Goal: Task Accomplishment & Management: Complete application form

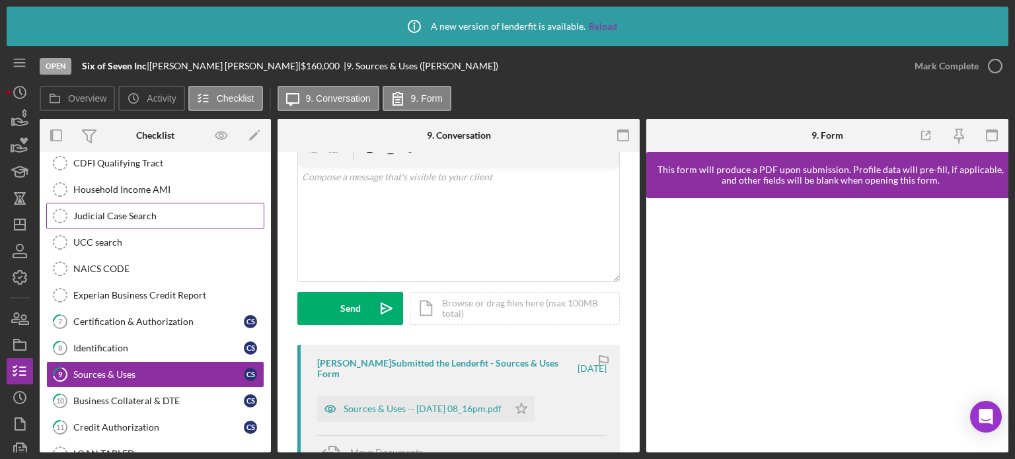
scroll to position [198, 0]
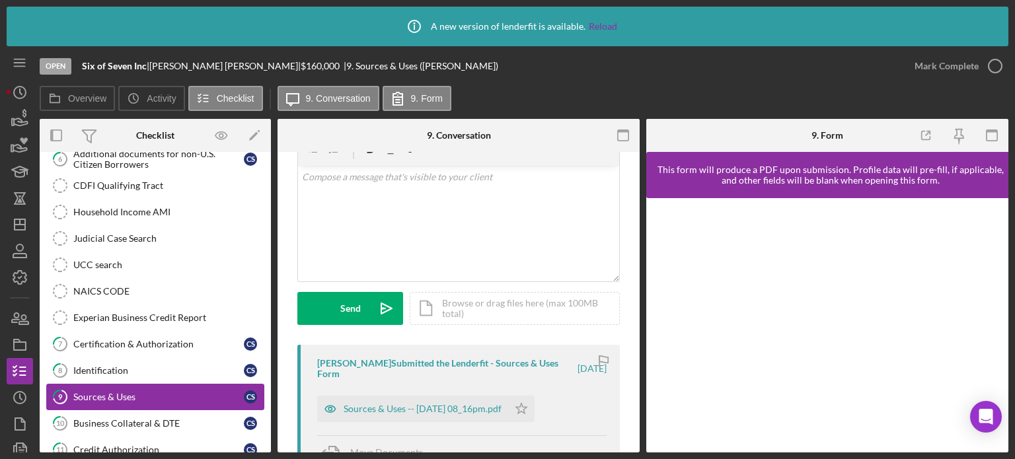
click at [189, 393] on div "Sources & Uses" at bounding box center [158, 397] width 171 height 11
click at [471, 402] on div "Sources & Uses -- 2025-07-30 08_16pm.pdf" at bounding box center [412, 409] width 191 height 26
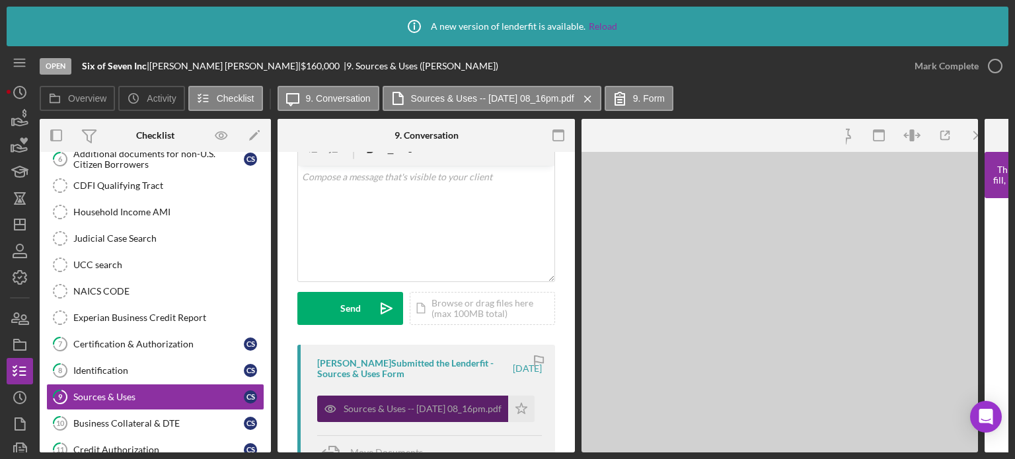
click at [471, 402] on div "Sources & Uses -- 2025-07-30 08_16pm.pdf" at bounding box center [412, 409] width 191 height 26
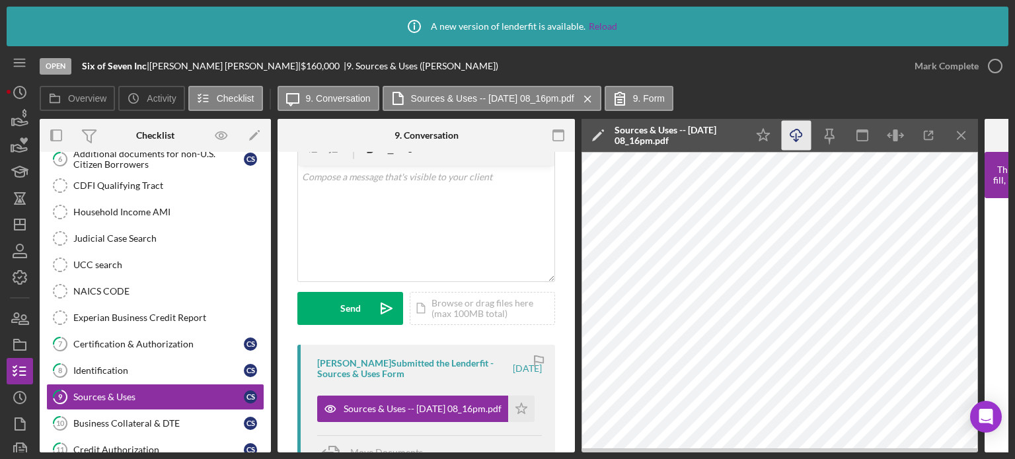
click at [806, 135] on icon "Icon/Download" at bounding box center [797, 136] width 30 height 30
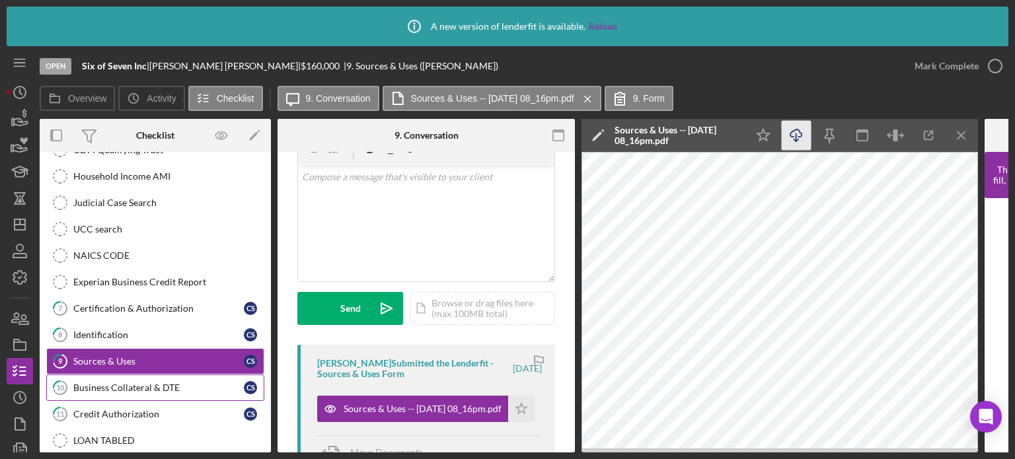
scroll to position [264, 0]
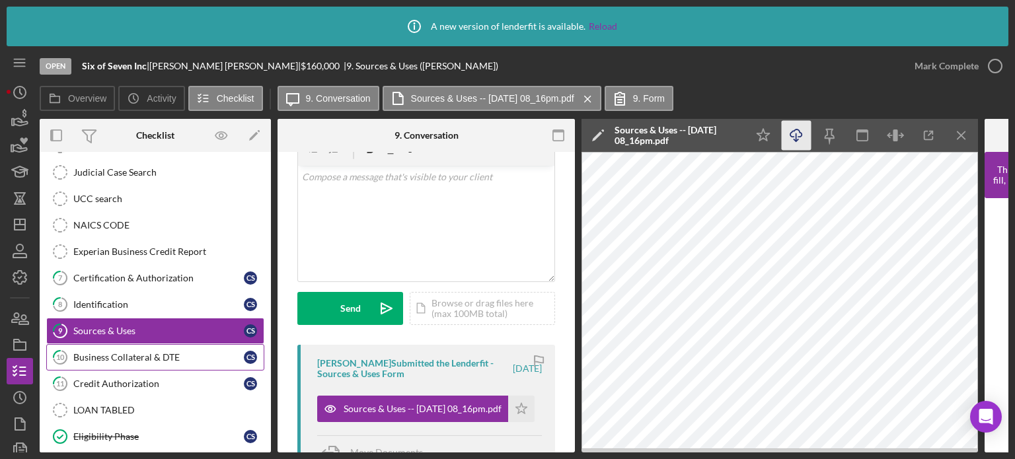
click at [141, 352] on div "Business Collateral & DTE" at bounding box center [158, 357] width 171 height 11
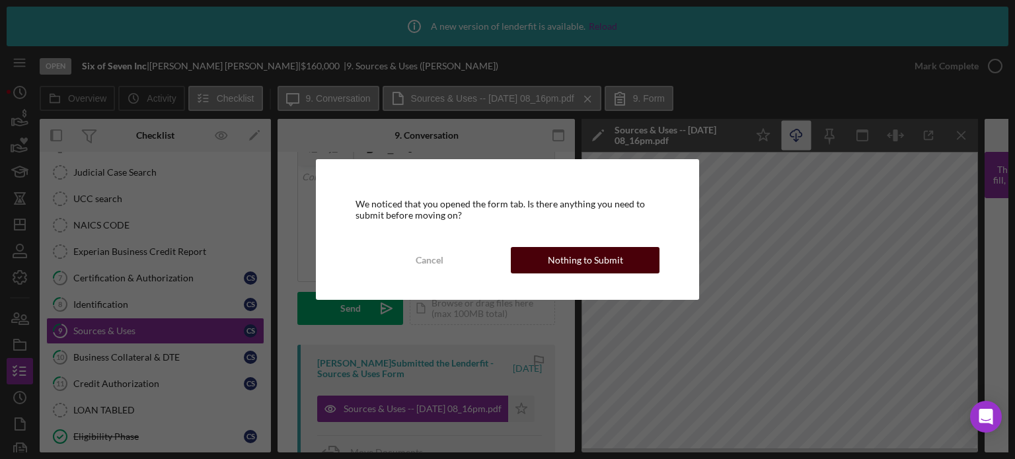
click at [522, 266] on button "Nothing to Submit" at bounding box center [585, 260] width 149 height 26
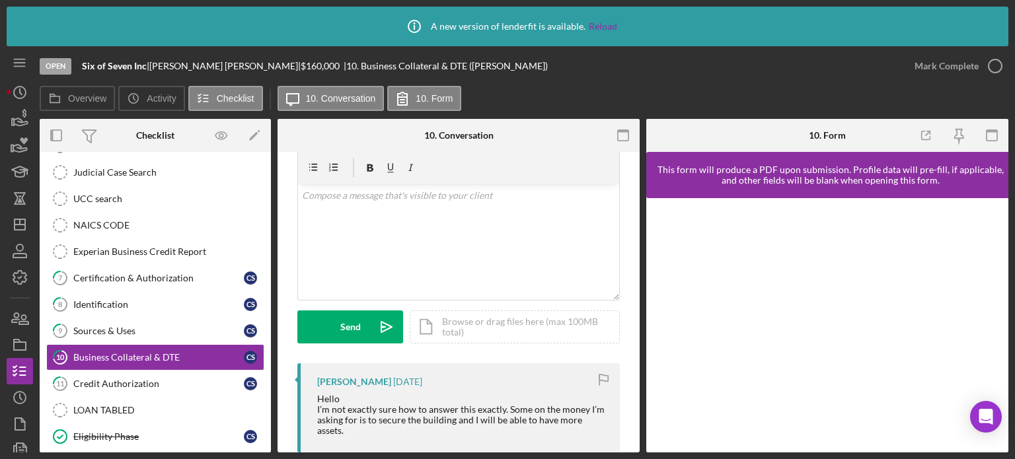
scroll to position [66, 0]
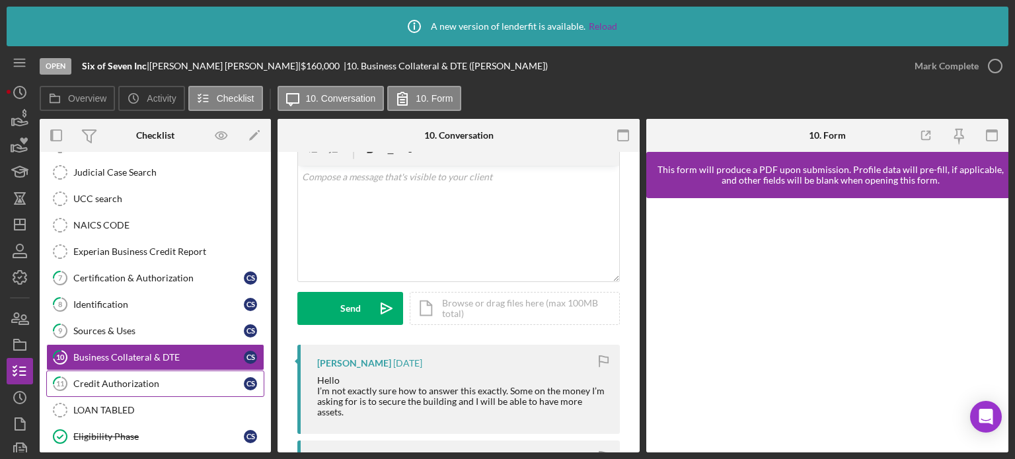
click at [125, 379] on div "Credit Authorization" at bounding box center [158, 384] width 171 height 11
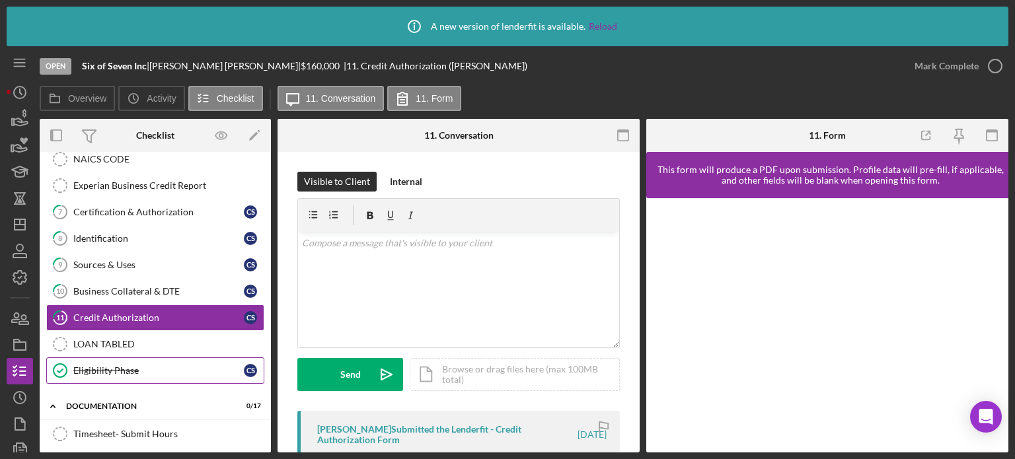
scroll to position [397, 0]
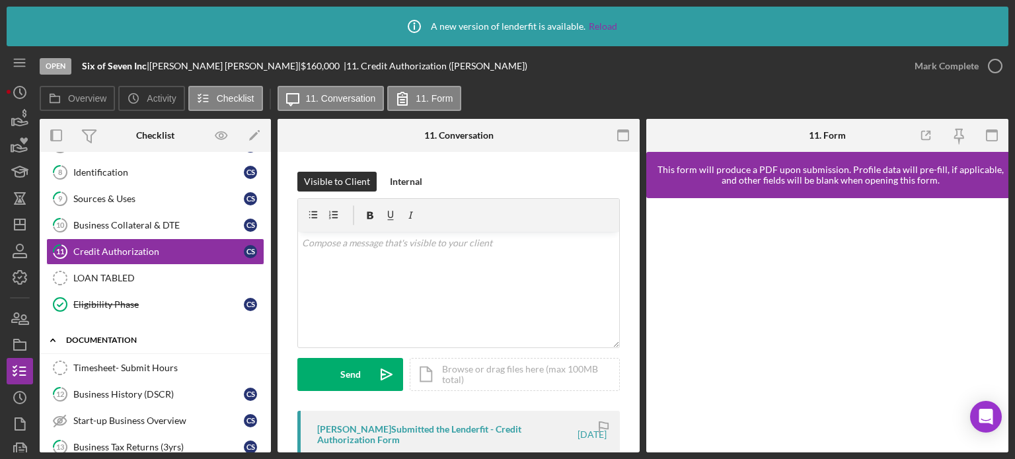
click at [122, 330] on div "Icon/Expander documentation 0 / 17" at bounding box center [155, 340] width 231 height 27
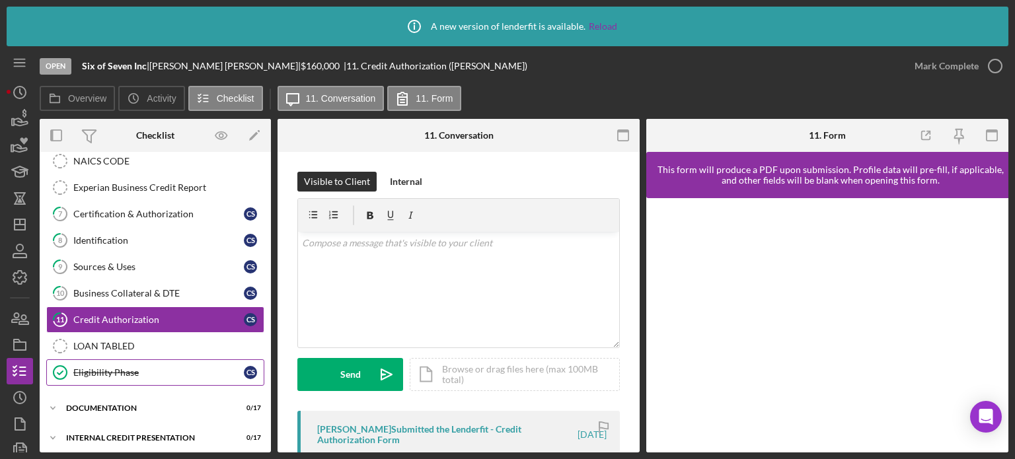
click at [135, 367] on div "Eligibility Phase" at bounding box center [158, 372] width 171 height 11
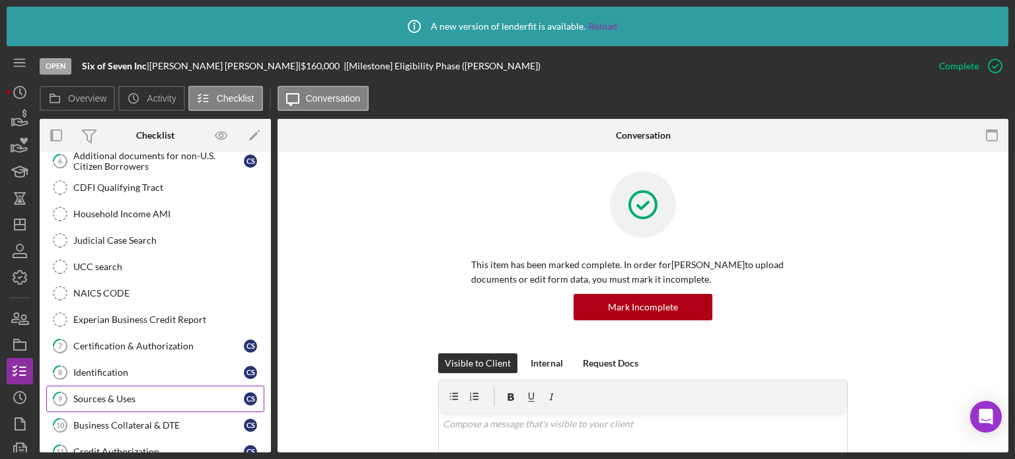
scroll to position [328, 0]
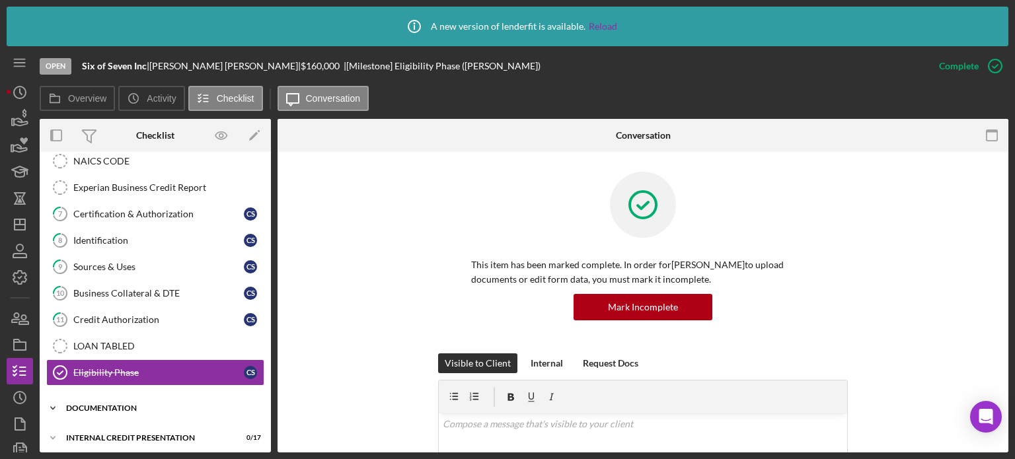
click at [119, 405] on div "documentation" at bounding box center [160, 409] width 188 height 8
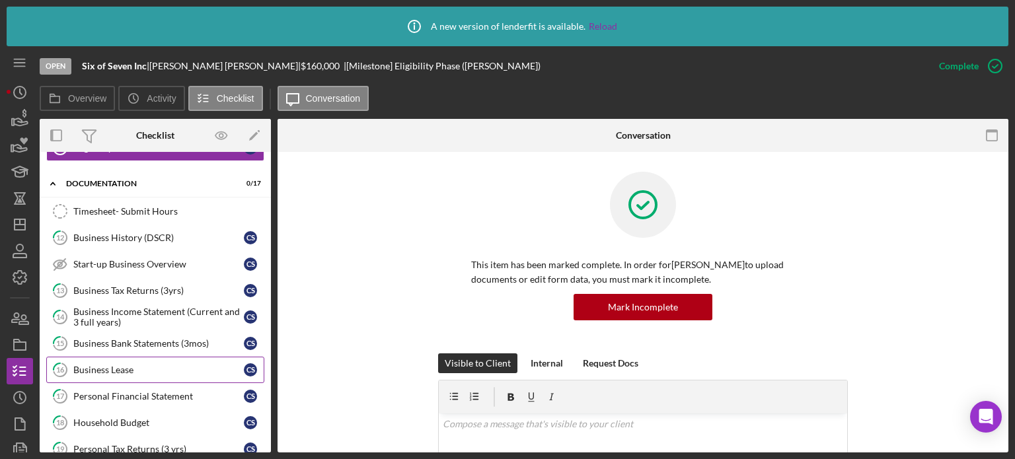
scroll to position [527, 0]
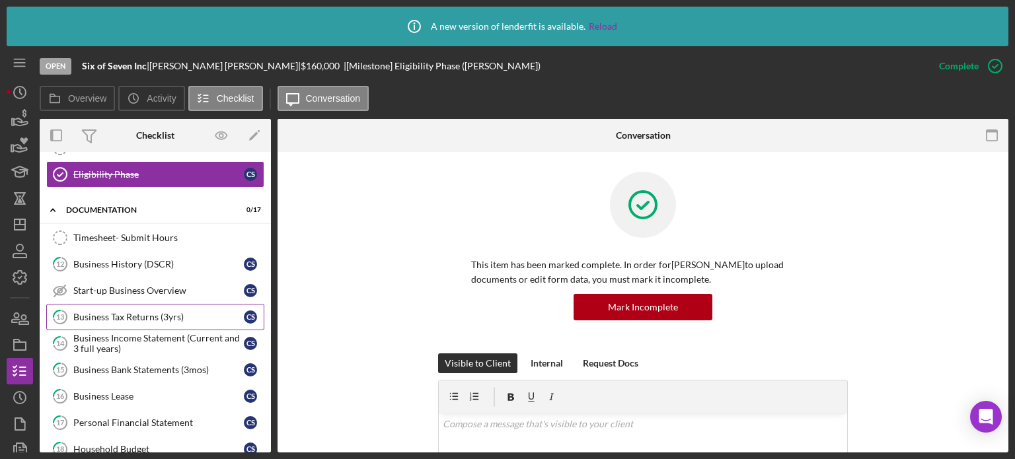
click at [159, 317] on link "13 Business Tax Returns (3yrs) C S" at bounding box center [155, 317] width 218 height 26
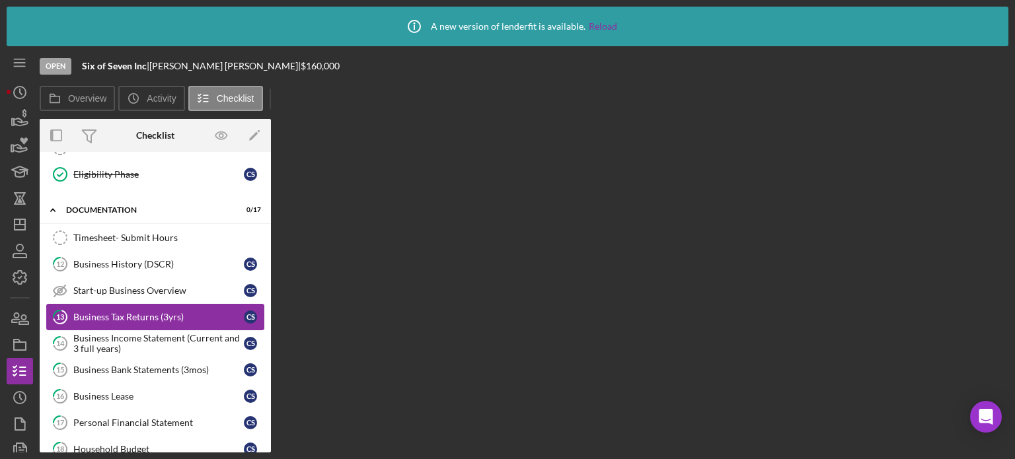
click at [159, 317] on link "13 Business Tax Returns (3yrs) C S" at bounding box center [155, 317] width 218 height 26
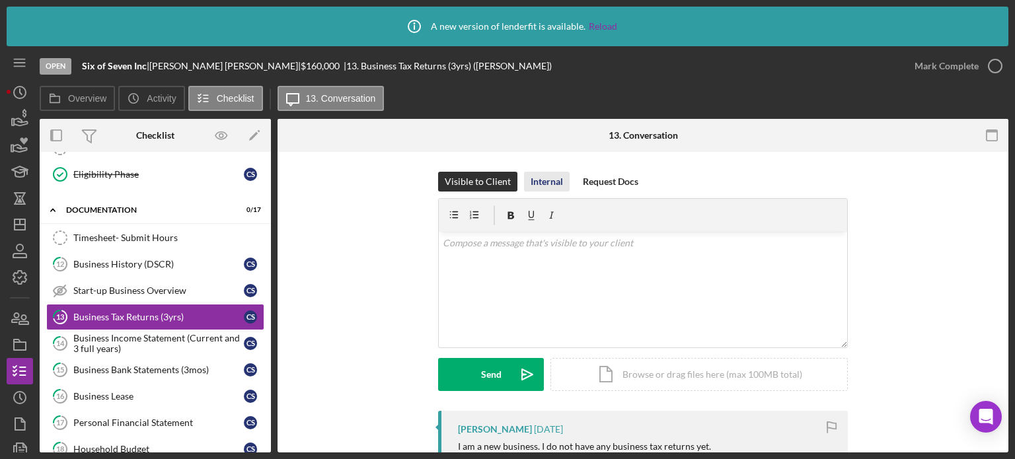
click at [543, 182] on div "Internal" at bounding box center [547, 182] width 32 height 20
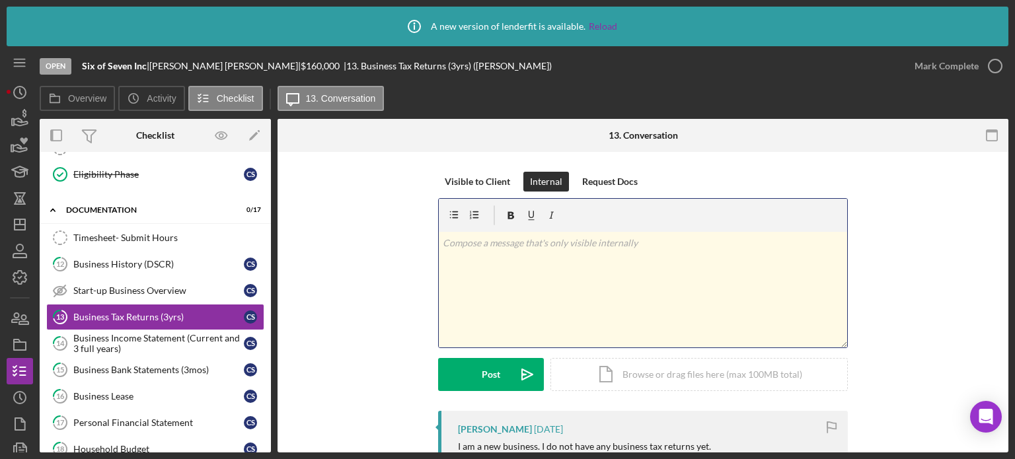
click at [523, 258] on div "v Color teal Color pink Remove color Add row above Add row below Add column bef…" at bounding box center [643, 290] width 408 height 116
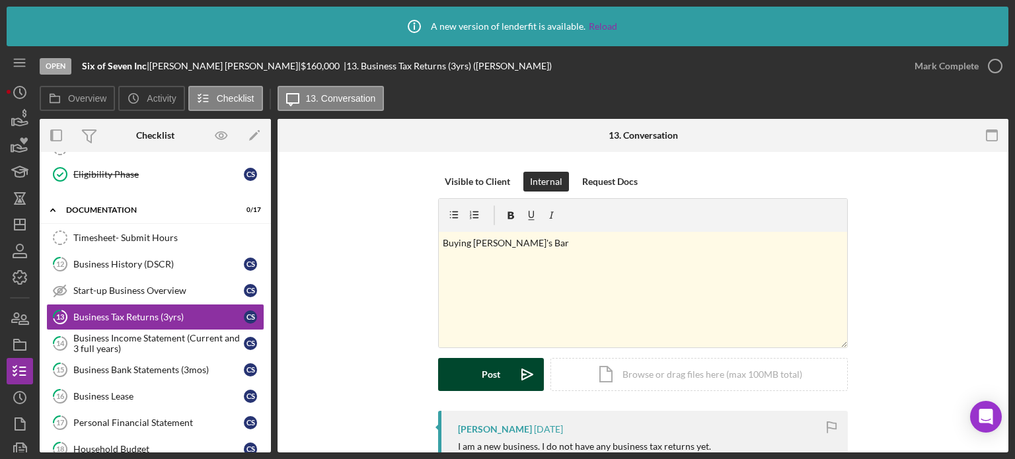
click at [505, 377] on button "Post Icon/icon-invite-send" at bounding box center [491, 374] width 106 height 33
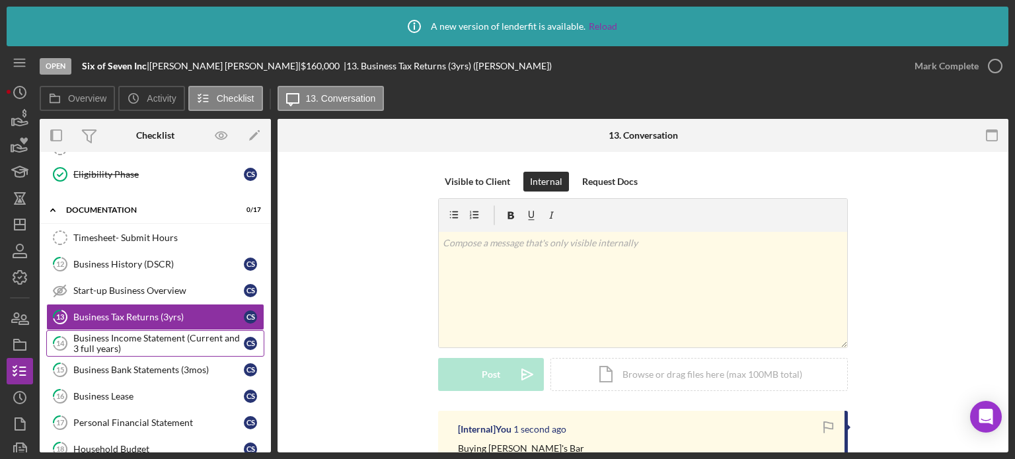
click at [176, 334] on div "Business Income Statement (Current and 3 full years)" at bounding box center [158, 343] width 171 height 21
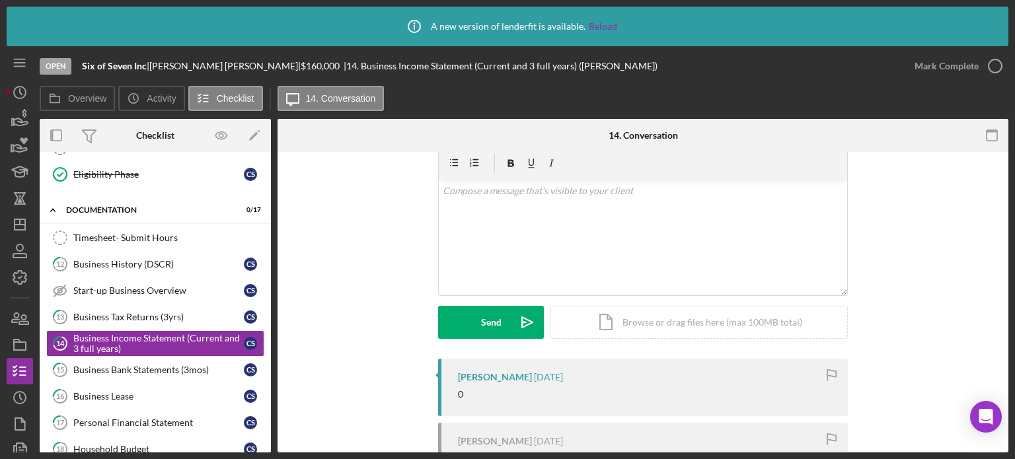
scroll to position [132, 0]
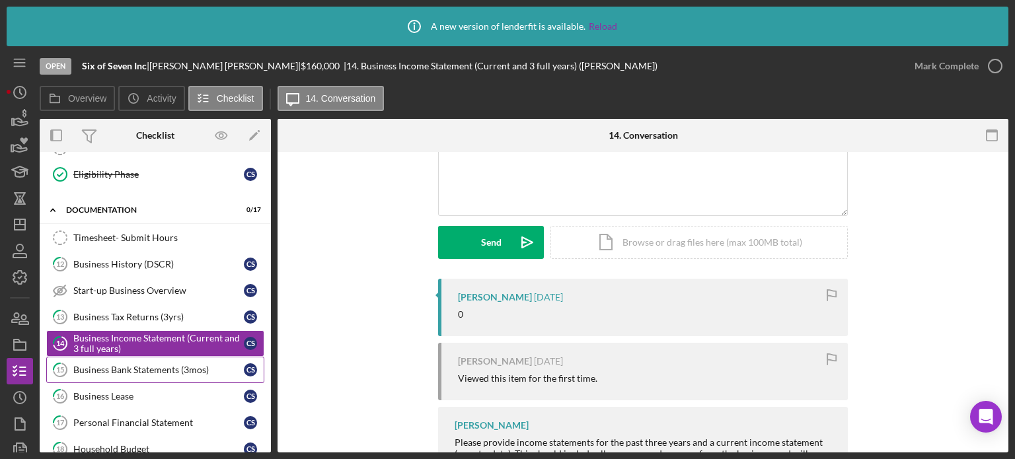
click at [188, 365] on div "Business Bank Statements (3mos)" at bounding box center [158, 370] width 171 height 11
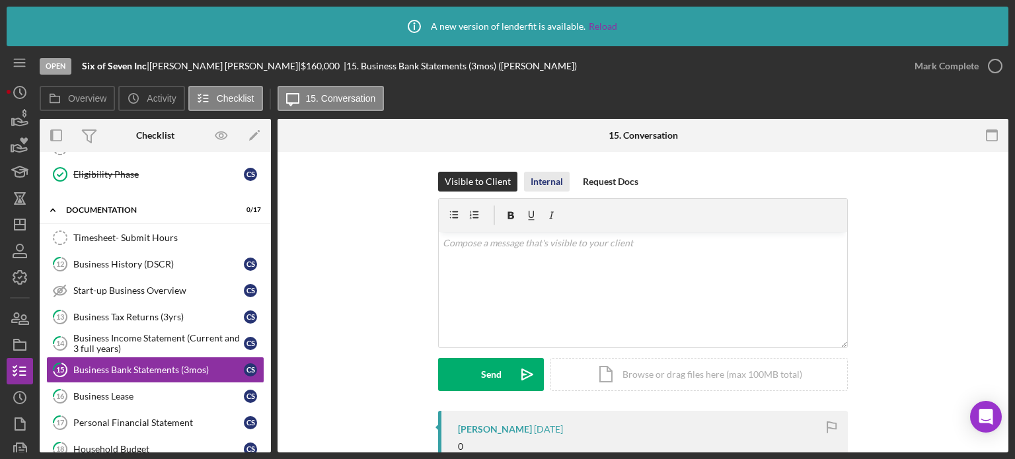
click at [539, 174] on div "Internal" at bounding box center [547, 182] width 32 height 20
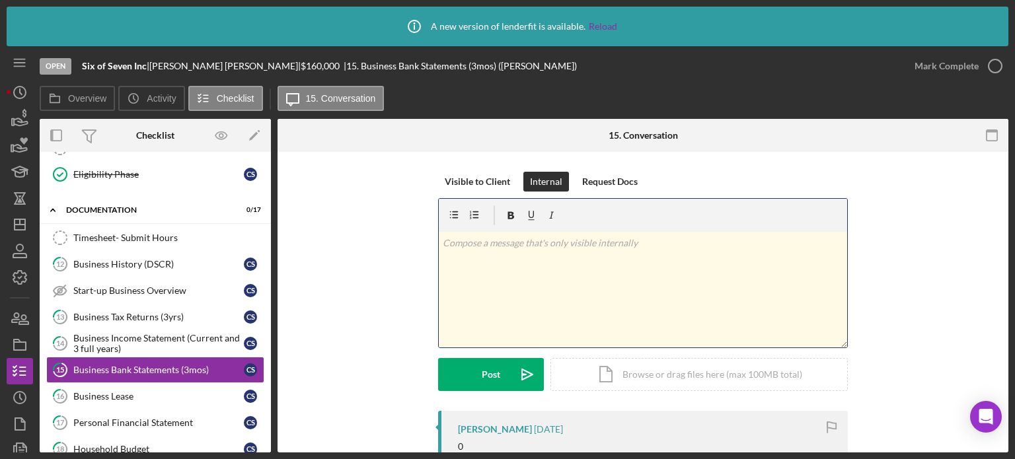
click at [504, 258] on div "v Color teal Color pink Remove color Add row above Add row below Add column bef…" at bounding box center [643, 290] width 408 height 116
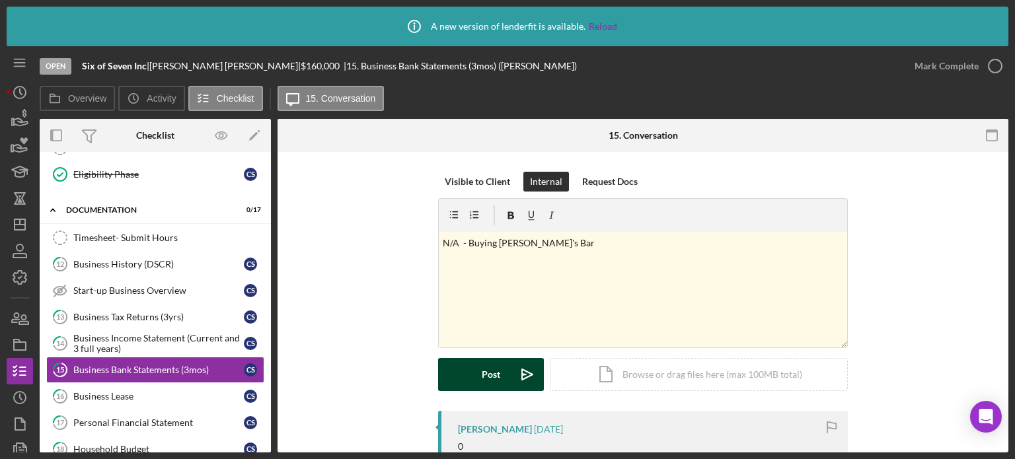
click at [494, 371] on div "Post" at bounding box center [491, 374] width 19 height 33
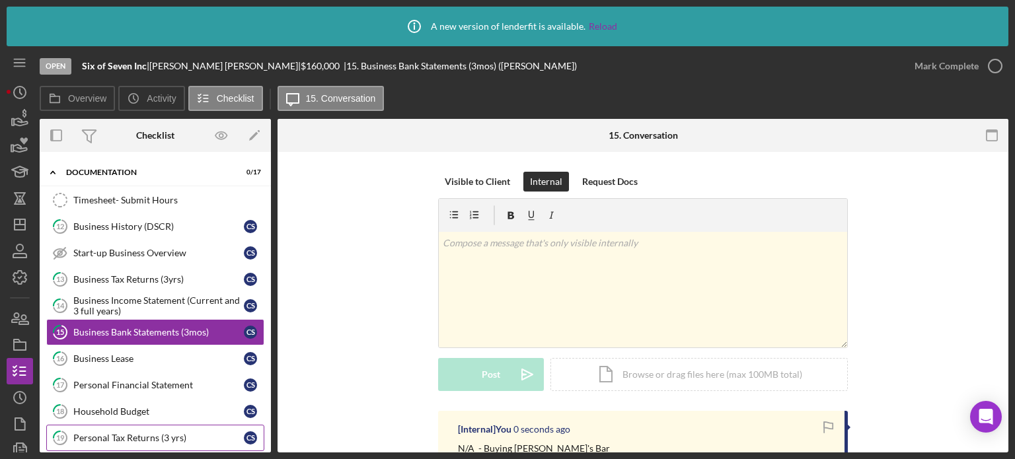
scroll to position [593, 0]
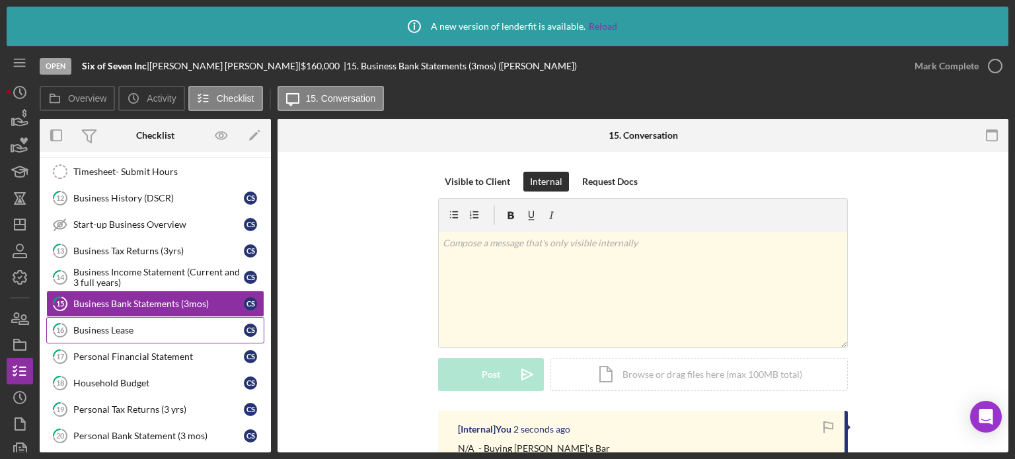
click at [159, 325] on div "Business Lease" at bounding box center [158, 330] width 171 height 11
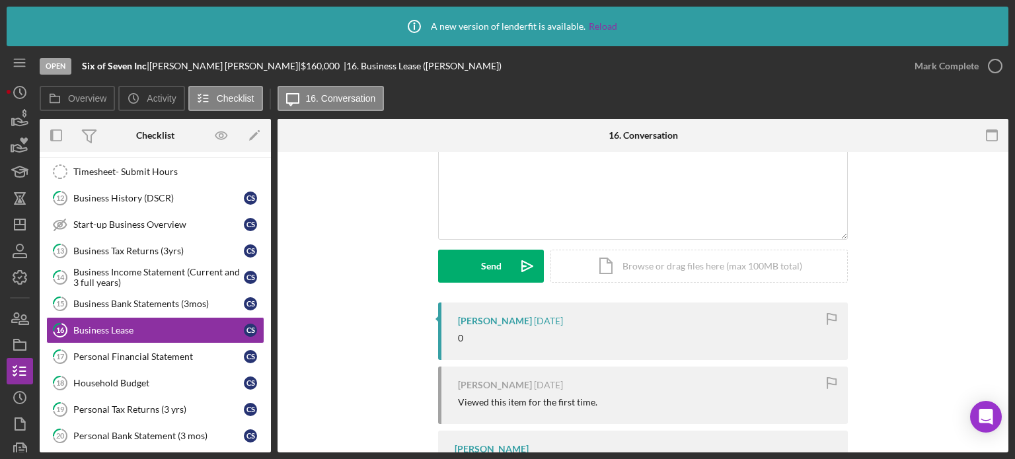
scroll to position [132, 0]
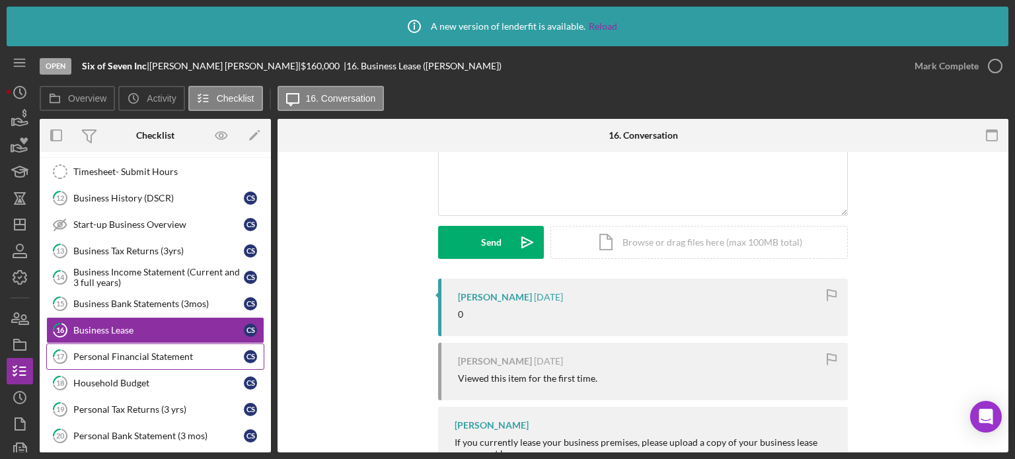
click at [174, 352] on div "Personal Financial Statement" at bounding box center [158, 357] width 171 height 11
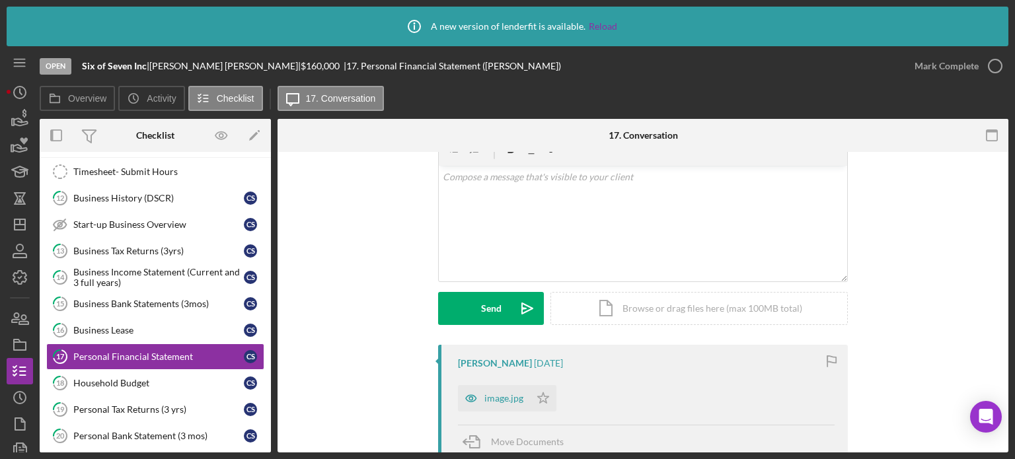
scroll to position [132, 0]
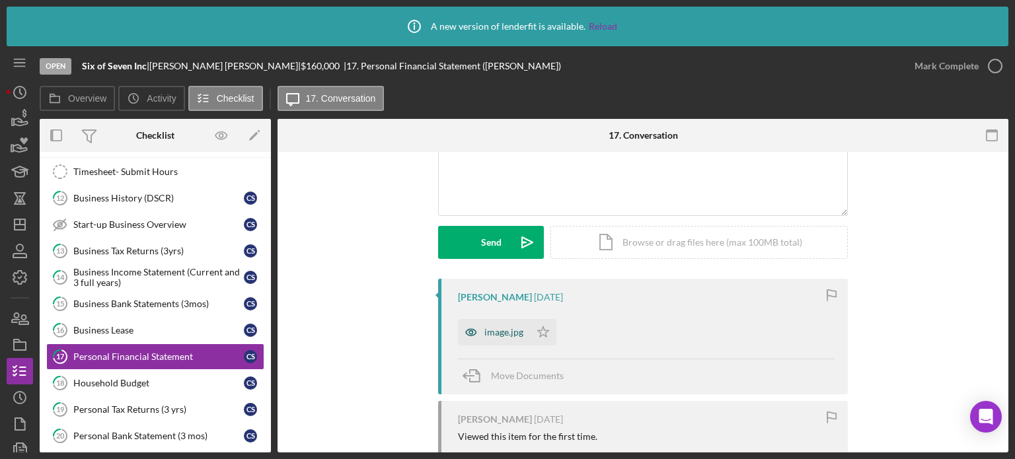
click at [514, 338] on div "image.jpg" at bounding box center [494, 332] width 72 height 26
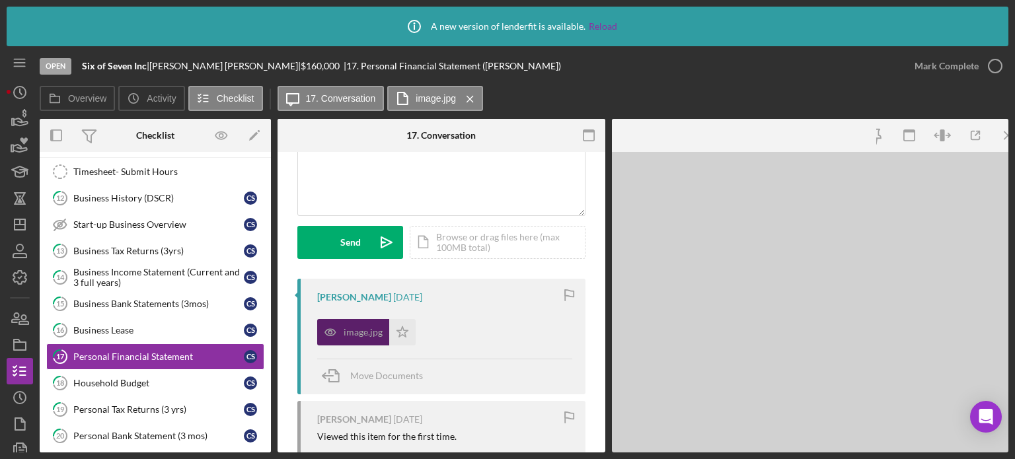
click at [514, 338] on div "image.jpg Icon/Star" at bounding box center [444, 329] width 255 height 33
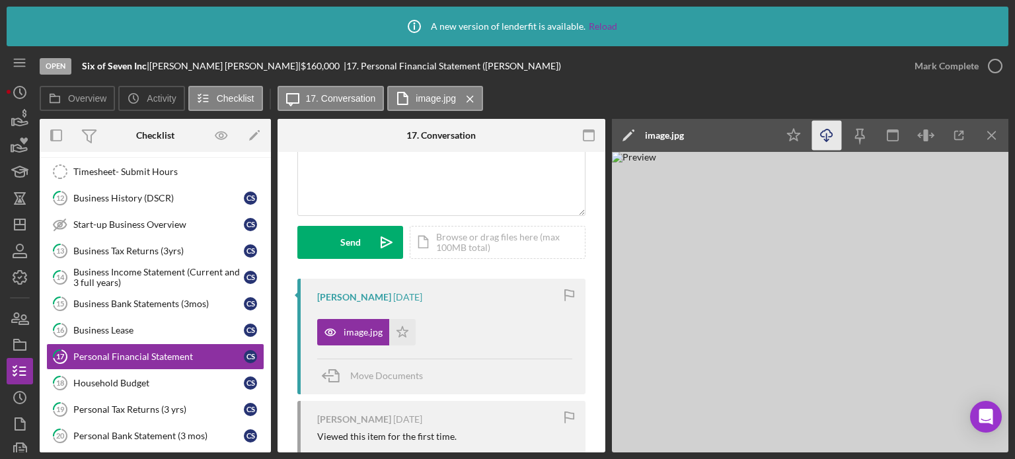
click at [828, 137] on icon "Icon/Download" at bounding box center [827, 136] width 30 height 30
drag, startPoint x: 157, startPoint y: 379, endPoint x: 176, endPoint y: 369, distance: 21.9
click at [157, 379] on div "Household Budget" at bounding box center [158, 383] width 171 height 11
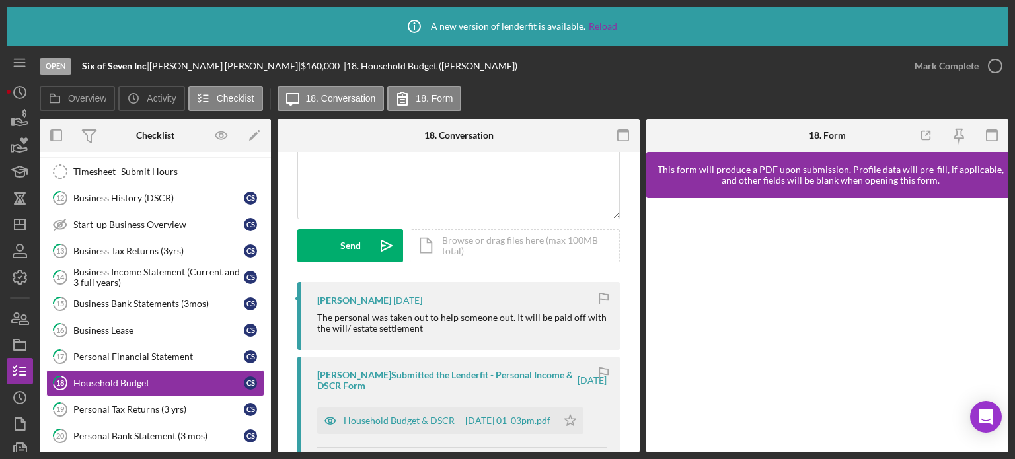
scroll to position [132, 0]
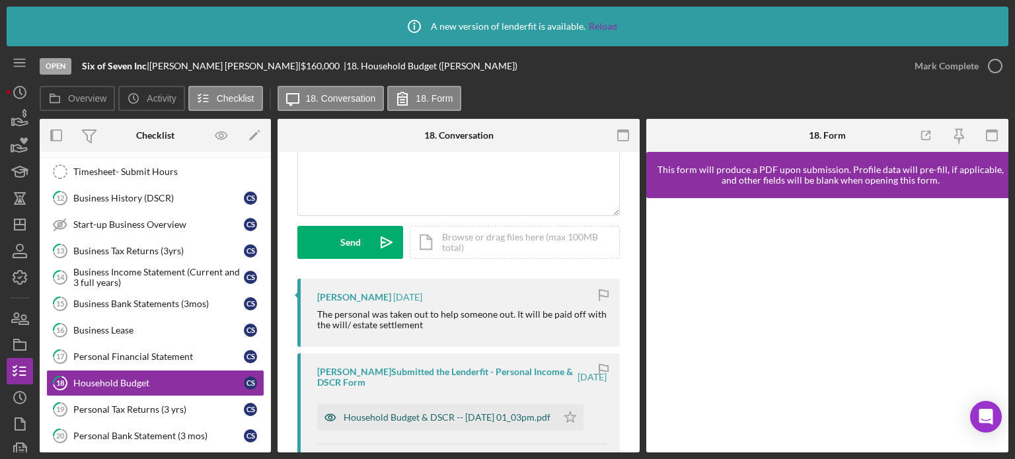
click at [457, 412] on div "Household Budget & DSCR -- 2025-08-06 01_03pm.pdf" at bounding box center [447, 417] width 207 height 11
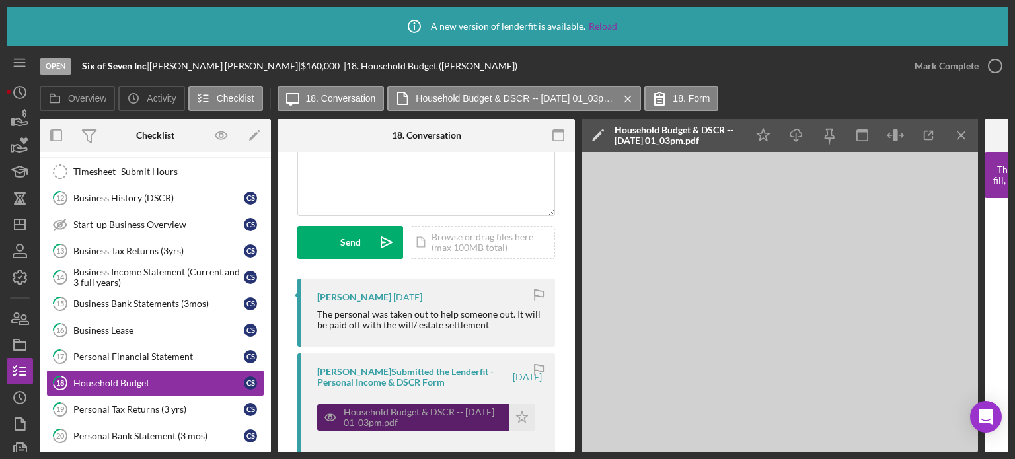
click at [457, 407] on div "Household Budget & DSCR -- 2025-08-06 01_03pm.pdf" at bounding box center [423, 417] width 159 height 21
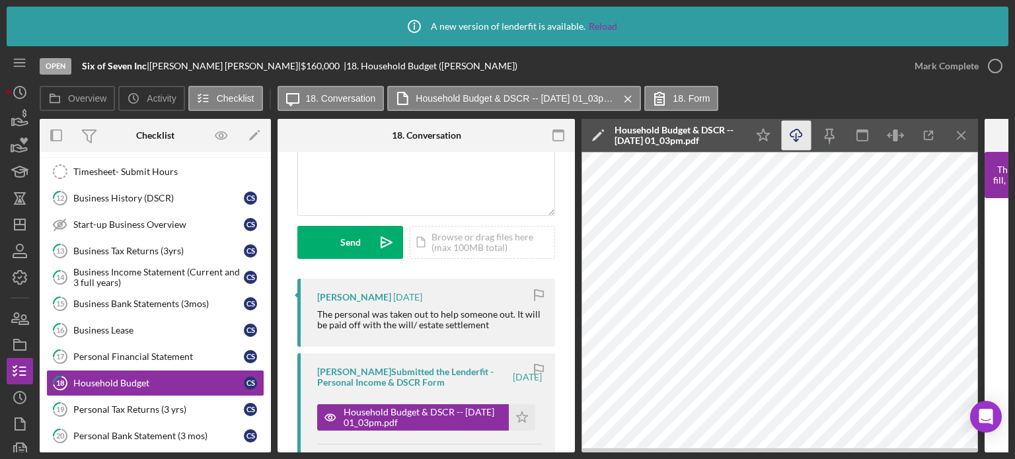
click at [798, 141] on icon "Icon/Download" at bounding box center [797, 136] width 30 height 30
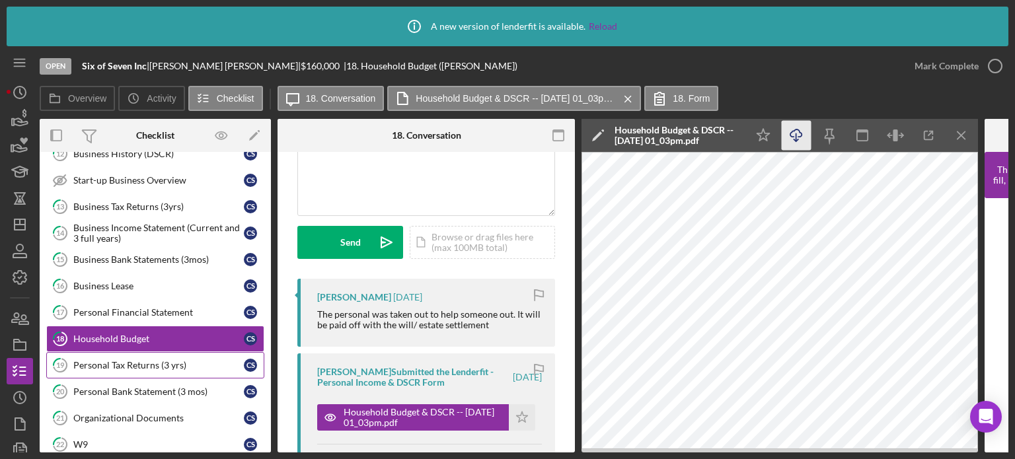
scroll to position [659, 0]
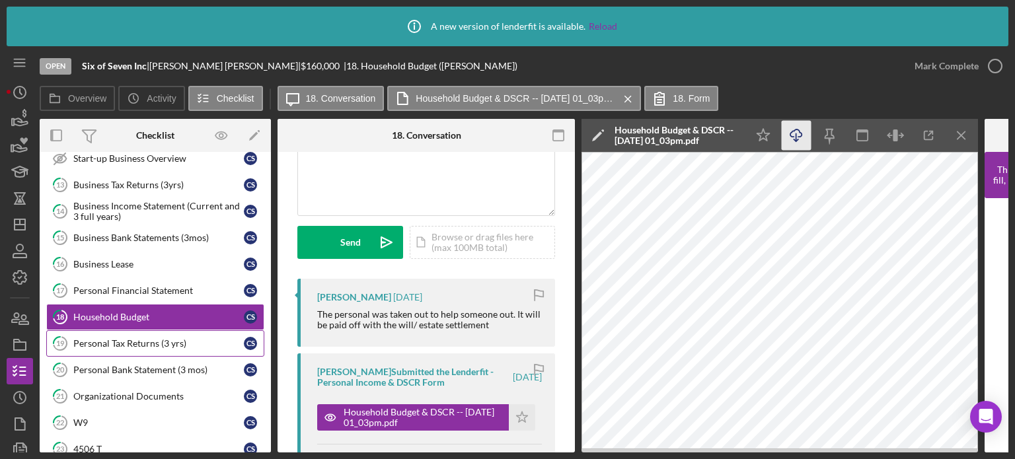
click at [160, 338] on div "Personal Tax Returns (3 yrs)" at bounding box center [158, 343] width 171 height 11
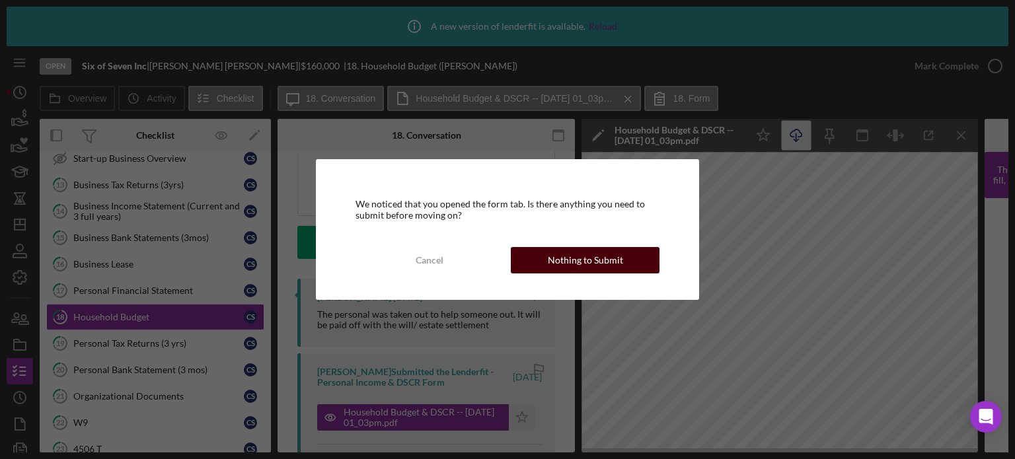
click at [553, 269] on div "Nothing to Submit" at bounding box center [585, 260] width 75 height 26
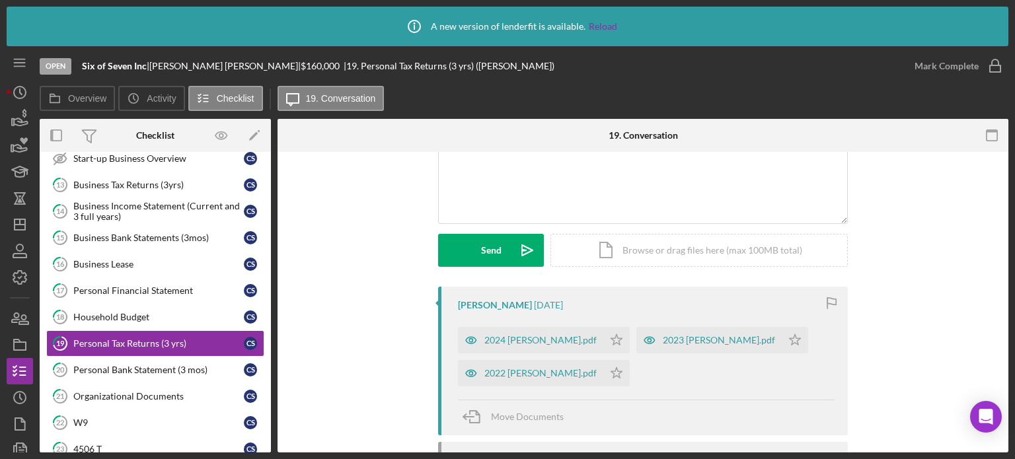
scroll to position [132, 0]
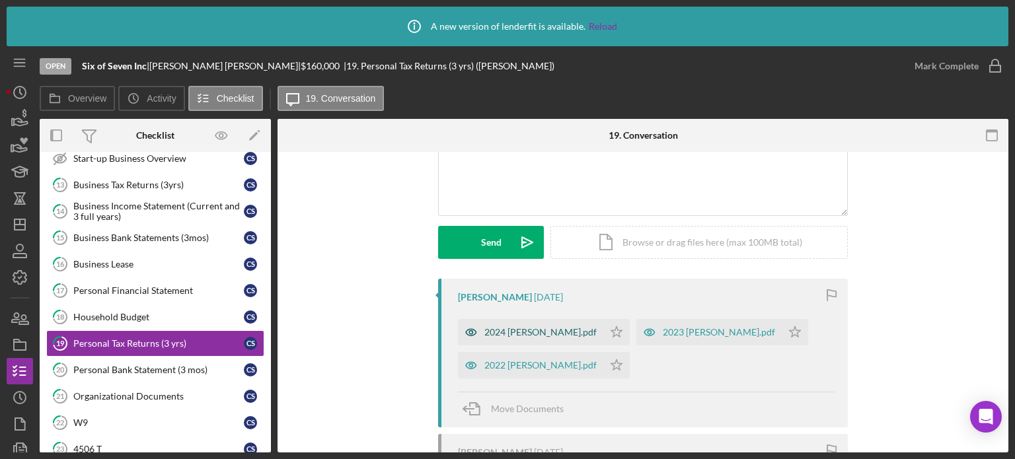
click at [516, 338] on div "2024 Carrie.pdf" at bounding box center [530, 332] width 145 height 26
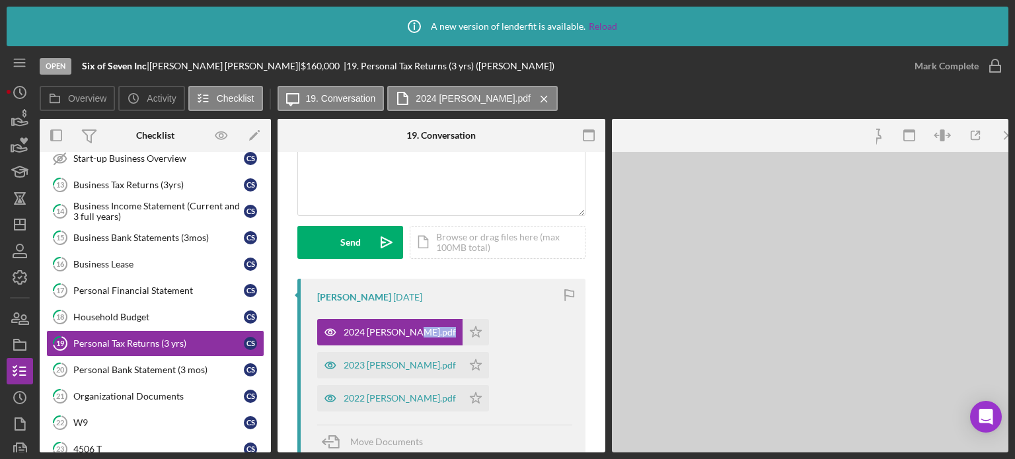
click at [514, 339] on div "2024 Carrie.pdf Icon/Star 2023 Carrie.pdf Icon/Star 2022 Carrie.pdf Icon/Star" at bounding box center [444, 362] width 255 height 99
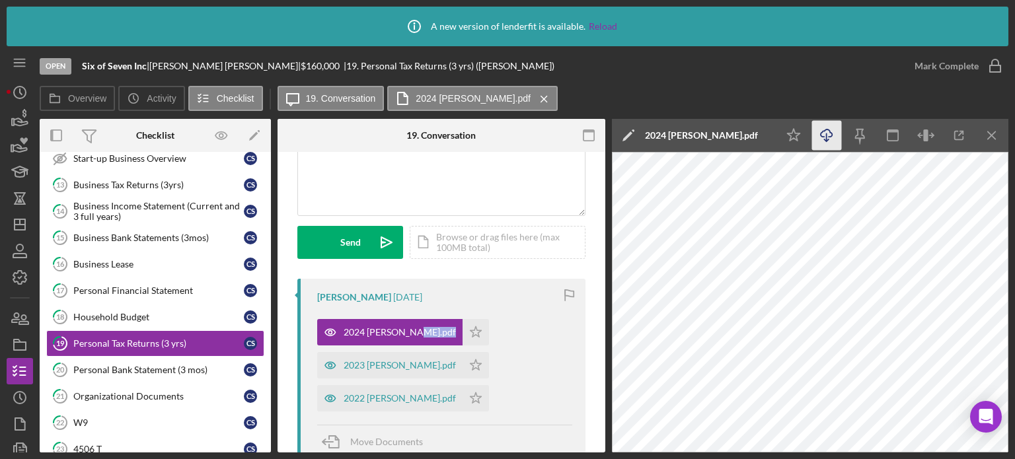
click at [836, 143] on icon "Icon/Download" at bounding box center [827, 136] width 30 height 30
click at [393, 371] on div "2023 Carrie.pdf" at bounding box center [389, 365] width 145 height 26
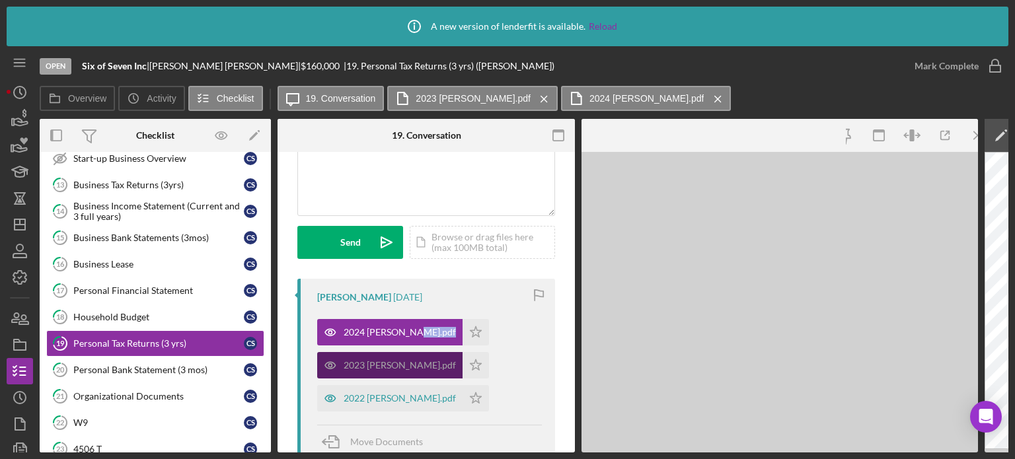
click at [393, 371] on div "2023 Carrie.pdf" at bounding box center [389, 365] width 145 height 26
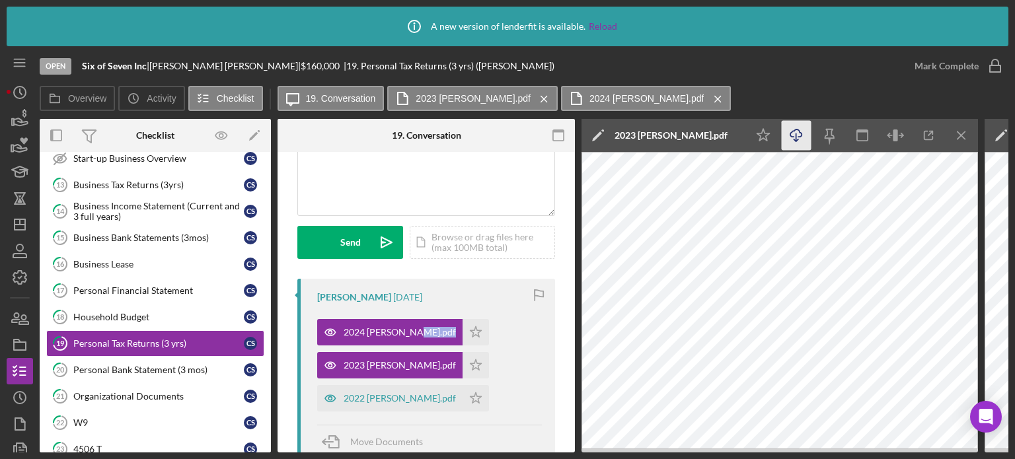
click at [805, 134] on icon "Icon/Download" at bounding box center [797, 136] width 30 height 30
click at [803, 140] on icon "Icon/Download" at bounding box center [797, 136] width 30 height 30
click at [801, 144] on icon "Icon/Download" at bounding box center [797, 136] width 30 height 30
click at [398, 401] on div "2022 Carrie.pdf" at bounding box center [400, 398] width 112 height 11
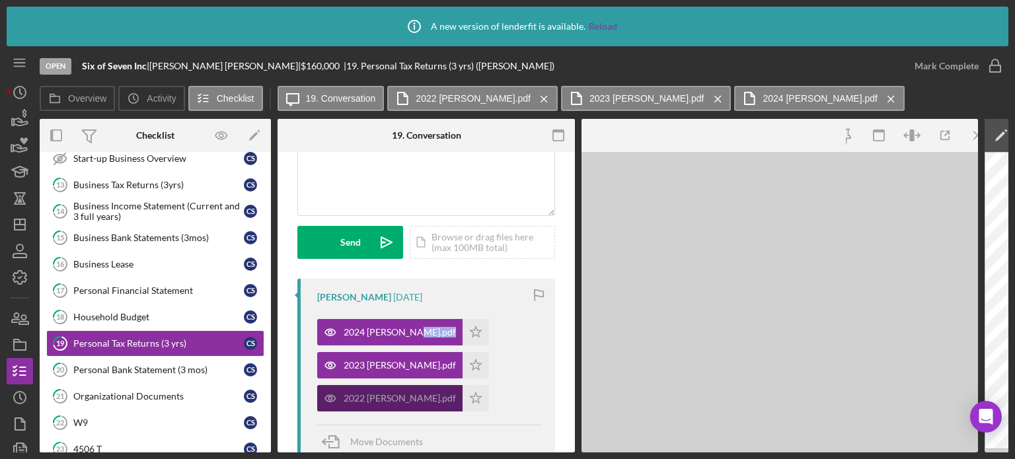
click at [398, 401] on div "2022 Carrie.pdf" at bounding box center [400, 398] width 112 height 11
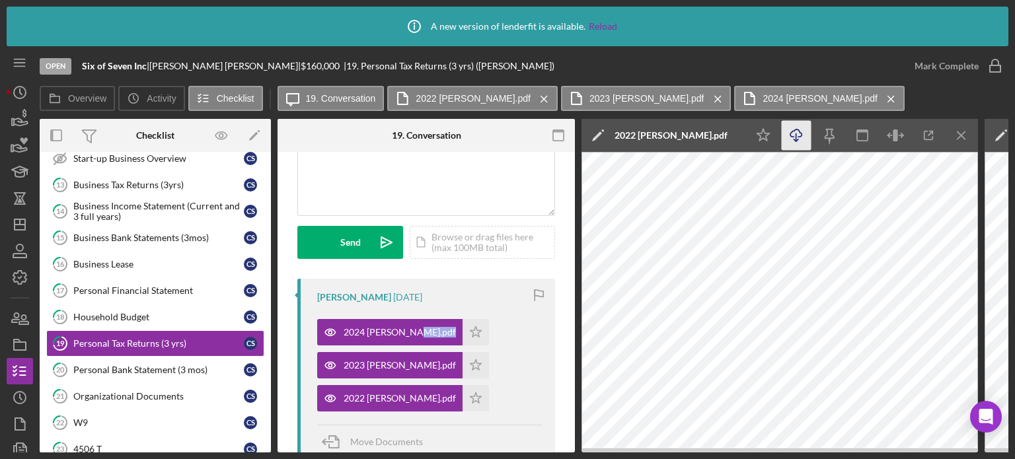
click at [801, 137] on icon "Icon/Download" at bounding box center [797, 136] width 30 height 30
click at [799, 139] on icon "Icon/Download" at bounding box center [797, 136] width 30 height 30
click at [796, 134] on line "button" at bounding box center [796, 137] width 0 height 7
click at [174, 367] on link "20 Personal Bank Statement (3 mos) C S" at bounding box center [155, 370] width 218 height 26
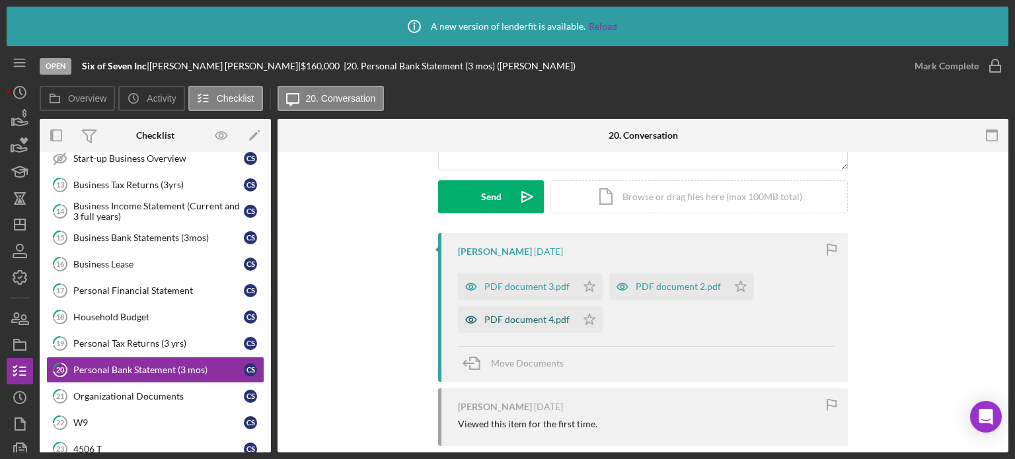
scroll to position [198, 0]
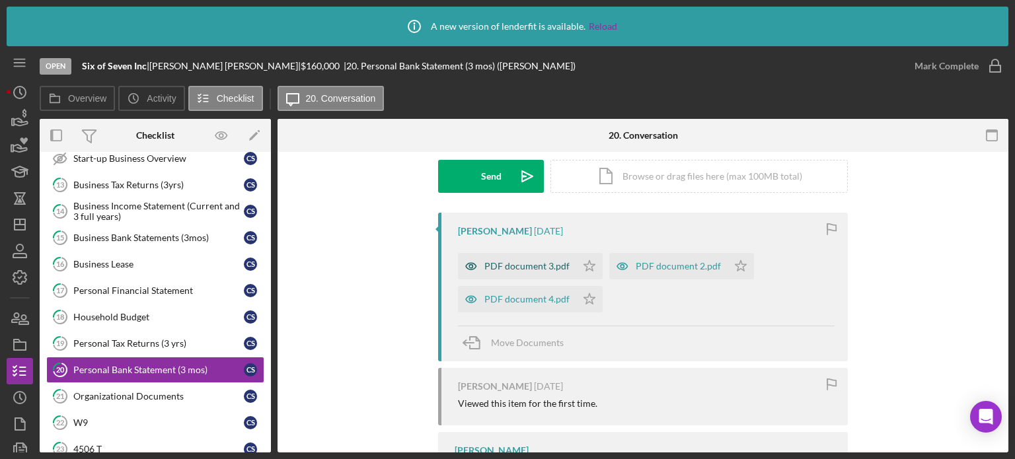
click at [537, 266] on div "PDF document 3.pdf" at bounding box center [526, 266] width 85 height 11
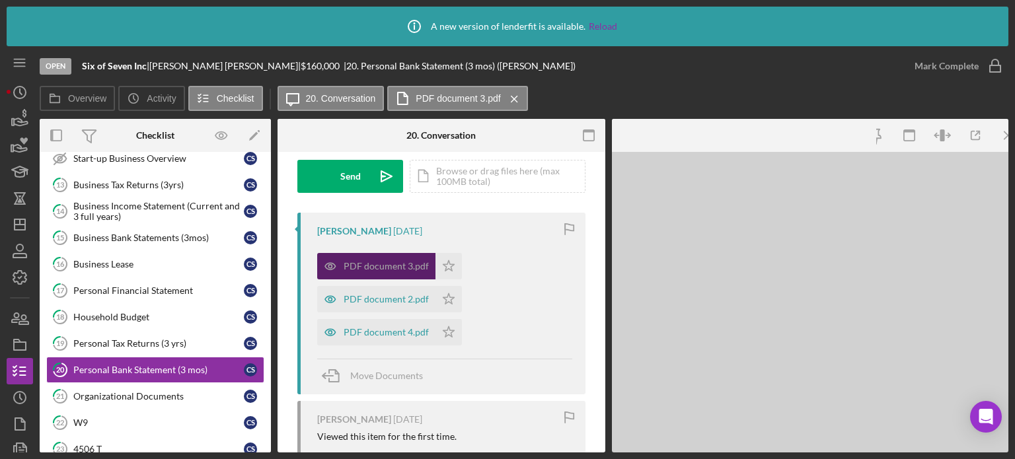
click at [537, 266] on div "PDF document 3.pdf Icon/Star PDF document 2.pdf Icon/Star PDF document 4.pdf Ic…" at bounding box center [444, 296] width 255 height 99
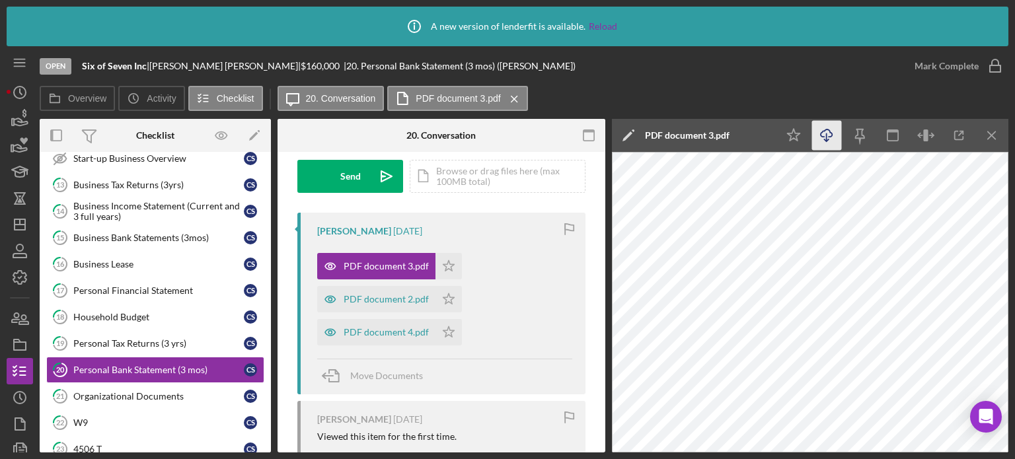
click at [826, 136] on icon "Icon/Download" at bounding box center [827, 136] width 30 height 30
click at [370, 301] on div "PDF document 2.pdf" at bounding box center [386, 299] width 85 height 11
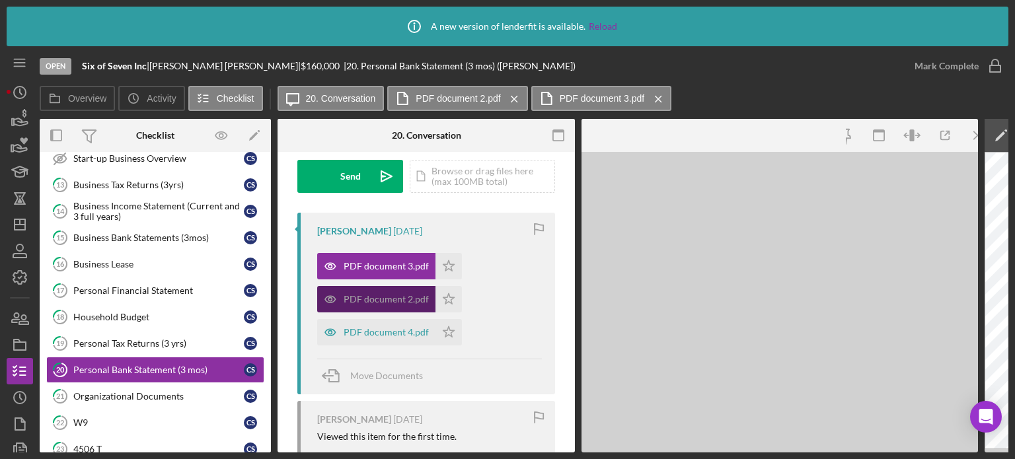
click at [370, 301] on div "PDF document 2.pdf" at bounding box center [386, 299] width 85 height 11
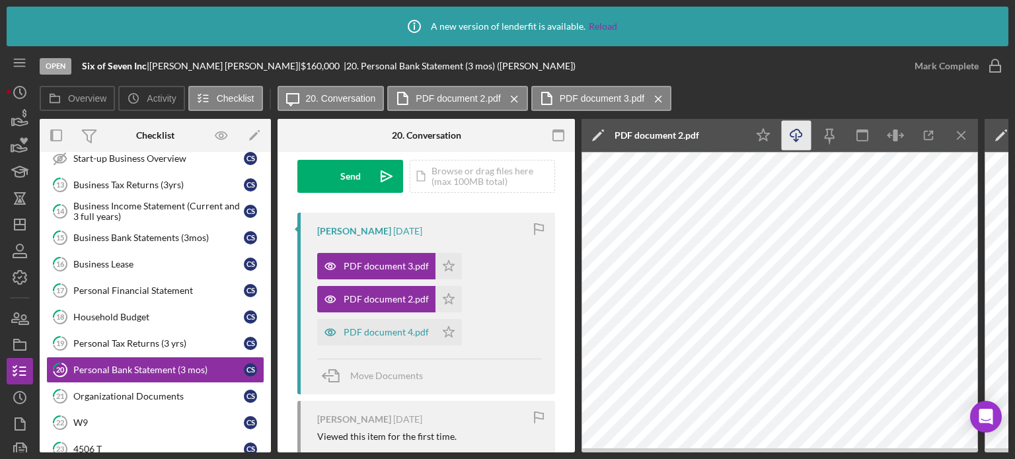
click at [793, 135] on icon "Icon/Download" at bounding box center [797, 136] width 30 height 30
click at [796, 134] on line "button" at bounding box center [796, 137] width 0 height 7
click at [794, 134] on icon "Icon/Download" at bounding box center [797, 136] width 30 height 30
click at [792, 133] on icon "Icon/Download" at bounding box center [797, 136] width 30 height 30
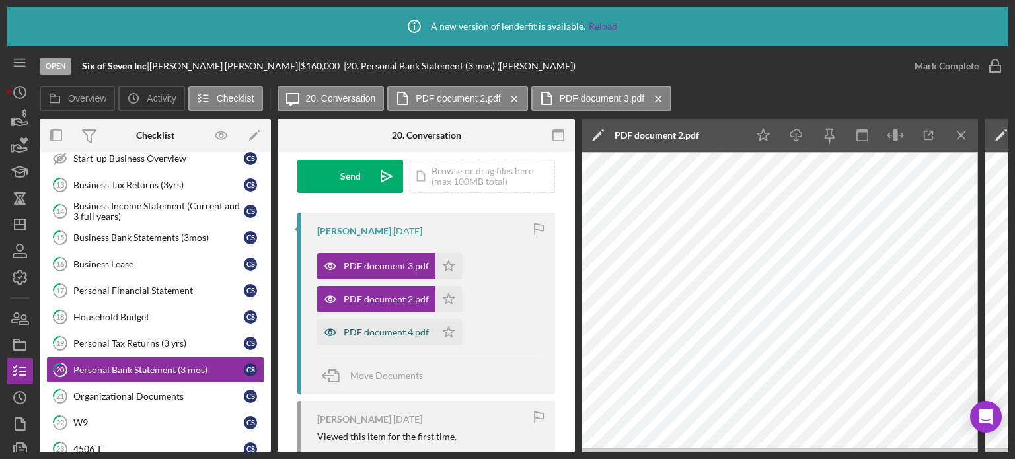
click at [385, 336] on div "PDF document 4.pdf" at bounding box center [386, 332] width 85 height 11
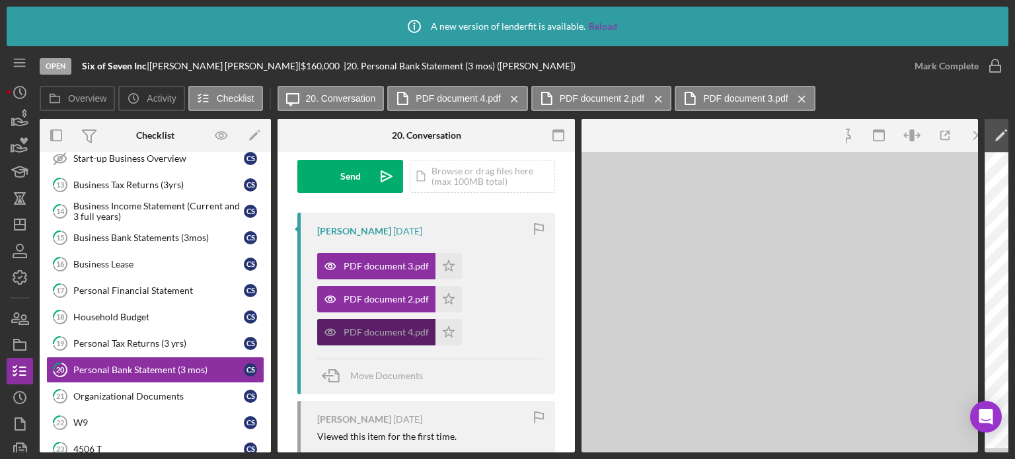
click at [383, 334] on div "PDF document 4.pdf" at bounding box center [386, 332] width 85 height 11
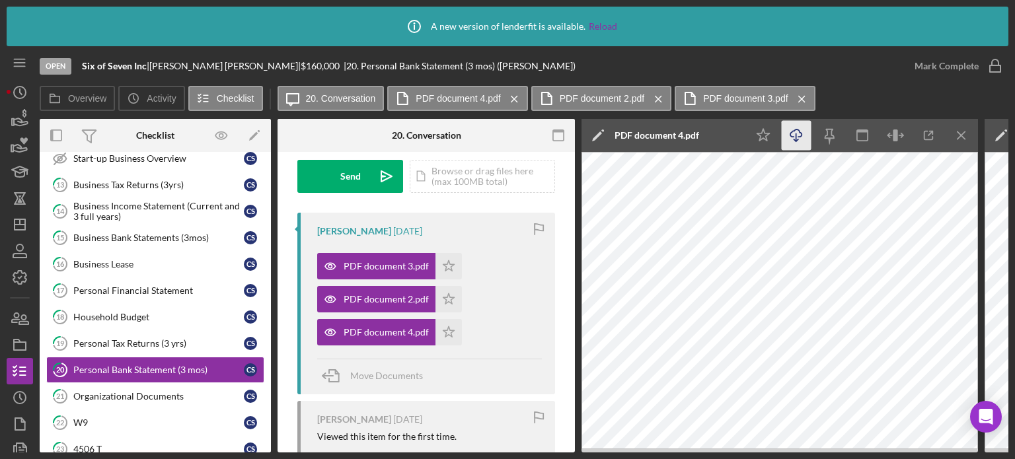
click at [796, 141] on line "button" at bounding box center [796, 137] width 0 height 7
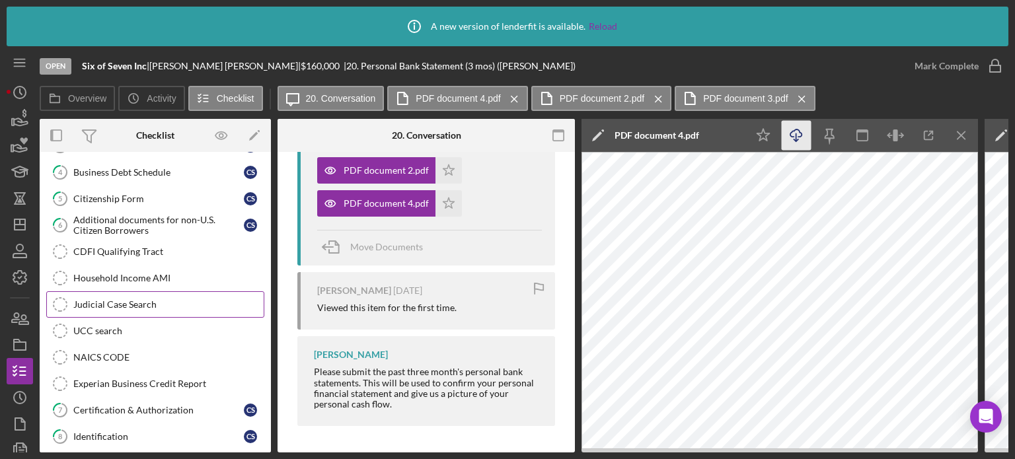
scroll to position [66, 0]
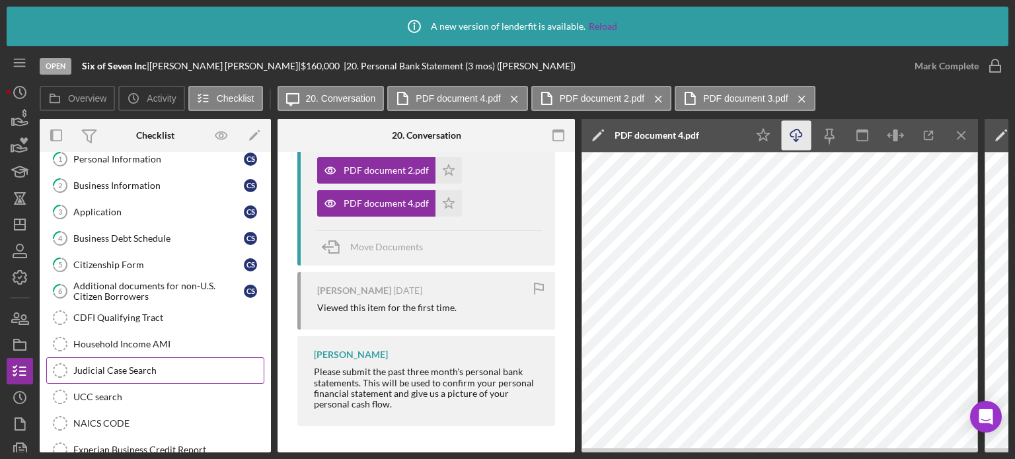
click at [139, 366] on div "Judicial Case Search" at bounding box center [168, 371] width 190 height 11
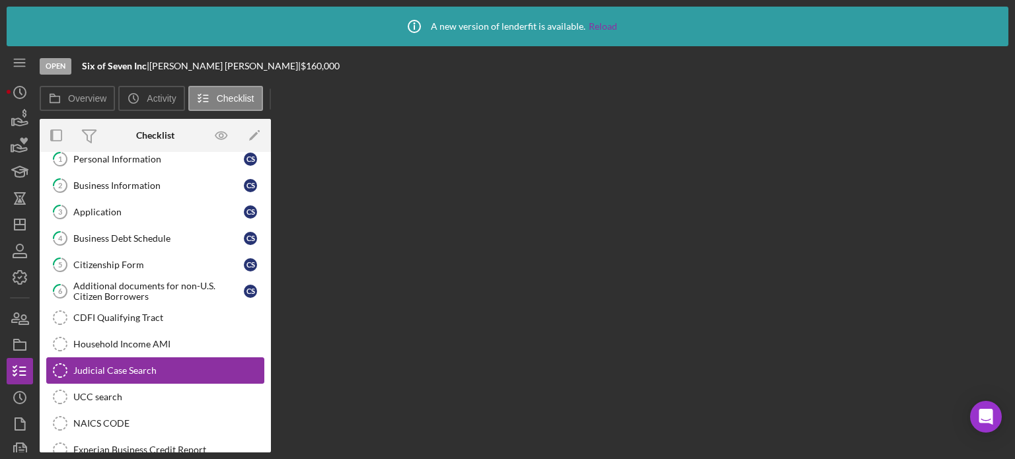
click at [139, 366] on div "Judicial Case Search" at bounding box center [168, 371] width 190 height 11
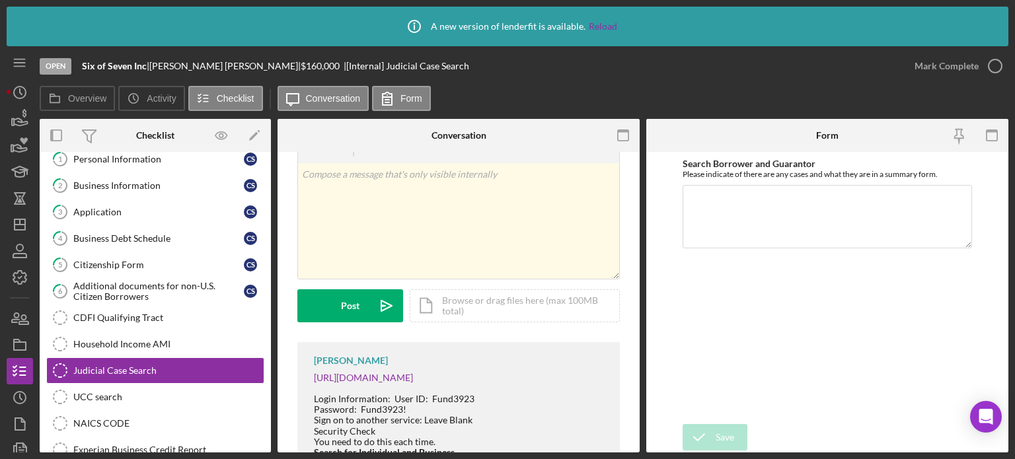
scroll to position [66, 0]
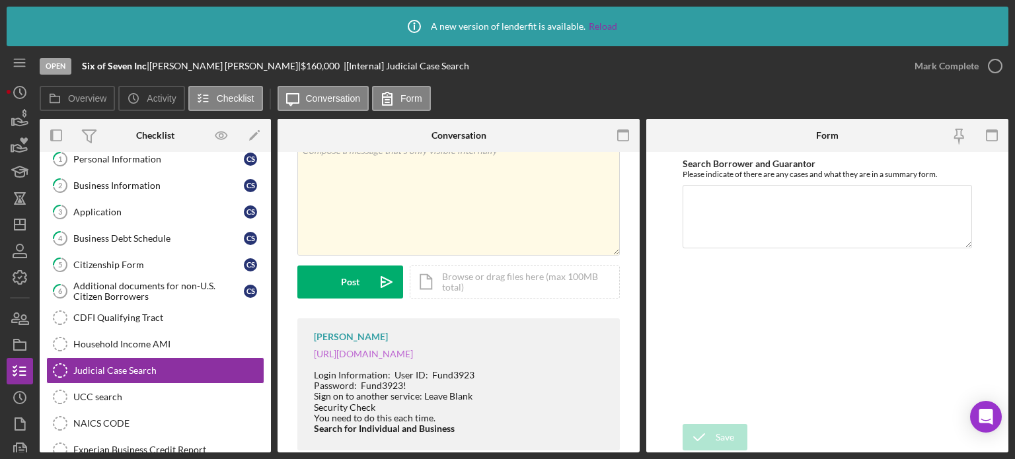
click at [413, 352] on link "https://dcr.alleghenycounty.us/Civil/LoginSearch.aspx" at bounding box center [363, 353] width 99 height 11
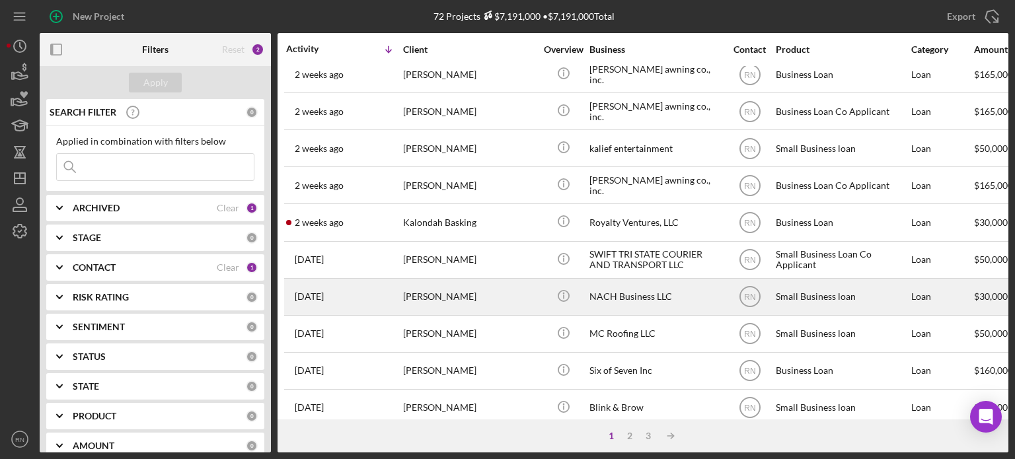
scroll to position [264, 0]
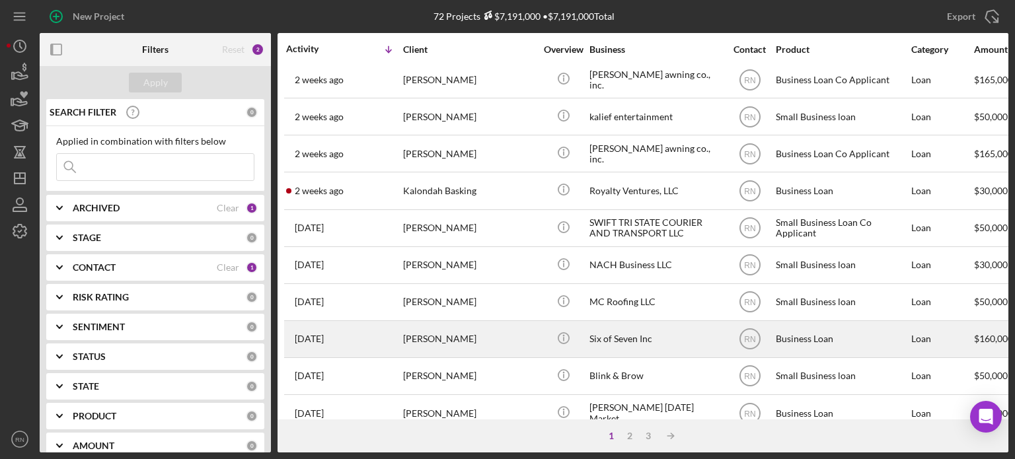
click at [500, 340] on div "[PERSON_NAME]" at bounding box center [469, 339] width 132 height 35
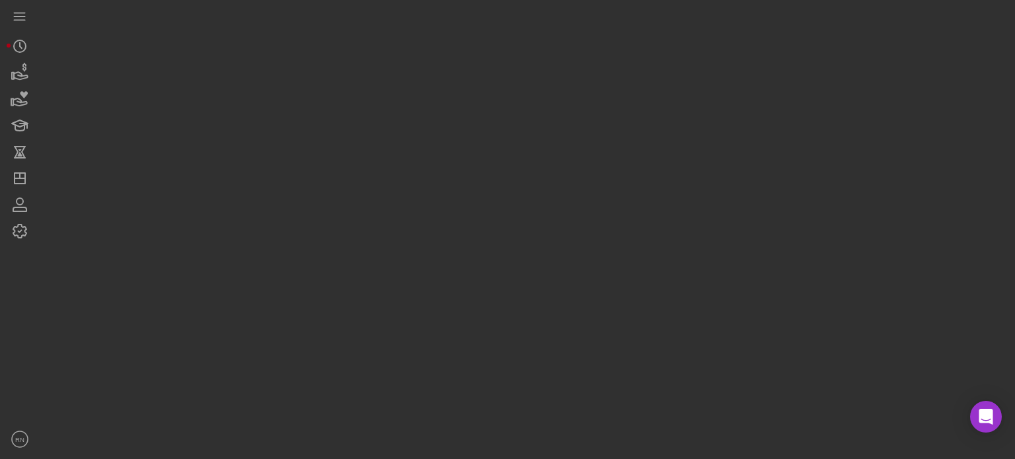
click at [500, 340] on div at bounding box center [524, 226] width 969 height 453
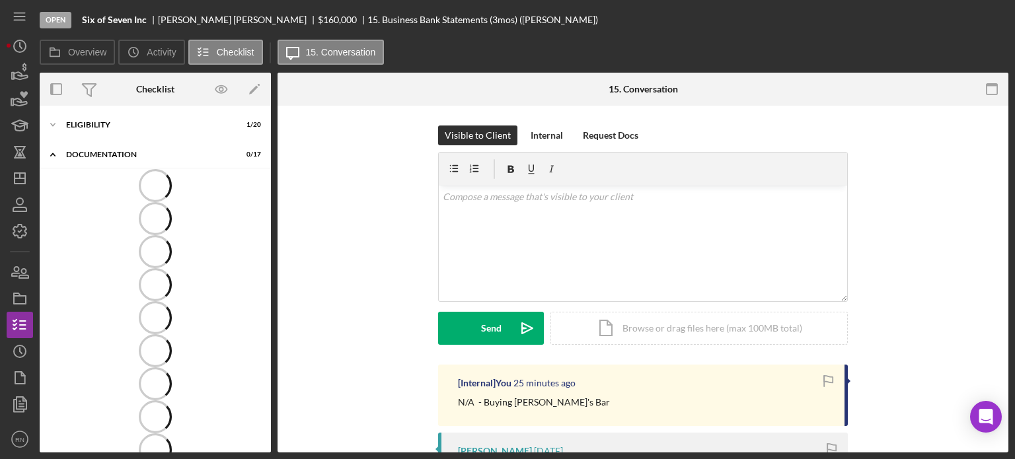
scroll to position [34, 0]
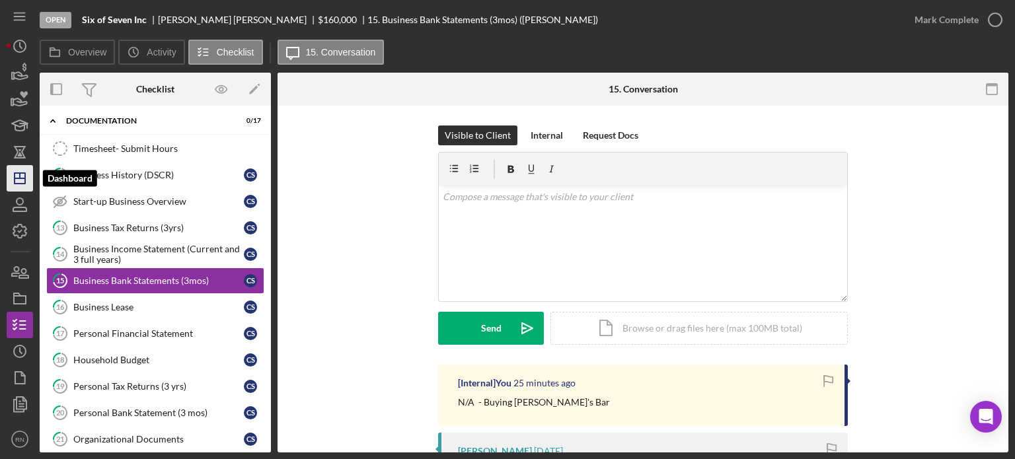
click at [20, 180] on icon "Icon/Dashboard" at bounding box center [19, 178] width 33 height 33
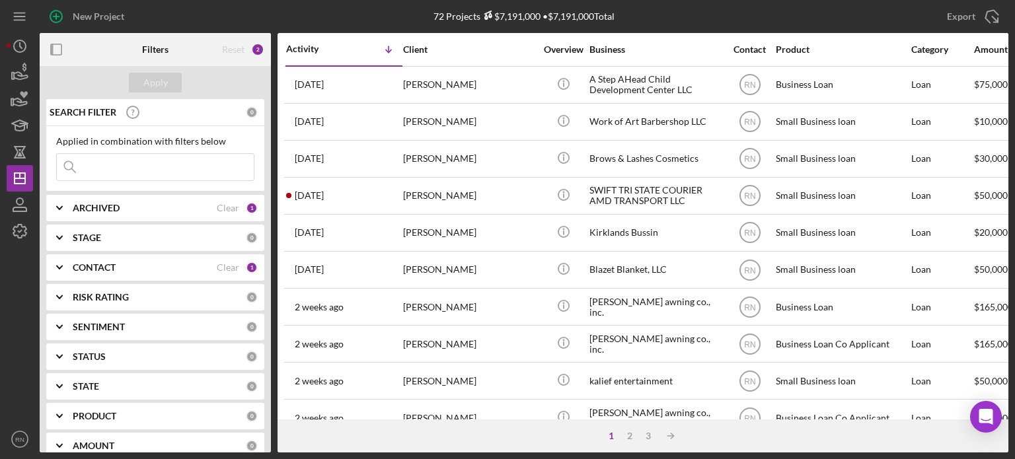
click at [10, 306] on div at bounding box center [20, 336] width 26 height 182
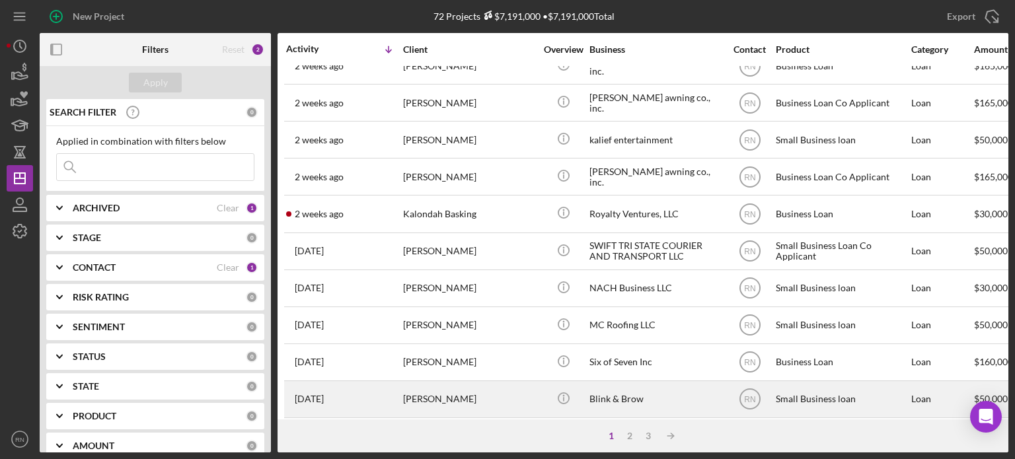
scroll to position [264, 0]
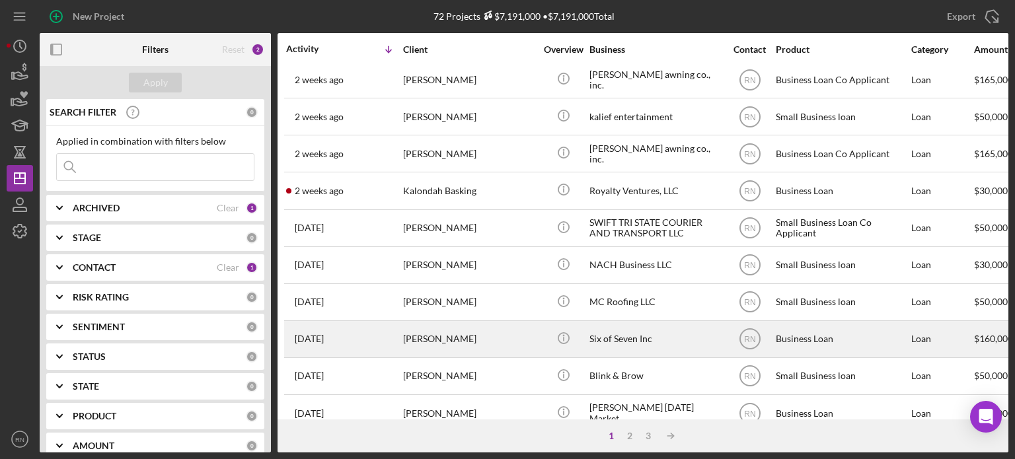
click at [442, 342] on div "Carrie Seigh" at bounding box center [469, 339] width 132 height 35
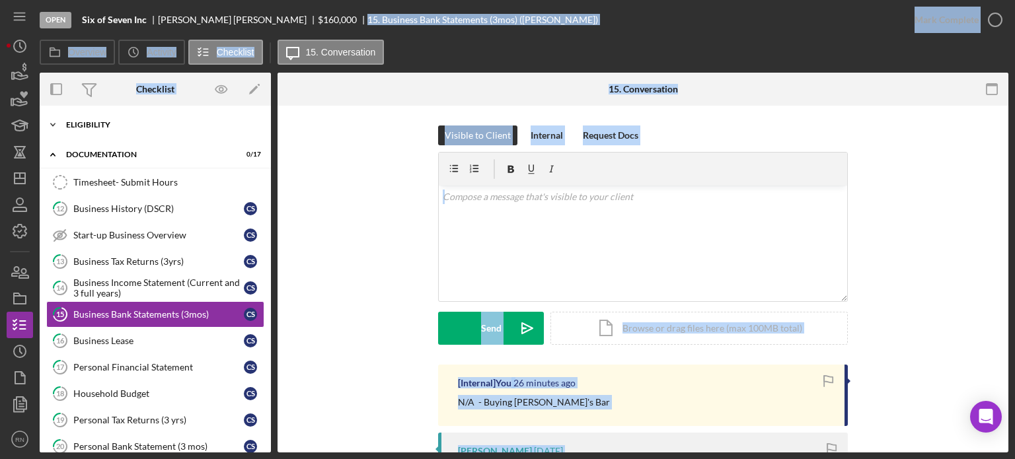
click at [105, 126] on div "Eligibility" at bounding box center [160, 125] width 188 height 8
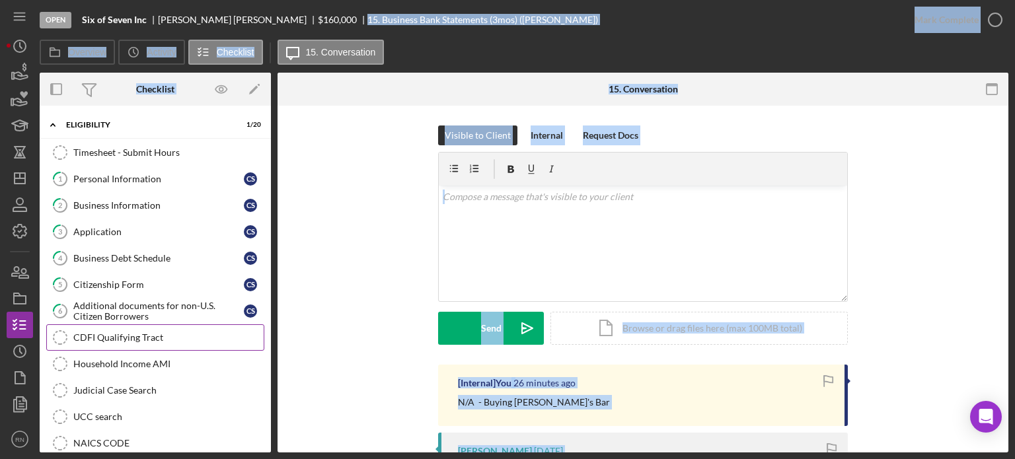
click at [166, 336] on div "CDFI Qualifying Tract" at bounding box center [168, 337] width 190 height 11
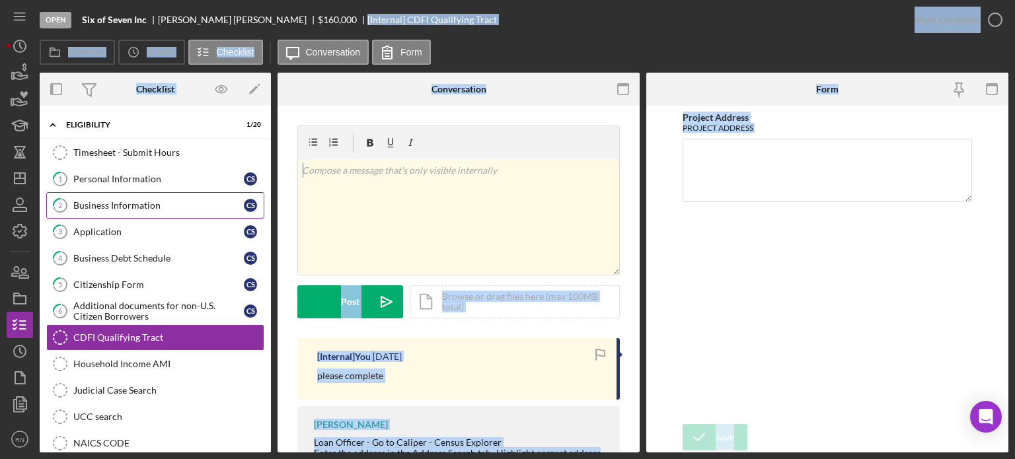
click at [134, 203] on div "Business Information" at bounding box center [158, 205] width 171 height 11
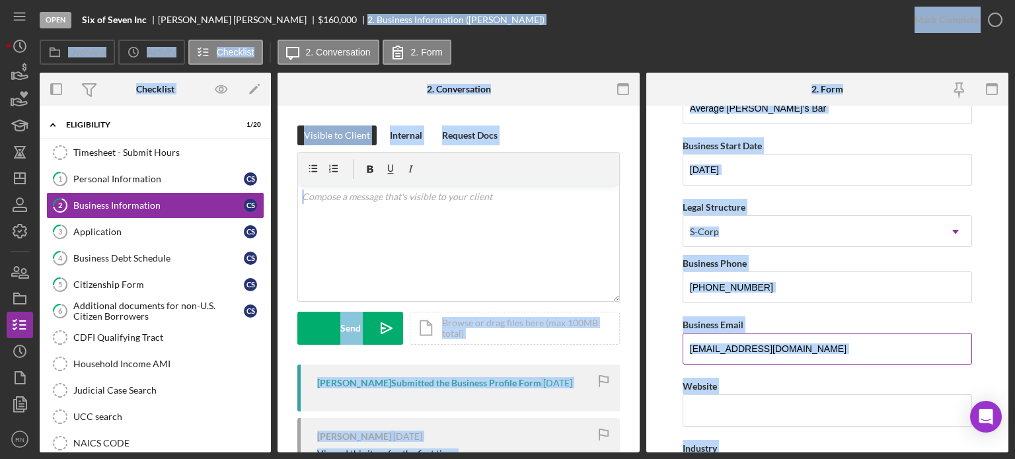
scroll to position [132, 0]
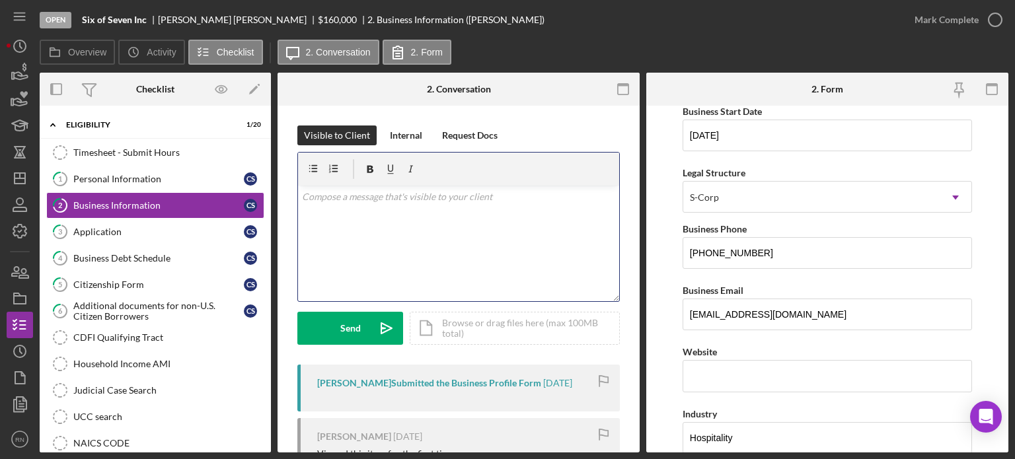
click at [574, 266] on div "v Color teal Color pink Remove color Add row above Add row below Add column bef…" at bounding box center [458, 244] width 321 height 116
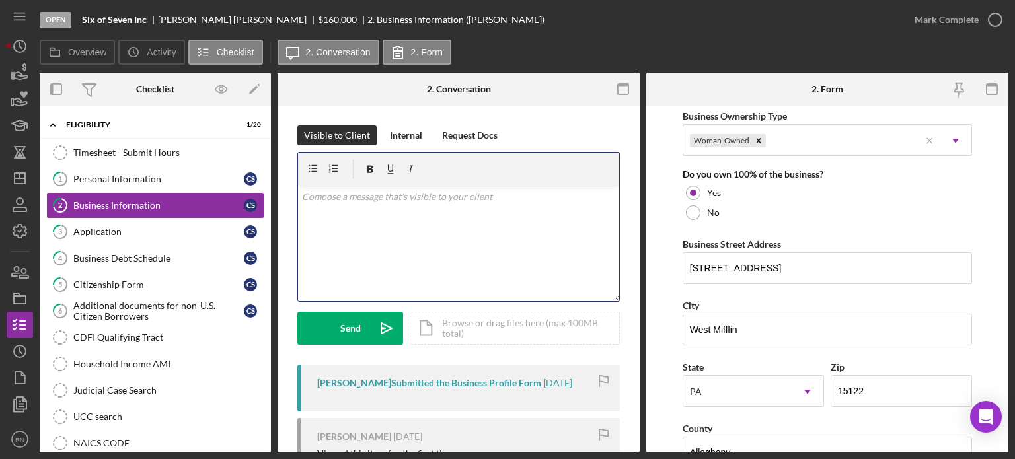
scroll to position [727, 0]
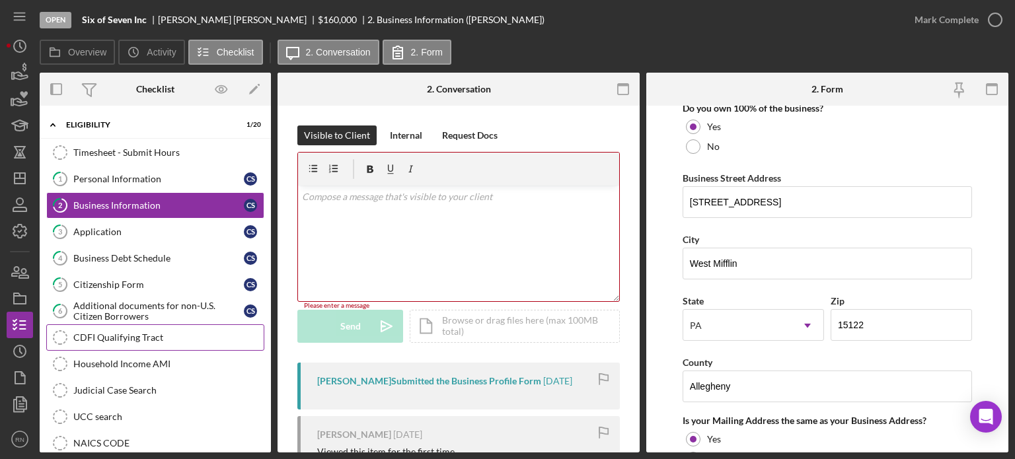
click at [146, 338] on div "CDFI Qualifying Tract" at bounding box center [168, 337] width 190 height 11
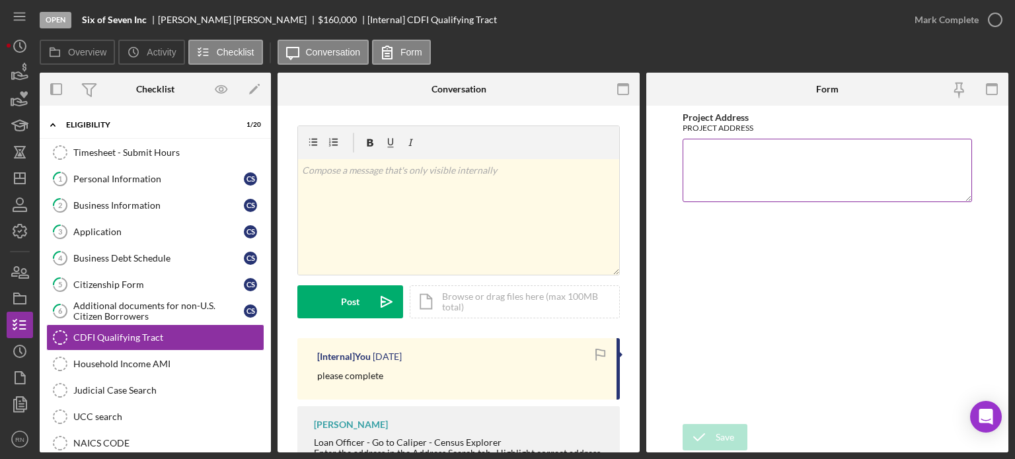
click at [758, 163] on textarea "Project Address" at bounding box center [827, 170] width 289 height 63
type textarea "4614 Buttermilk Hollow Rd West Mifflin, PA 15122"
click at [709, 432] on icon "submit" at bounding box center [699, 437] width 33 height 33
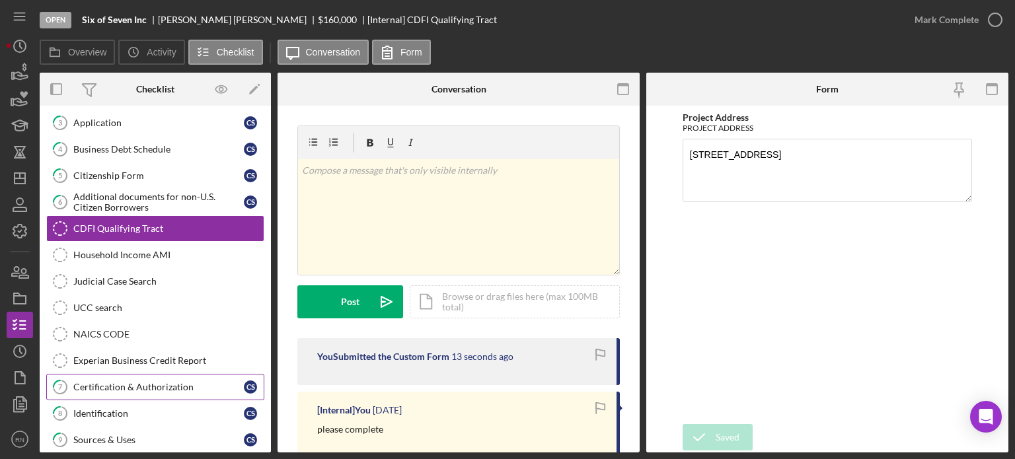
scroll to position [132, 0]
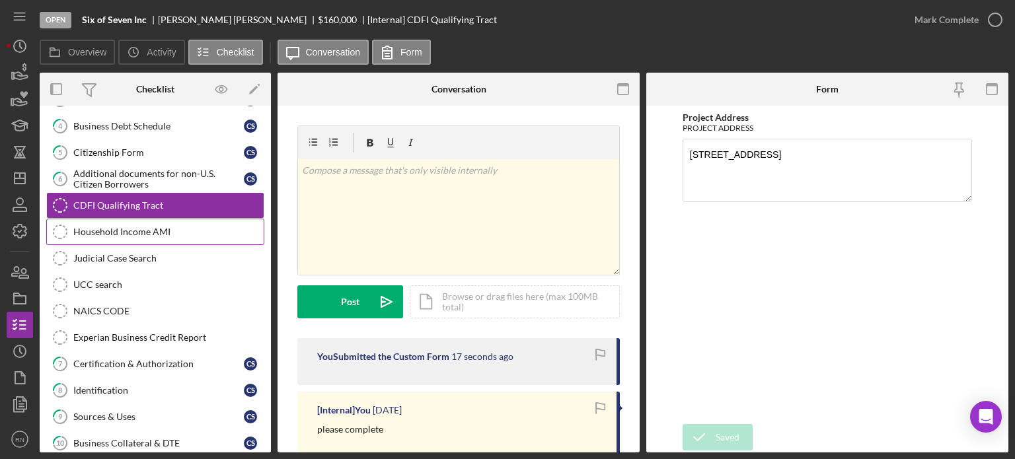
click at [123, 227] on div "Household Income AMI" at bounding box center [168, 232] width 190 height 11
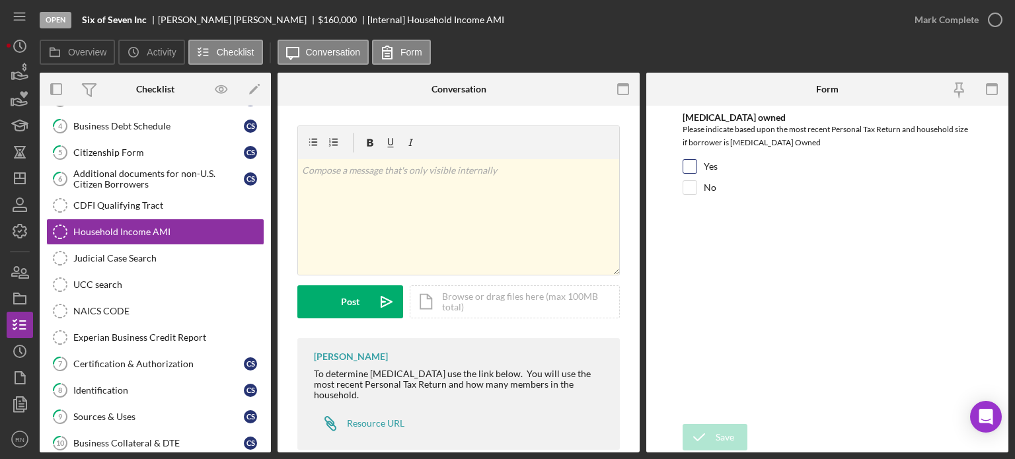
click at [695, 165] on input "Yes" at bounding box center [689, 166] width 13 height 13
checkbox input "true"
click at [726, 435] on div "Save" at bounding box center [725, 437] width 19 height 26
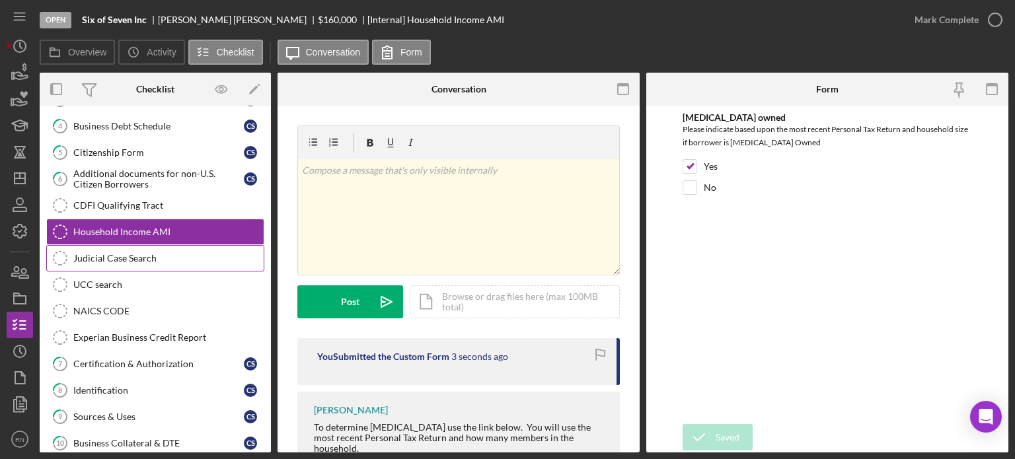
click at [141, 253] on div "Judicial Case Search" at bounding box center [168, 258] width 190 height 11
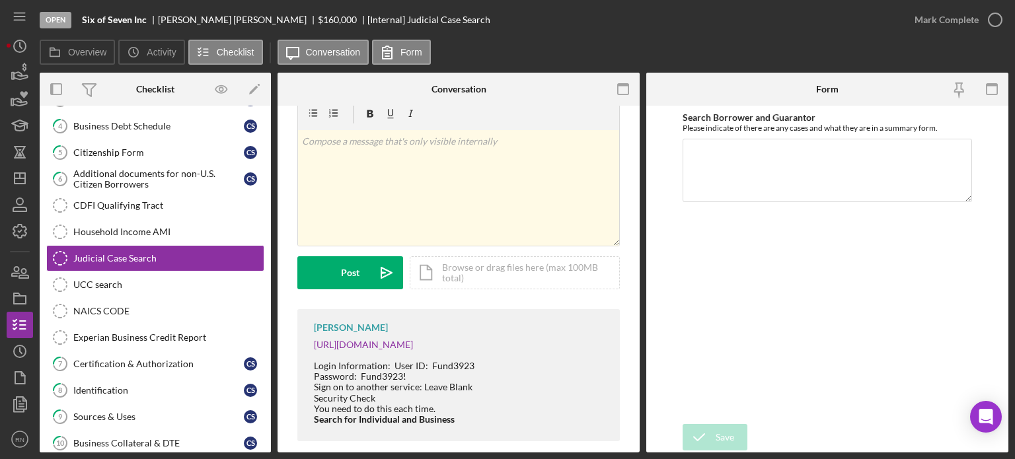
scroll to position [43, 0]
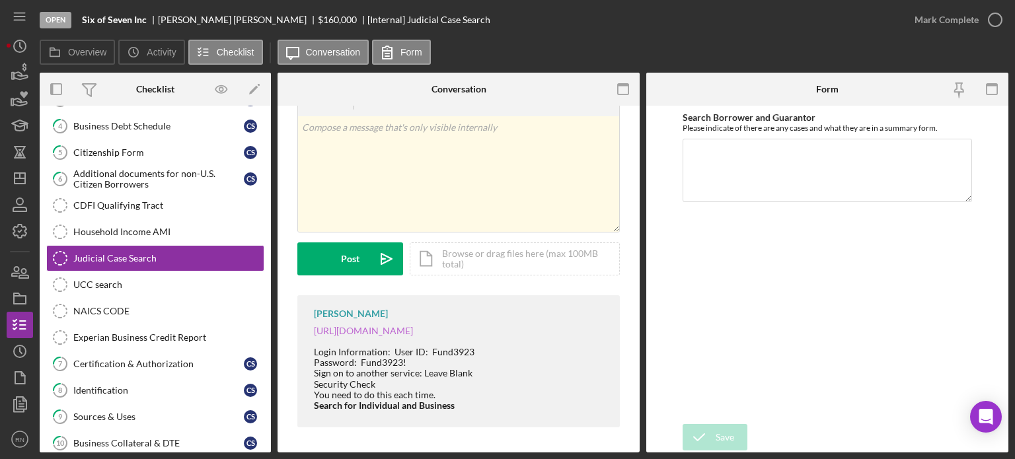
click at [413, 330] on link "https://dcr.alleghenycounty.us/Civil/LoginSearch.aspx" at bounding box center [363, 330] width 99 height 11
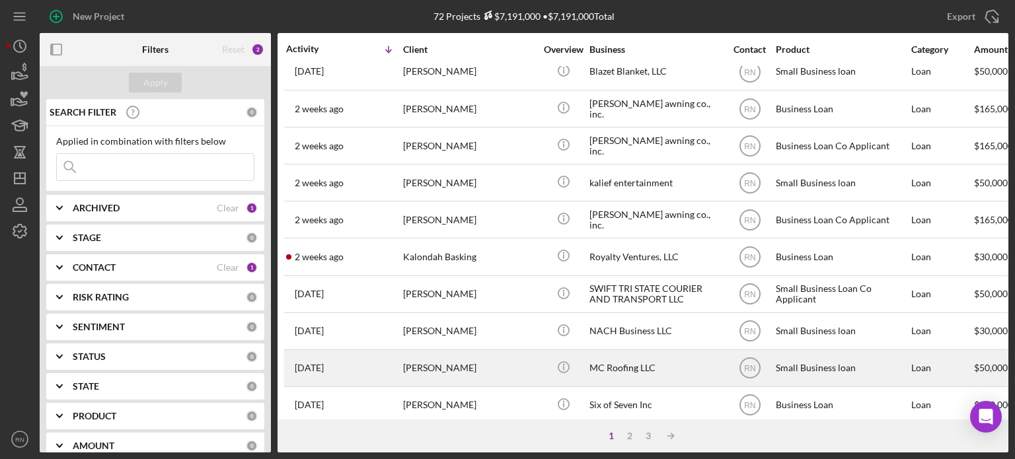
scroll to position [264, 0]
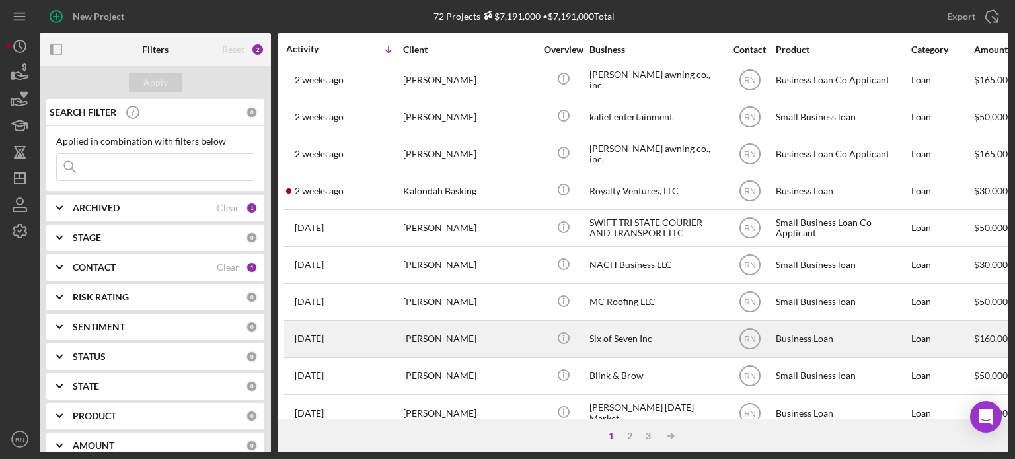
click at [457, 343] on div "Carrie Seigh" at bounding box center [469, 339] width 132 height 35
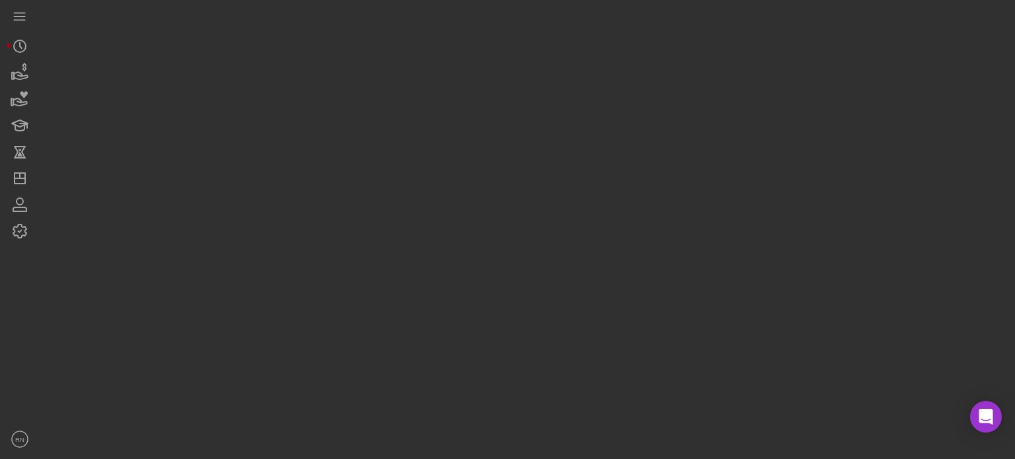
click at [457, 343] on div at bounding box center [524, 226] width 969 height 453
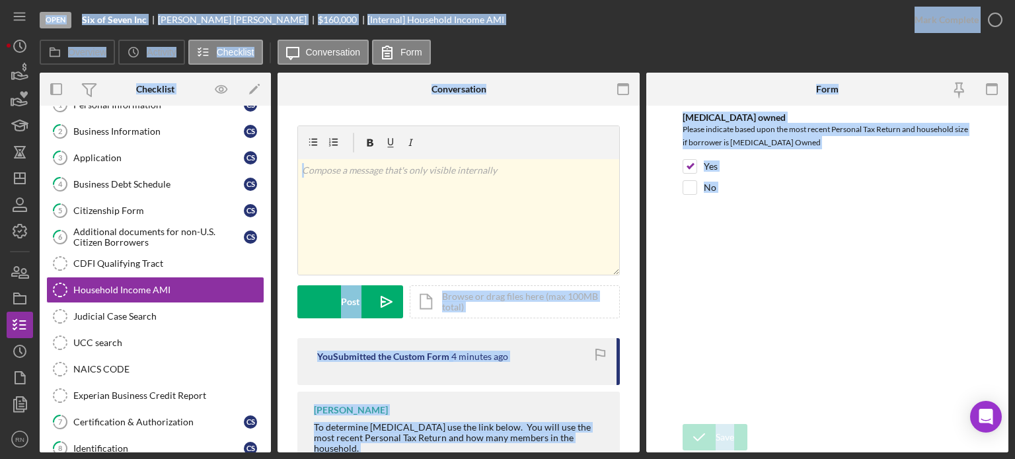
scroll to position [82, 0]
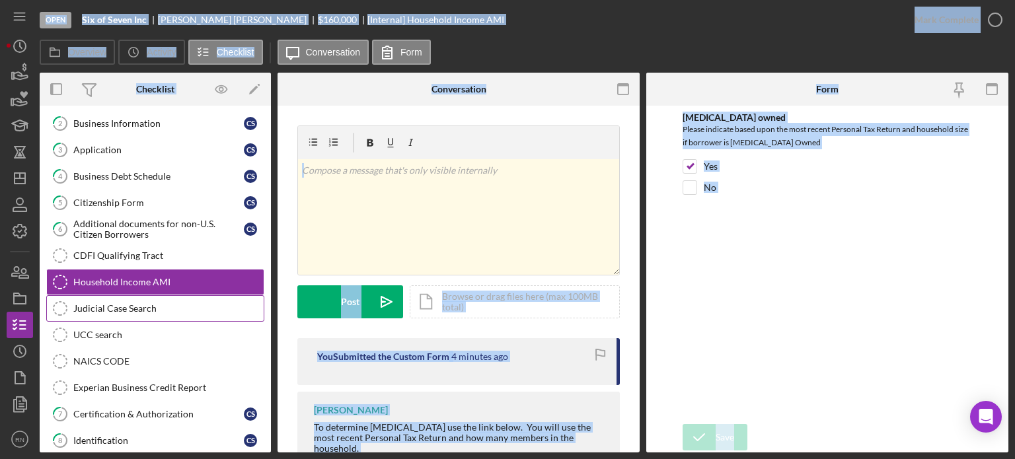
click at [148, 303] on div "Judicial Case Search" at bounding box center [168, 308] width 190 height 11
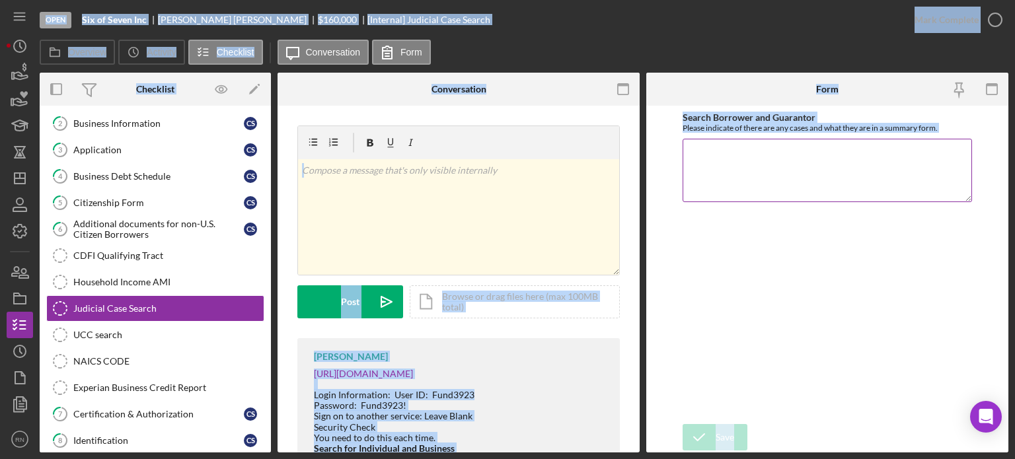
click at [728, 169] on textarea "Search Borrower and Guarantor" at bounding box center [827, 170] width 289 height 63
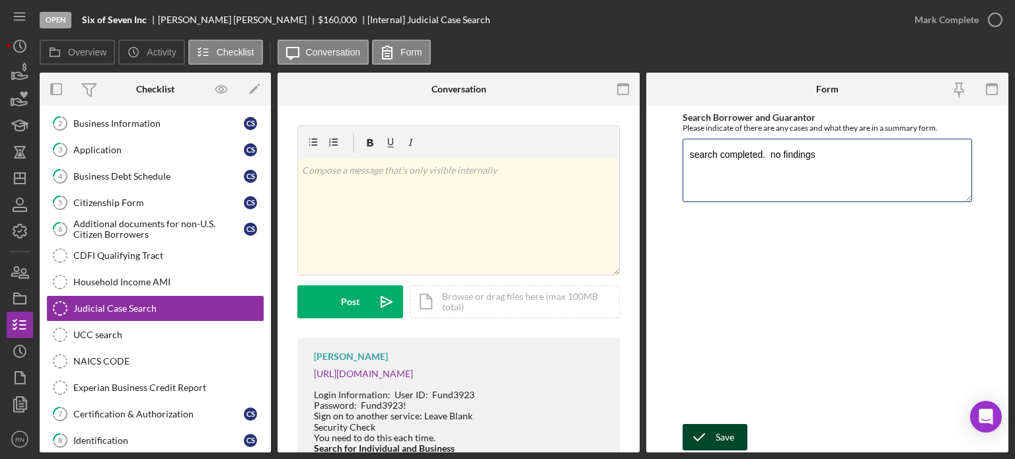
type textarea "search completed. no findings"
click at [728, 435] on div "Save" at bounding box center [725, 437] width 19 height 26
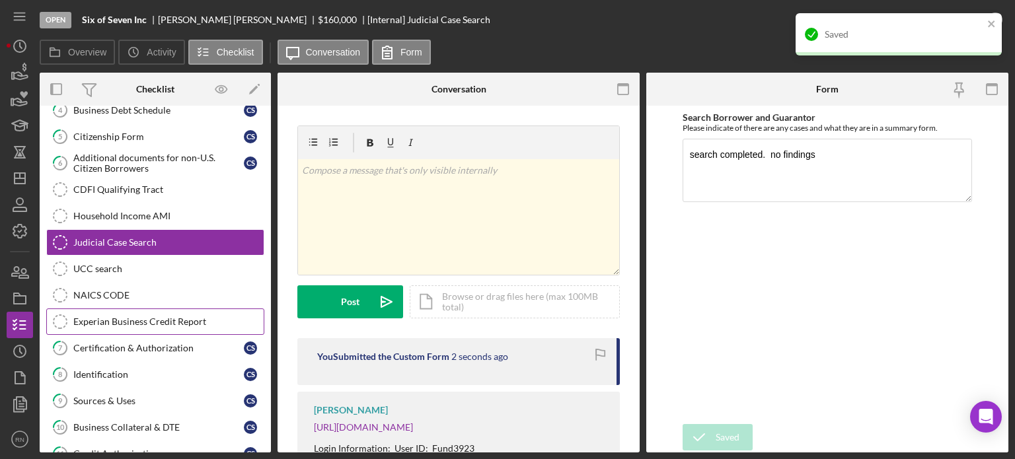
scroll to position [148, 0]
click at [116, 270] on div "UCC search" at bounding box center [168, 269] width 190 height 11
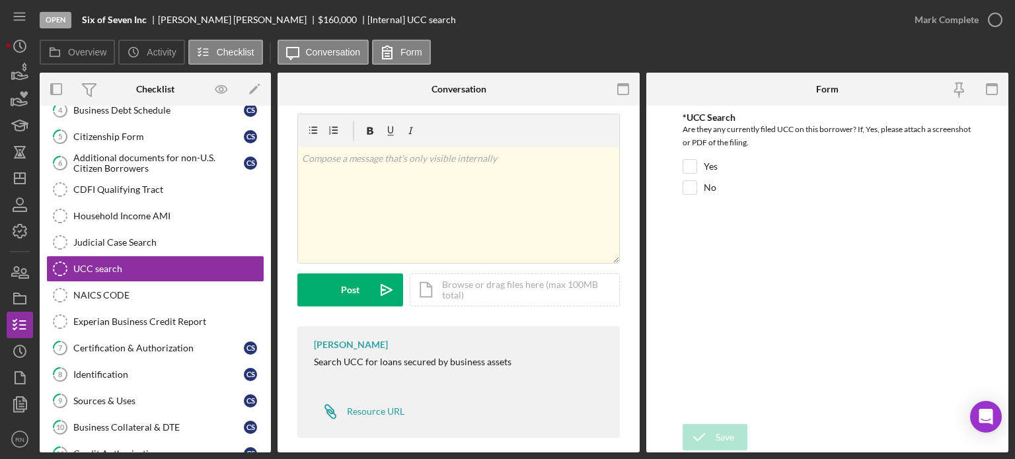
scroll to position [23, 0]
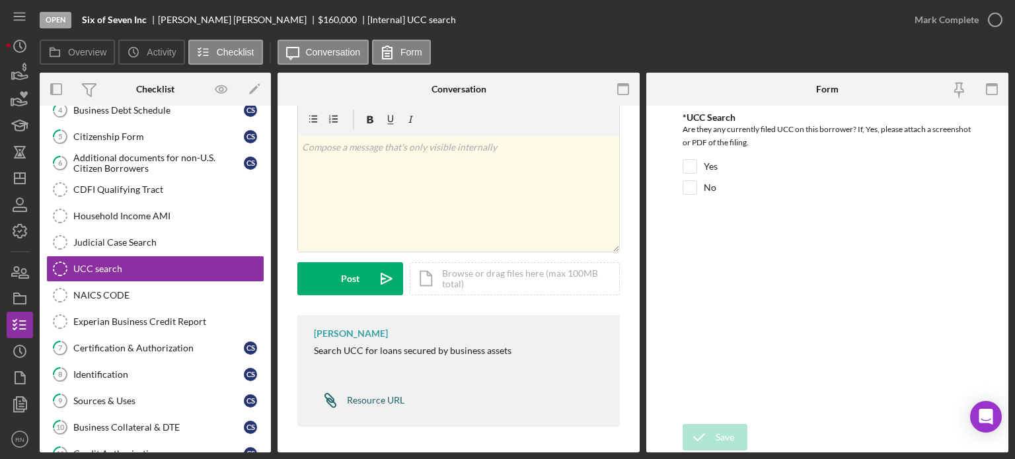
click at [362, 398] on div "Resource URL" at bounding box center [376, 400] width 58 height 11
click at [693, 192] on input "No" at bounding box center [689, 187] width 13 height 13
checkbox input "true"
click at [722, 436] on div "Save" at bounding box center [725, 437] width 19 height 26
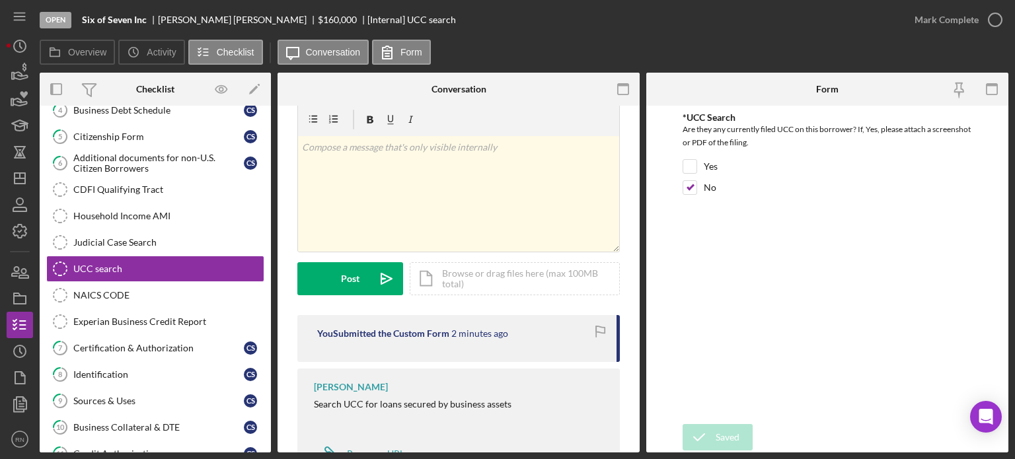
scroll to position [77, 0]
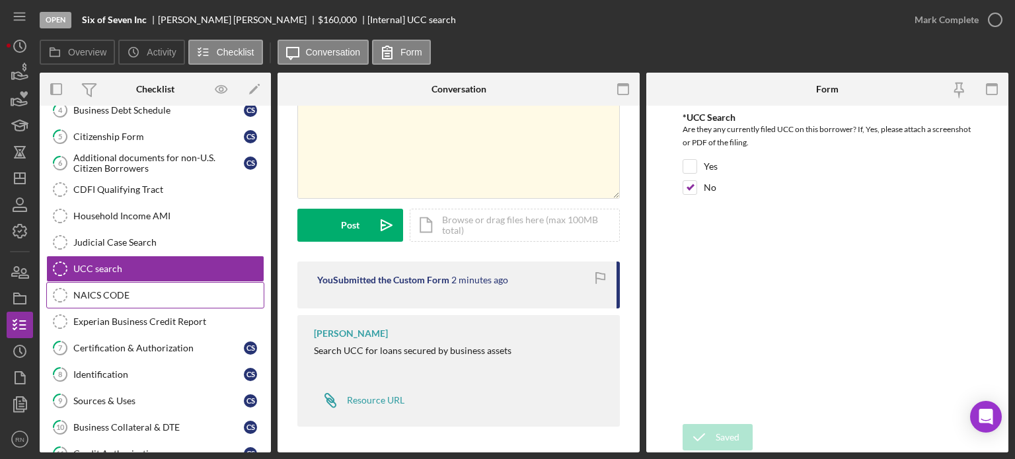
click at [128, 292] on div "NAICS CODE" at bounding box center [168, 295] width 190 height 11
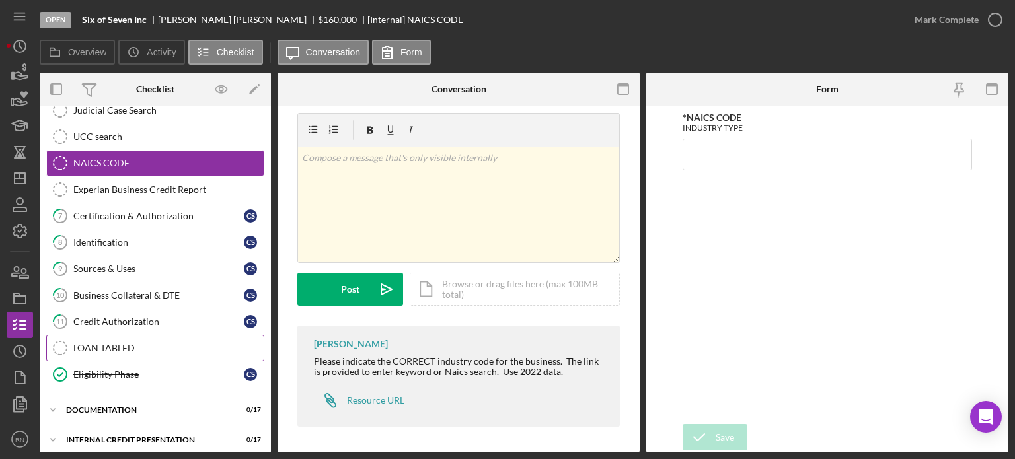
scroll to position [282, 0]
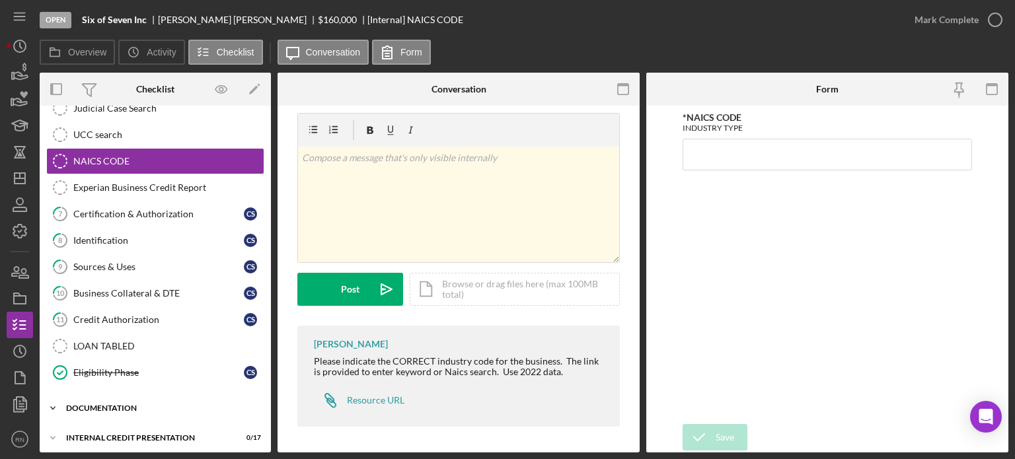
click at [127, 405] on div "documentation" at bounding box center [160, 409] width 188 height 8
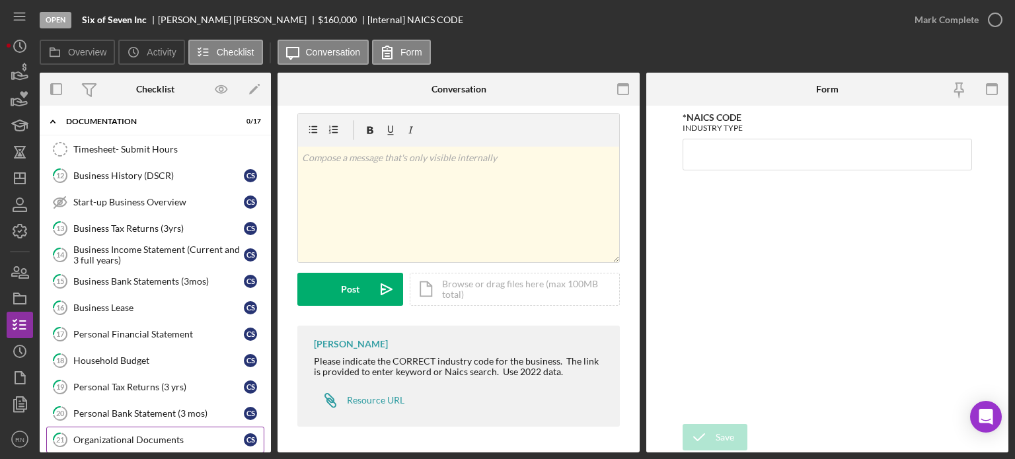
scroll to position [547, 0]
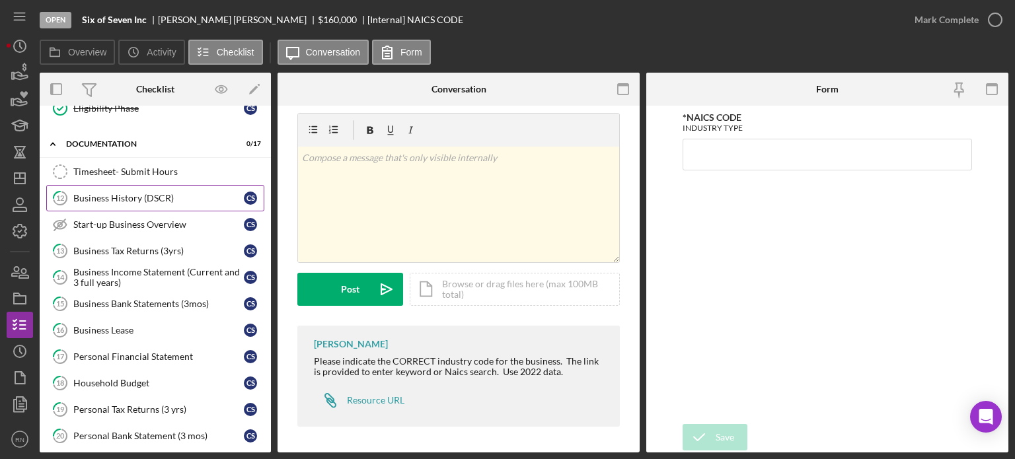
click at [143, 193] on div "Business History (DSCR)" at bounding box center [158, 198] width 171 height 11
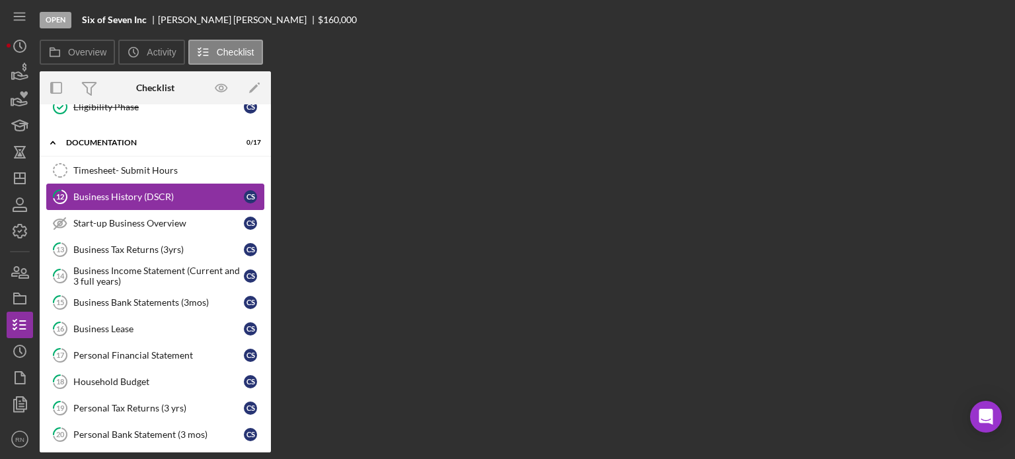
click at [143, 193] on div "Business History (DSCR)" at bounding box center [158, 197] width 171 height 11
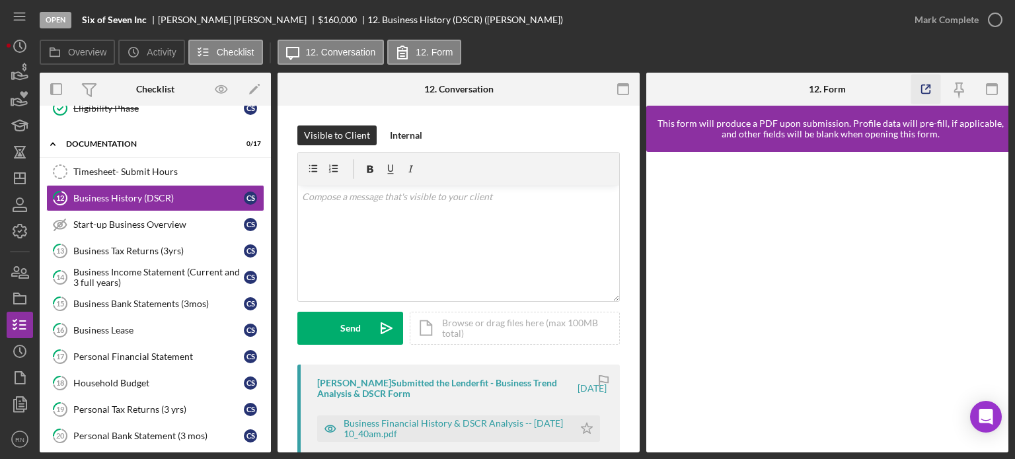
click at [927, 87] on icon "button" at bounding box center [926, 90] width 30 height 30
click at [19, 323] on icon "button" at bounding box center [19, 325] width 33 height 33
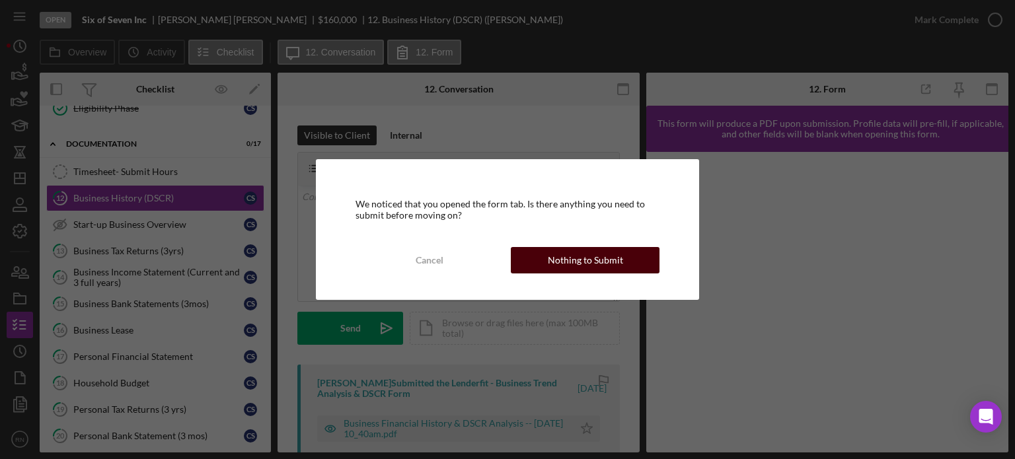
click at [568, 268] on div "Nothing to Submit" at bounding box center [585, 260] width 75 height 26
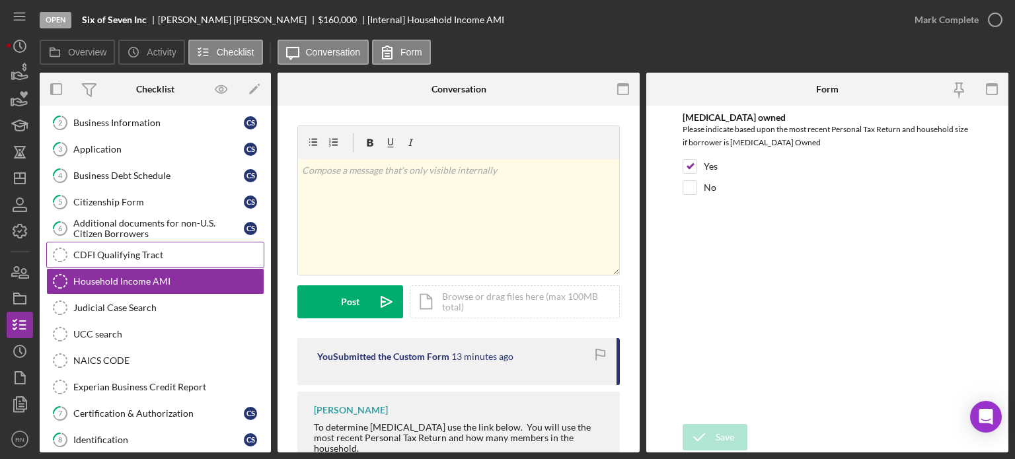
scroll to position [82, 0]
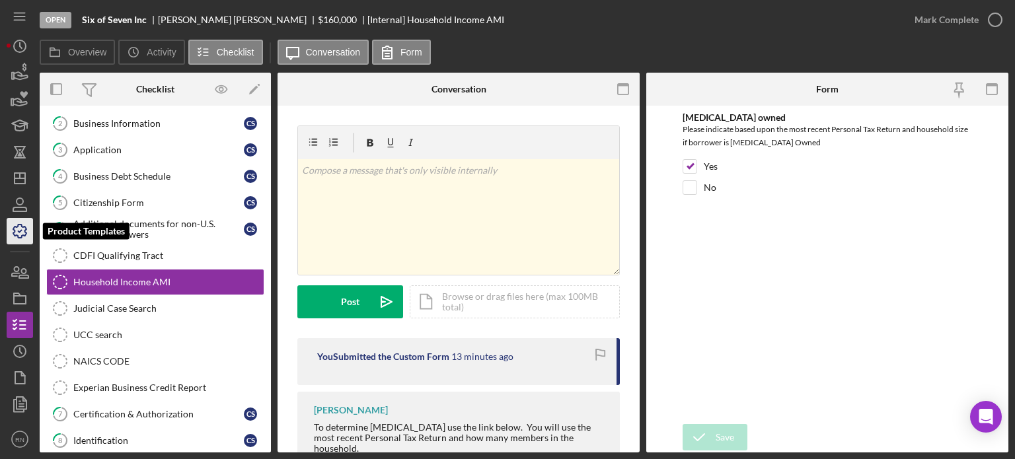
click at [24, 224] on icon "button" at bounding box center [19, 231] width 33 height 33
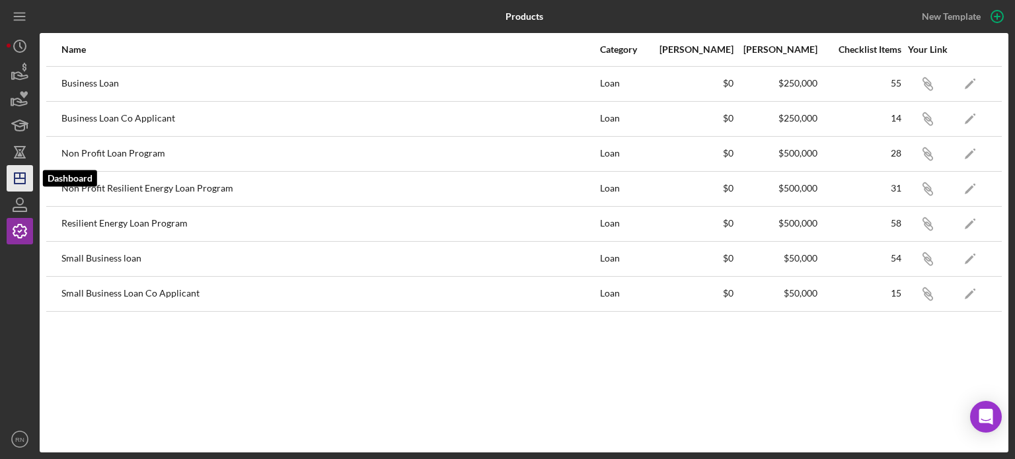
click at [24, 178] on line "button" at bounding box center [20, 178] width 11 height 0
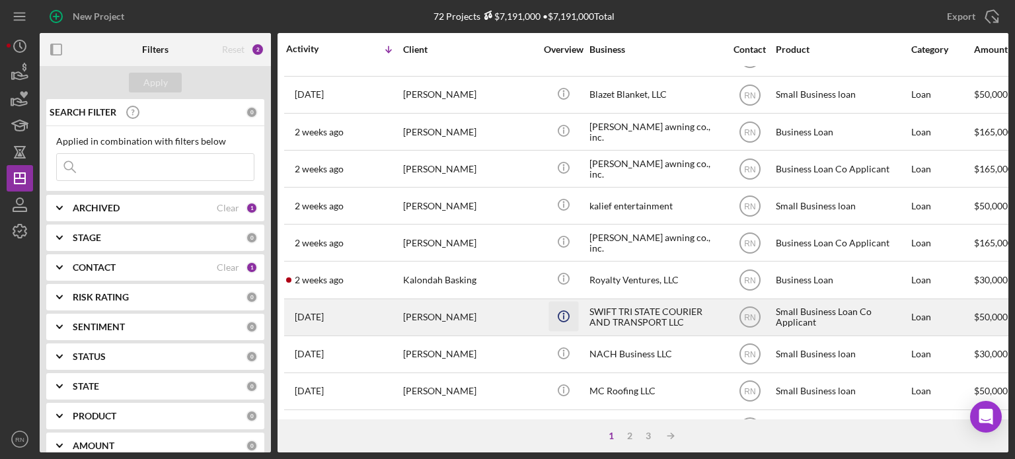
scroll to position [198, 0]
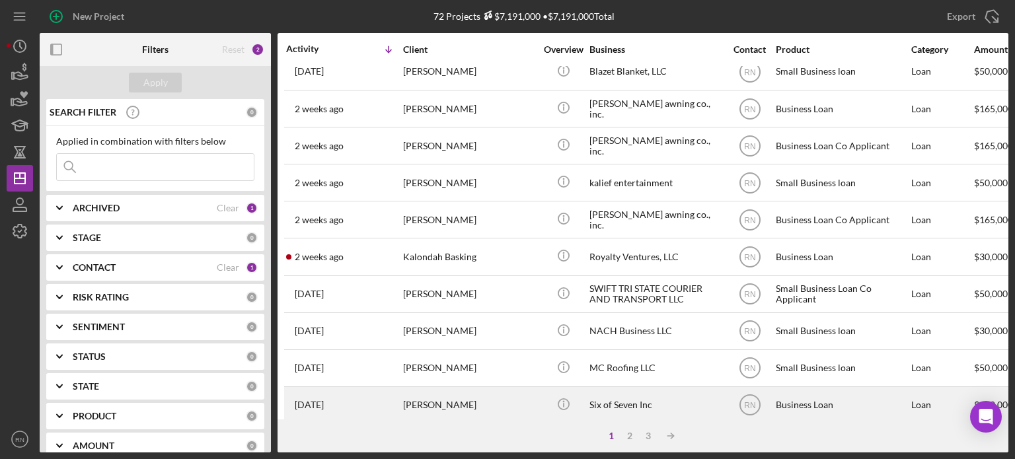
click at [482, 399] on div "Carrie Seigh" at bounding box center [469, 405] width 132 height 35
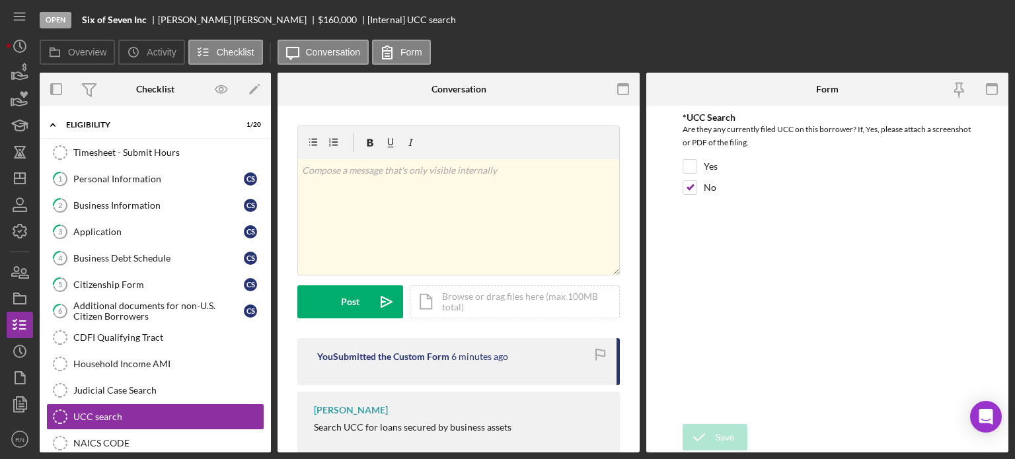
scroll to position [134, 0]
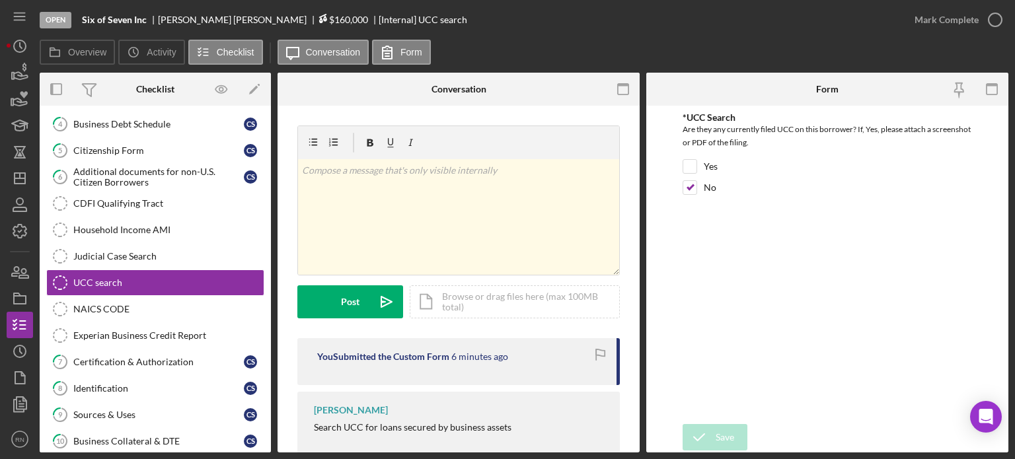
click at [318, 17] on span "$160,000" at bounding box center [343, 19] width 50 height 11
click at [24, 153] on icon "button" at bounding box center [19, 151] width 33 height 33
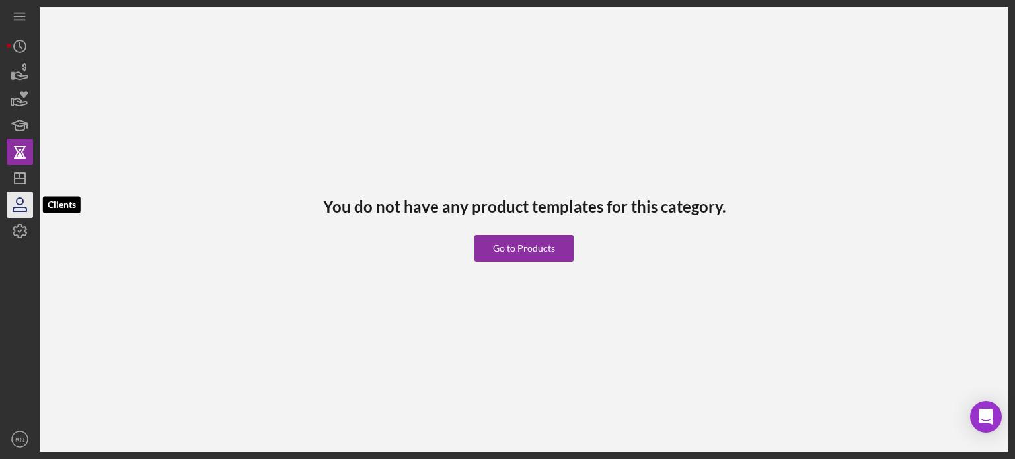
click at [16, 206] on icon "button" at bounding box center [19, 204] width 33 height 33
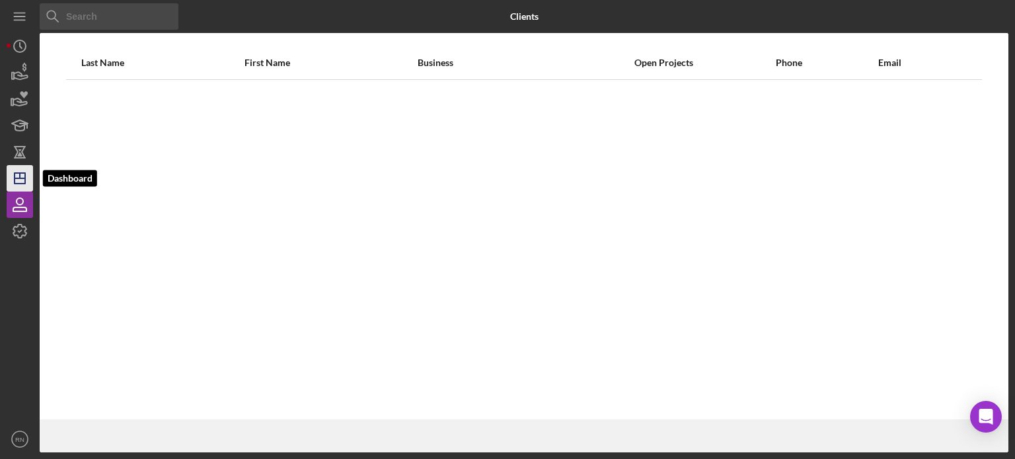
click at [16, 178] on line "button" at bounding box center [20, 178] width 11 height 0
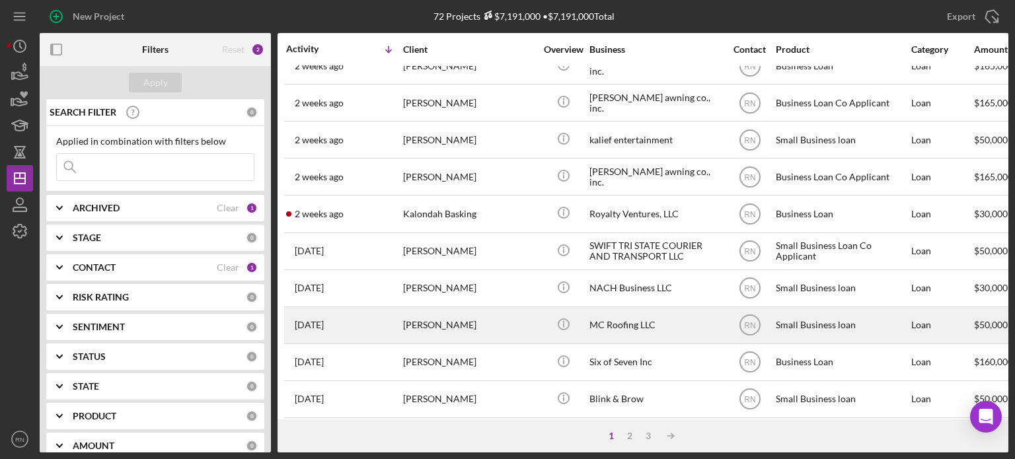
scroll to position [264, 0]
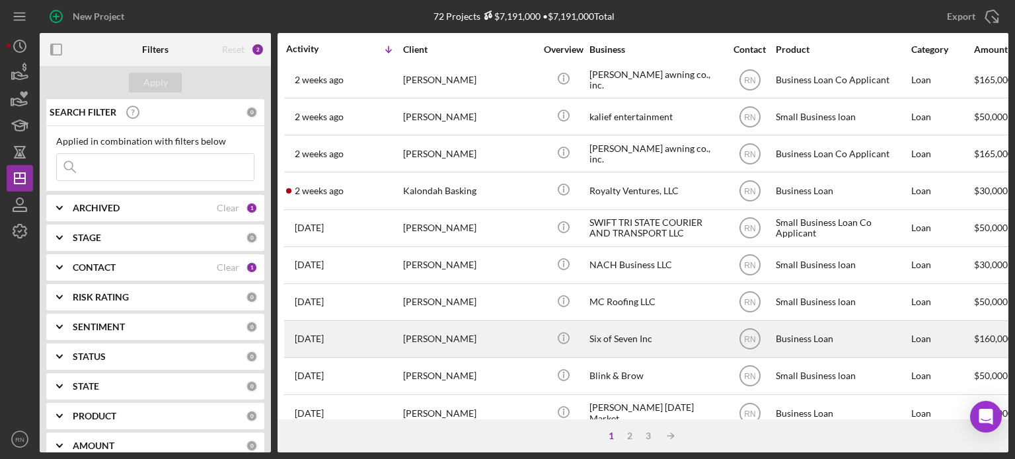
click at [412, 338] on div "Carrie Seigh" at bounding box center [469, 339] width 132 height 35
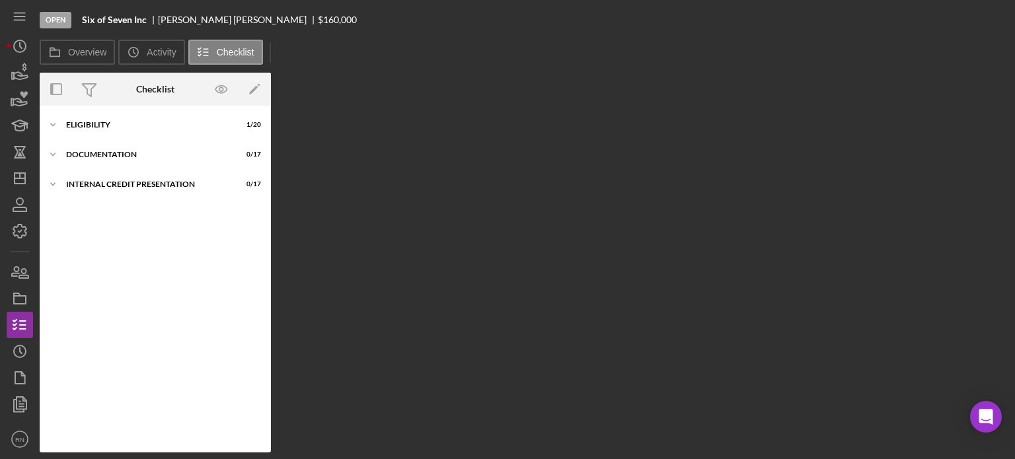
click at [412, 338] on div "Overview Internal Workflow Stage Open Icon/Dropdown Arrow Archive (can unarchiv…" at bounding box center [524, 263] width 969 height 380
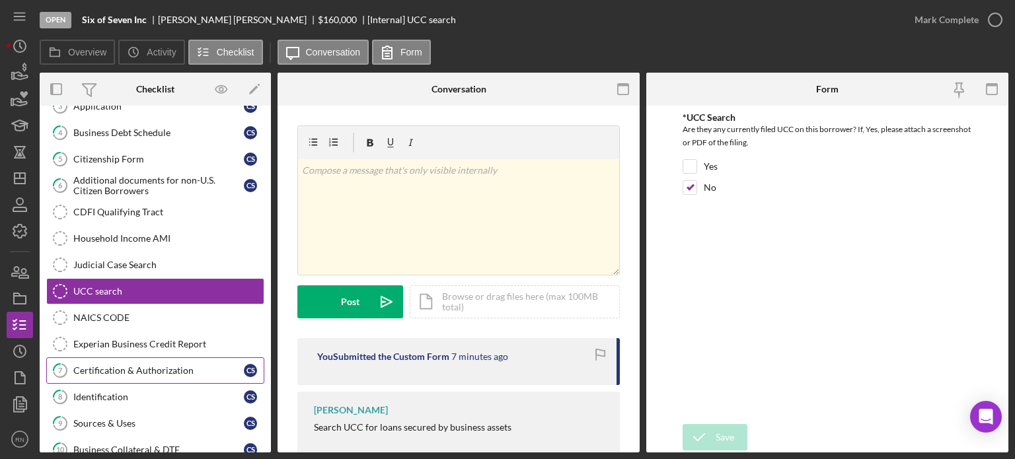
scroll to position [134, 0]
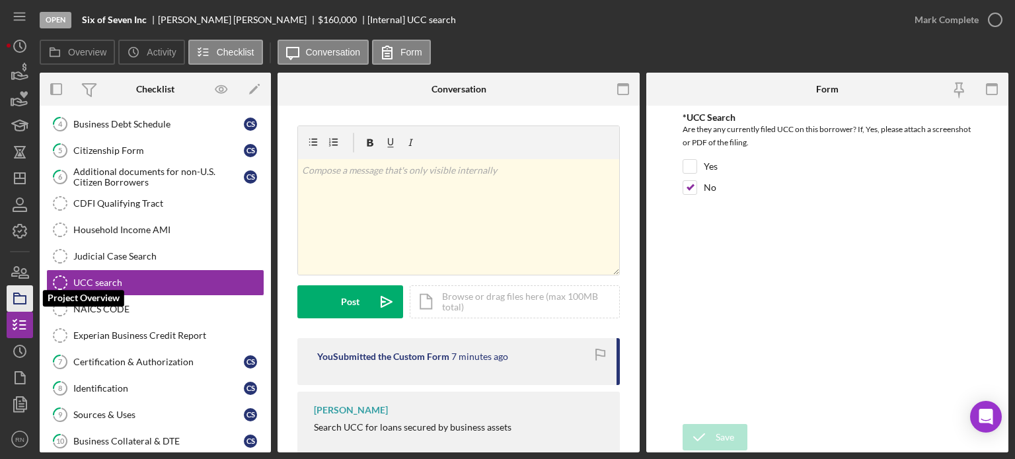
click at [23, 305] on icon "button" at bounding box center [19, 298] width 33 height 33
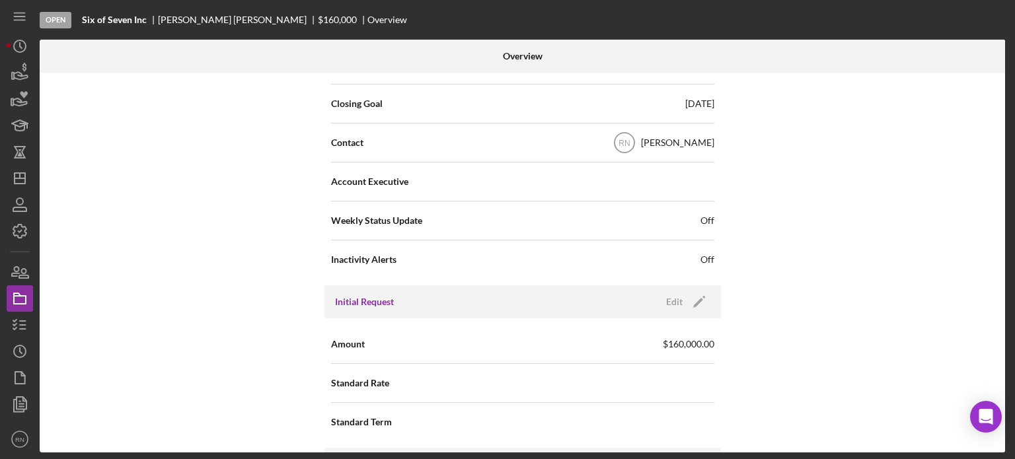
scroll to position [463, 0]
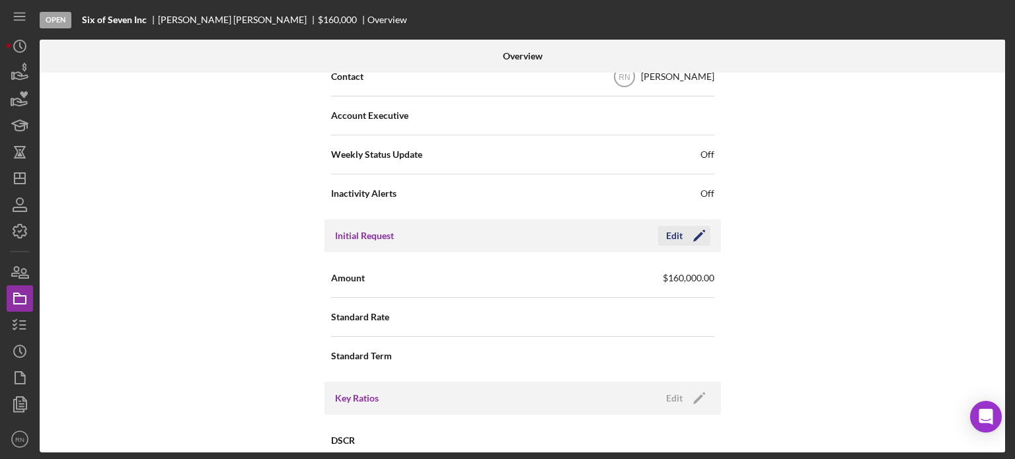
click at [685, 237] on icon "Icon/Edit" at bounding box center [699, 235] width 33 height 33
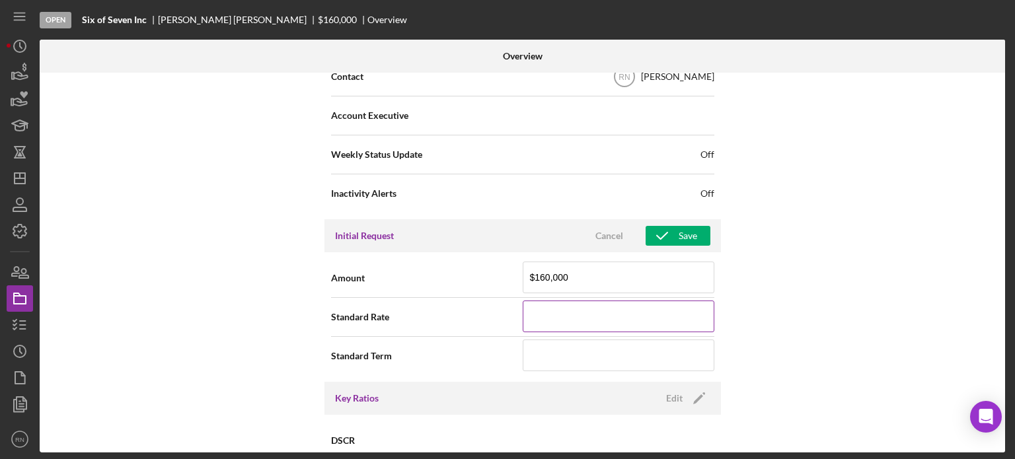
click at [605, 323] on input at bounding box center [619, 317] width 192 height 32
type input "8.000%"
click at [546, 358] on input at bounding box center [619, 356] width 192 height 32
type input "180"
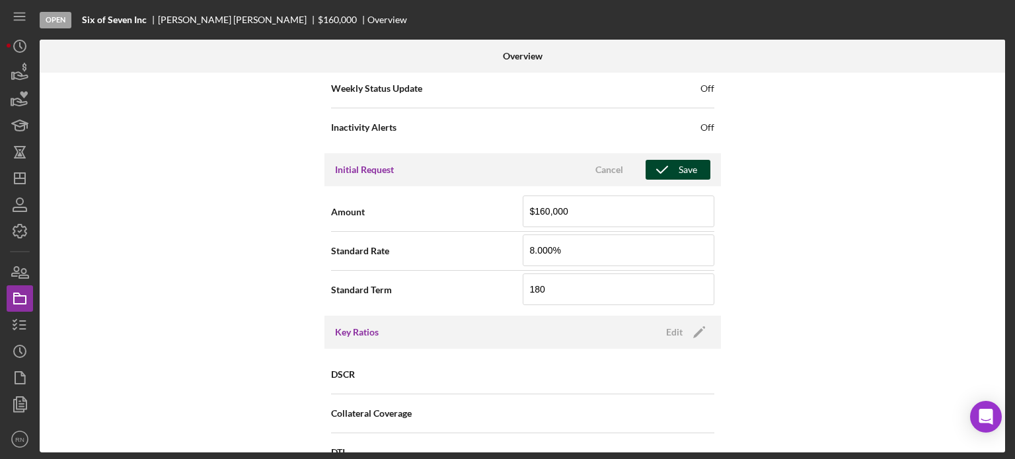
click at [681, 165] on div "Save" at bounding box center [688, 170] width 19 height 20
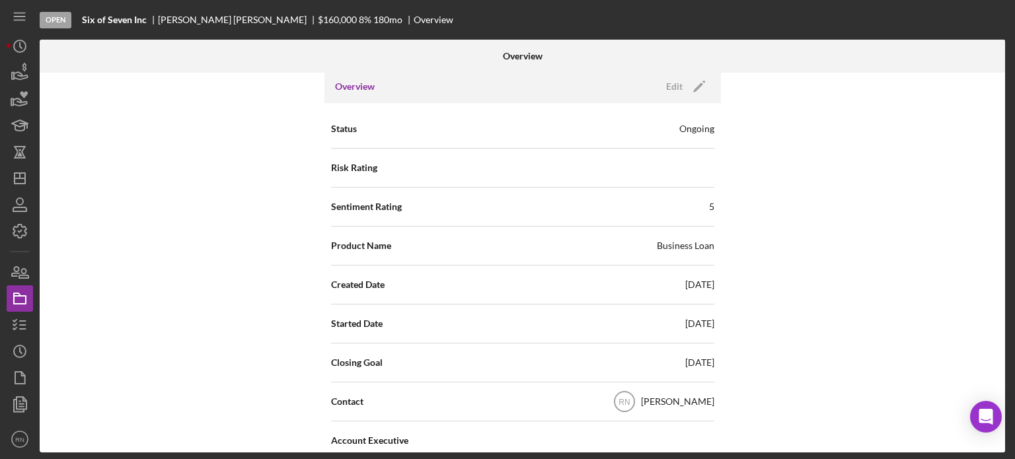
scroll to position [132, 0]
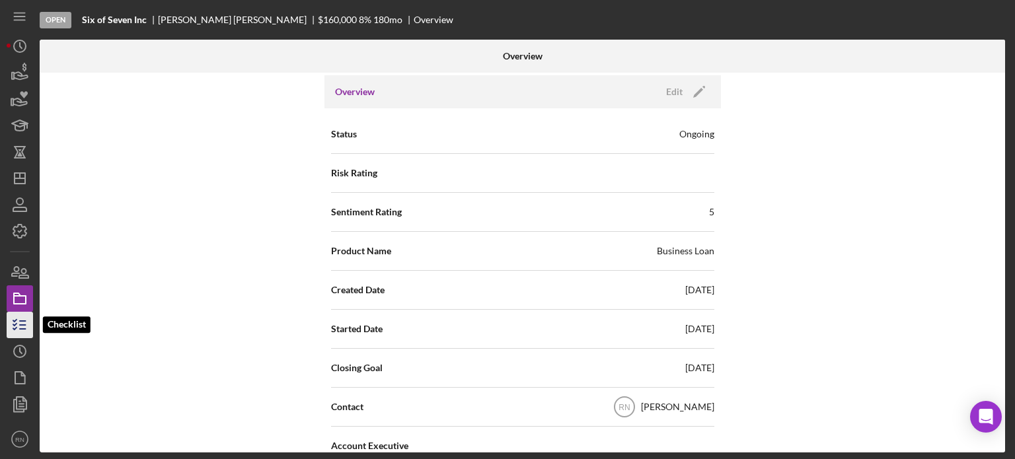
click at [20, 321] on line "button" at bounding box center [23, 321] width 6 height 0
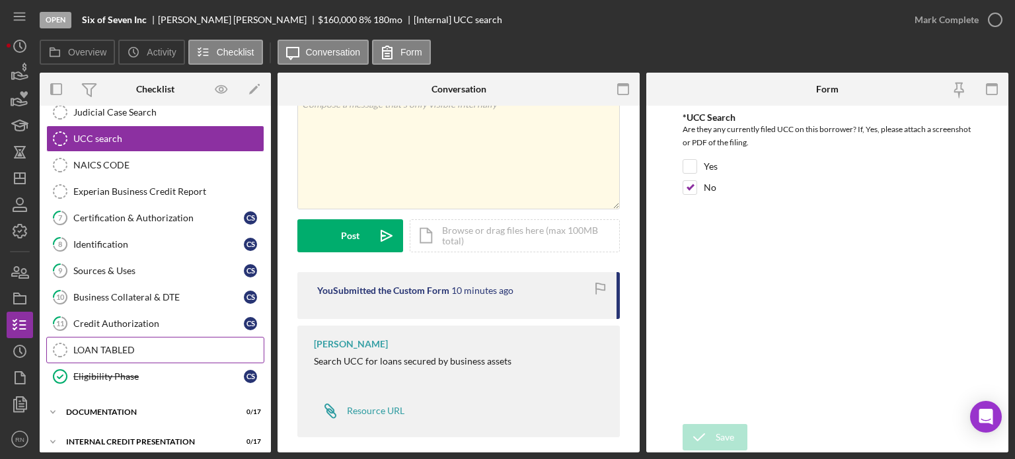
scroll to position [282, 0]
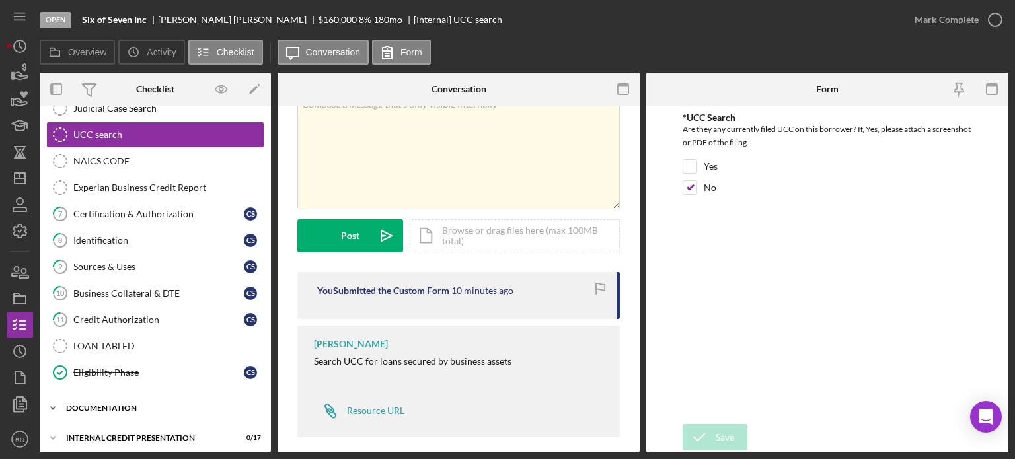
click at [120, 405] on div "documentation" at bounding box center [160, 409] width 188 height 8
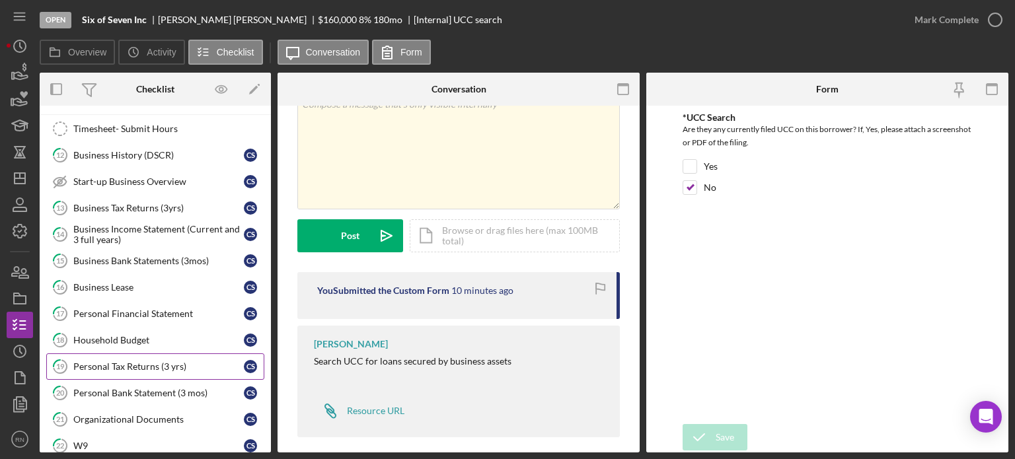
scroll to position [613, 0]
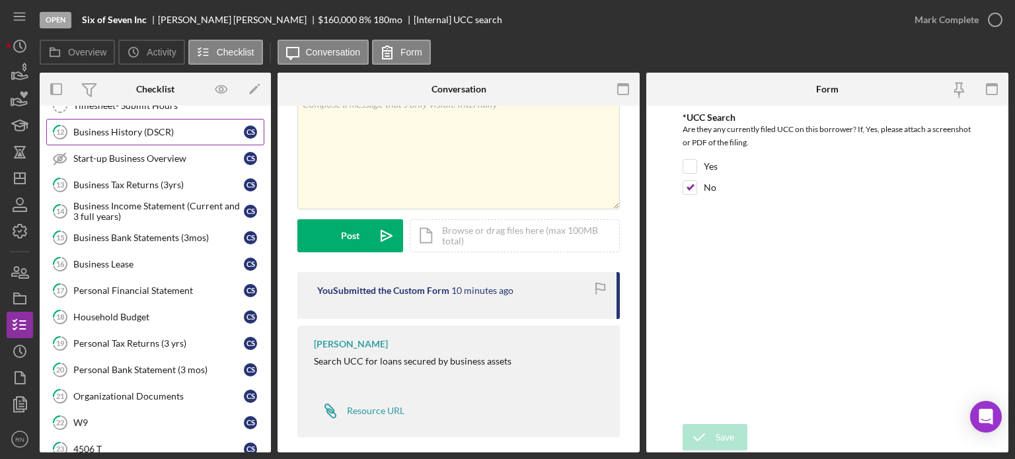
click at [122, 127] on div "Business History (DSCR)" at bounding box center [158, 132] width 171 height 11
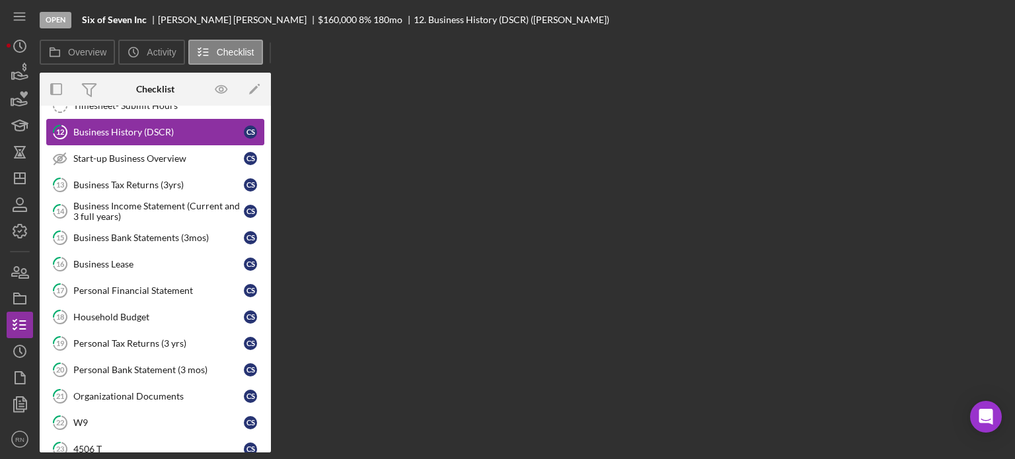
click at [122, 127] on div "Business History (DSCR)" at bounding box center [158, 132] width 171 height 11
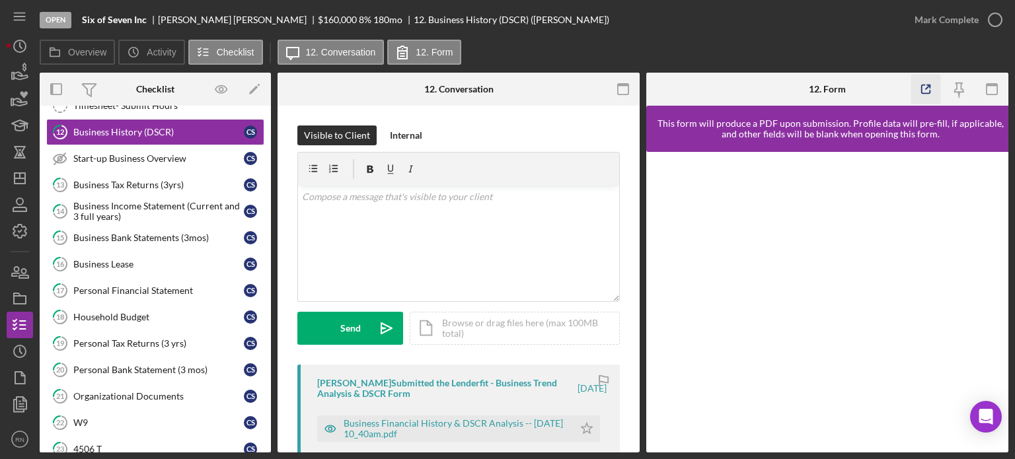
click at [929, 92] on icon "button" at bounding box center [926, 90] width 30 height 30
click at [153, 286] on div "Personal Financial Statement" at bounding box center [158, 291] width 171 height 11
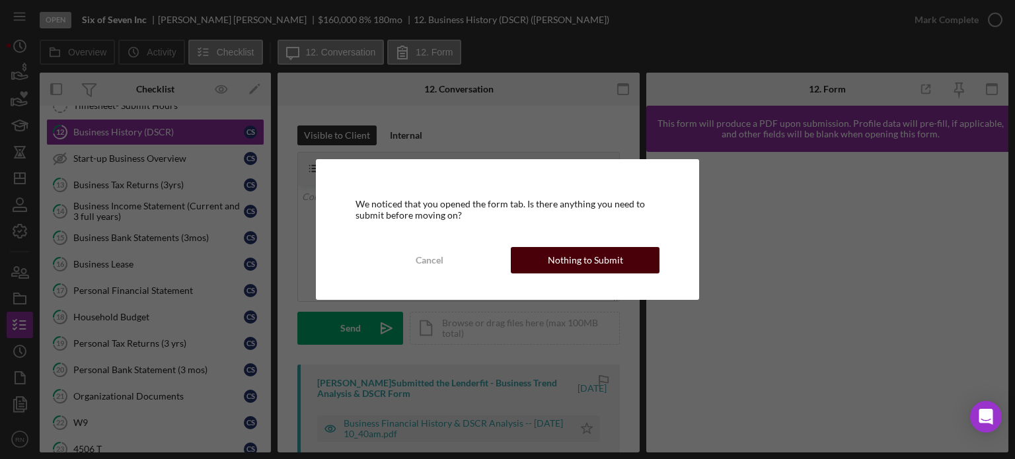
click at [567, 258] on div "Nothing to Submit" at bounding box center [585, 260] width 75 height 26
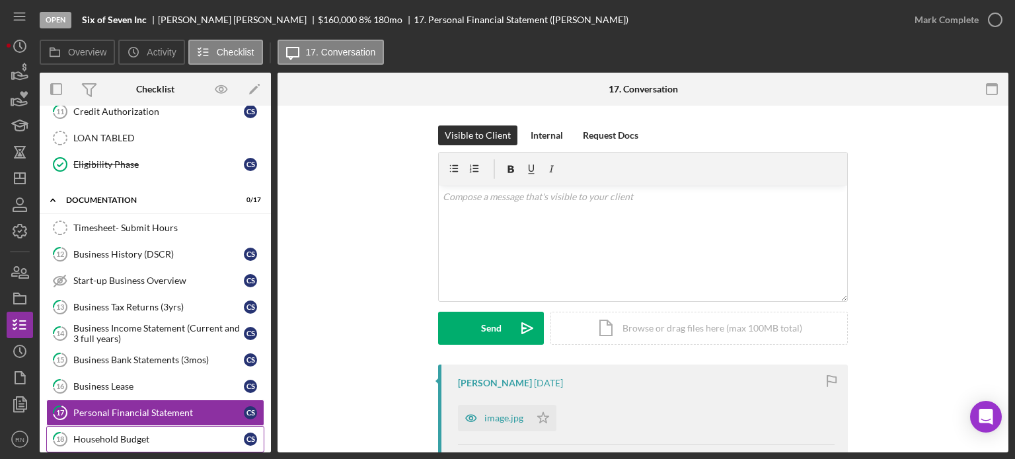
scroll to position [470, 0]
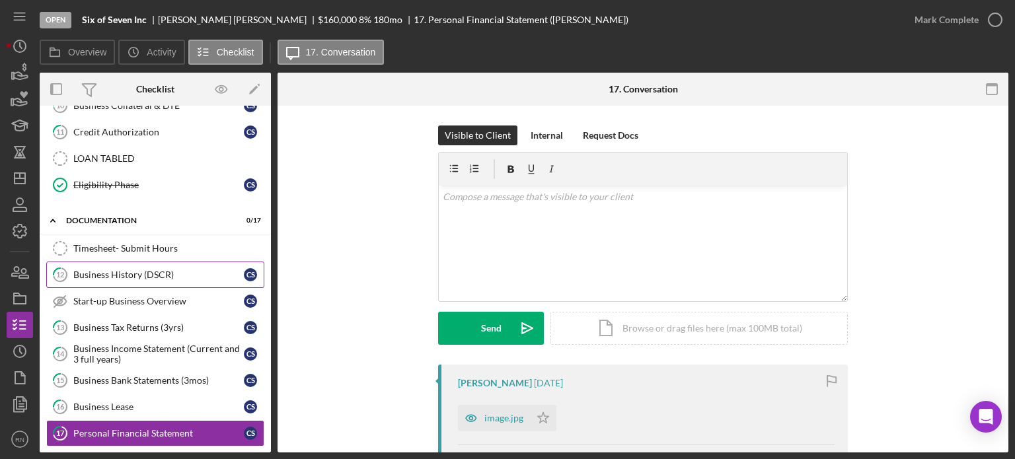
click at [153, 270] on div "Business History (DSCR)" at bounding box center [158, 275] width 171 height 11
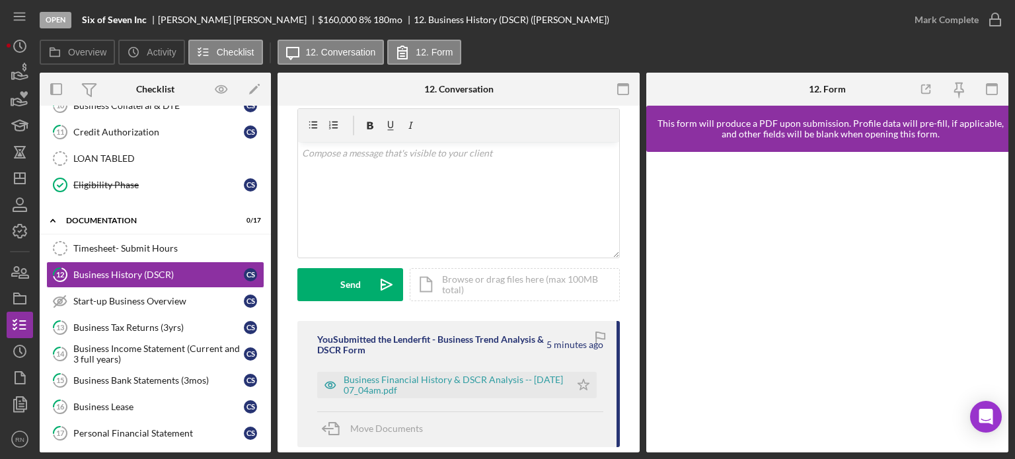
scroll to position [66, 0]
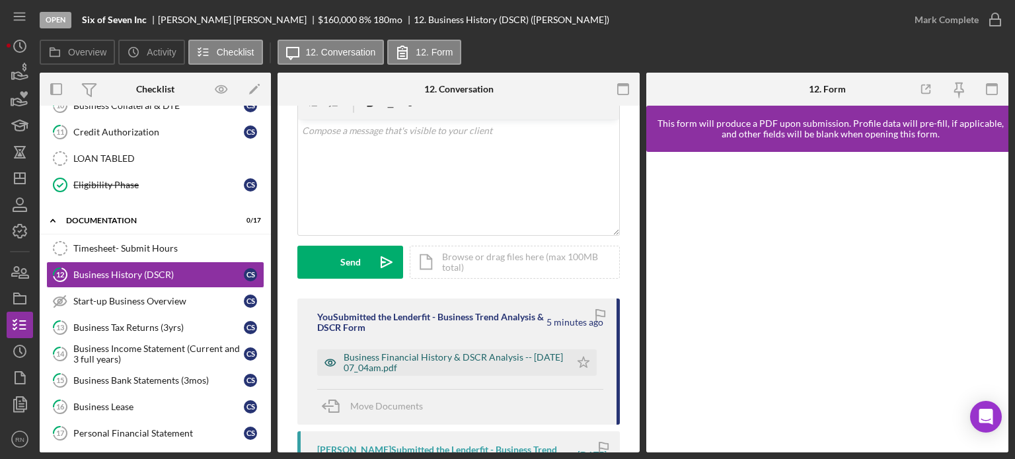
click at [440, 362] on div "Business Financial History & DSCR Analysis -- 2025-09-18 07_04am.pdf" at bounding box center [454, 362] width 220 height 21
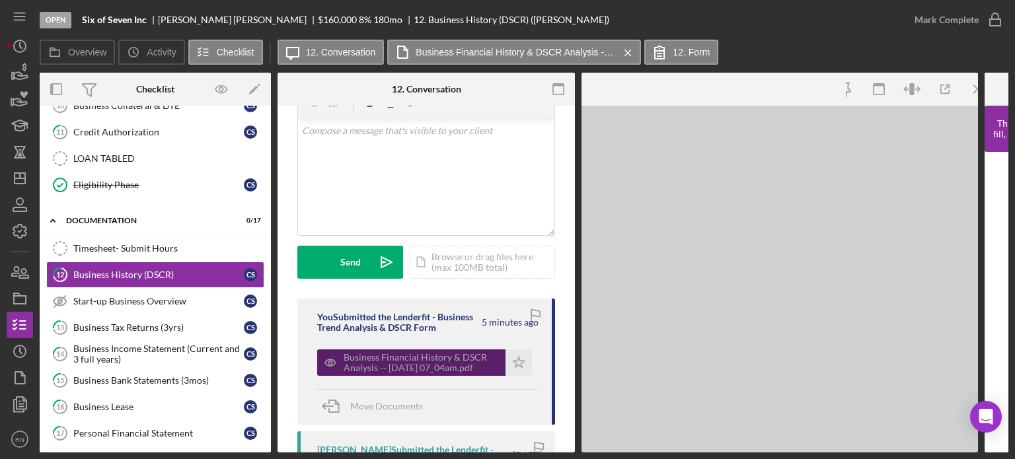
click at [440, 362] on div "Business Financial History & DSCR Analysis -- 2025-09-18 07_04am.pdf" at bounding box center [421, 362] width 155 height 21
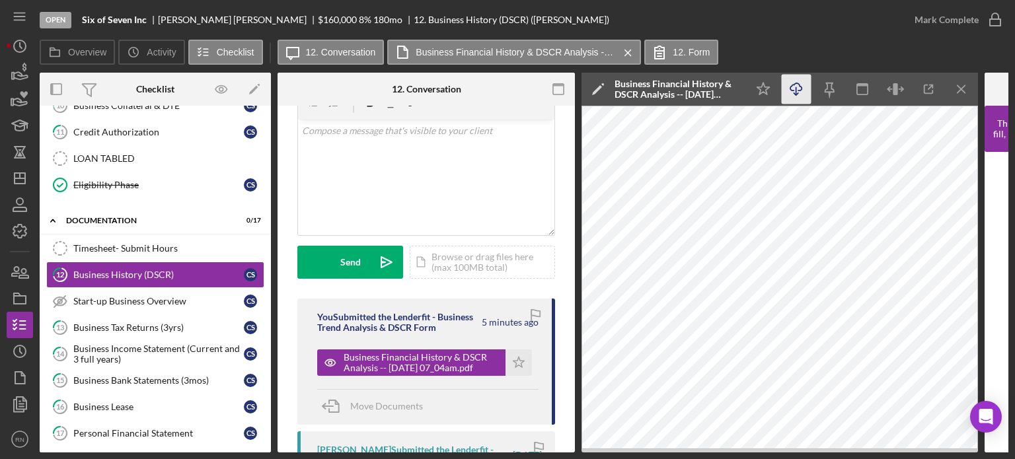
click at [800, 90] on icon "Icon/Download" at bounding box center [797, 90] width 30 height 30
click at [794, 87] on icon "Icon/Download" at bounding box center [797, 90] width 30 height 30
drag, startPoint x: 959, startPoint y: 81, endPoint x: 925, endPoint y: 104, distance: 40.9
click at [959, 82] on icon "Icon/Menu Close" at bounding box center [962, 90] width 30 height 30
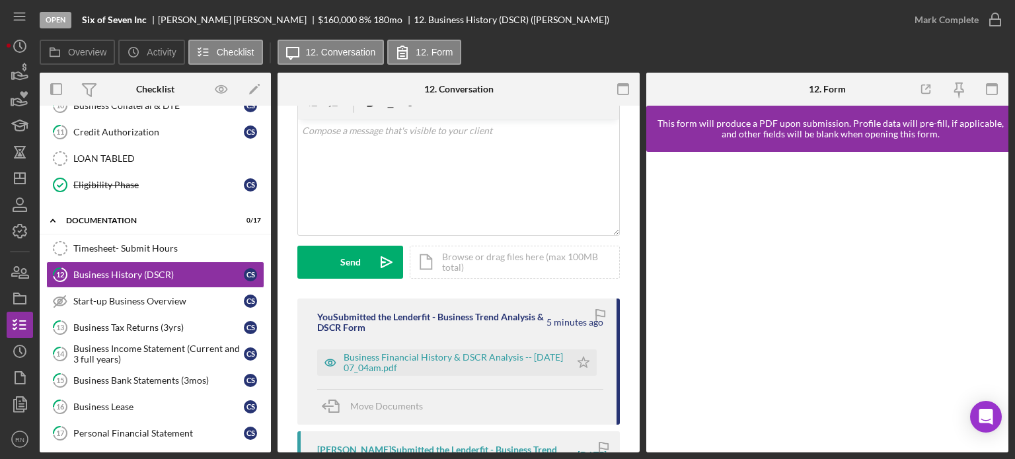
scroll to position [0, 0]
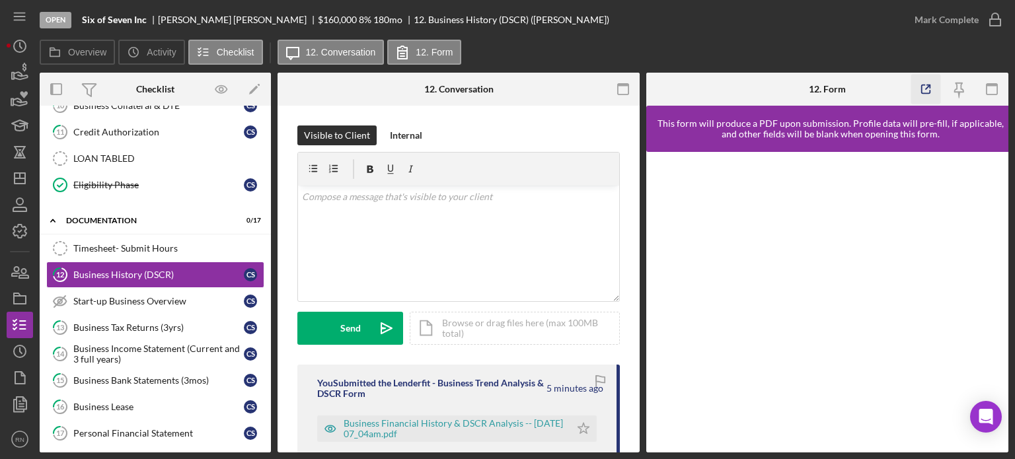
click at [926, 89] on line "button" at bounding box center [928, 87] width 4 height 4
click at [118, 344] on div "Business Income Statement (Current and 3 full years)" at bounding box center [158, 354] width 171 height 21
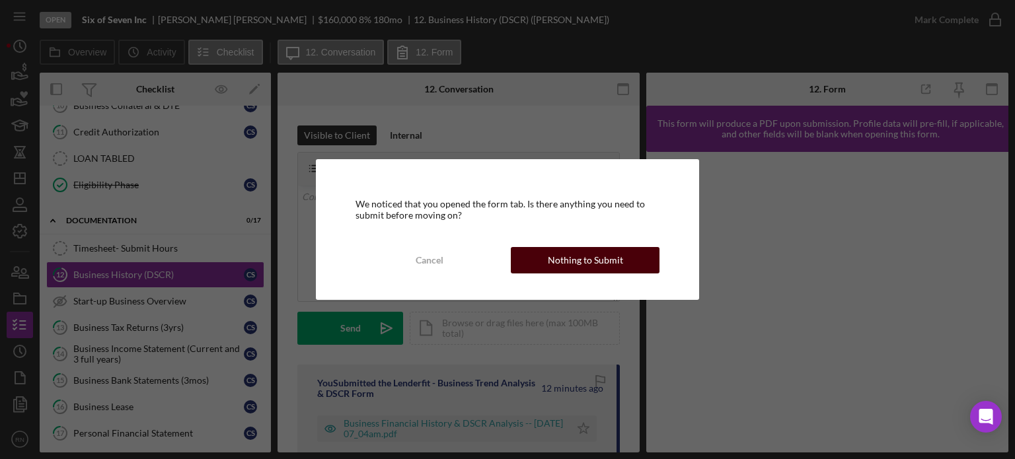
click at [566, 266] on div "Nothing to Submit" at bounding box center [585, 260] width 75 height 26
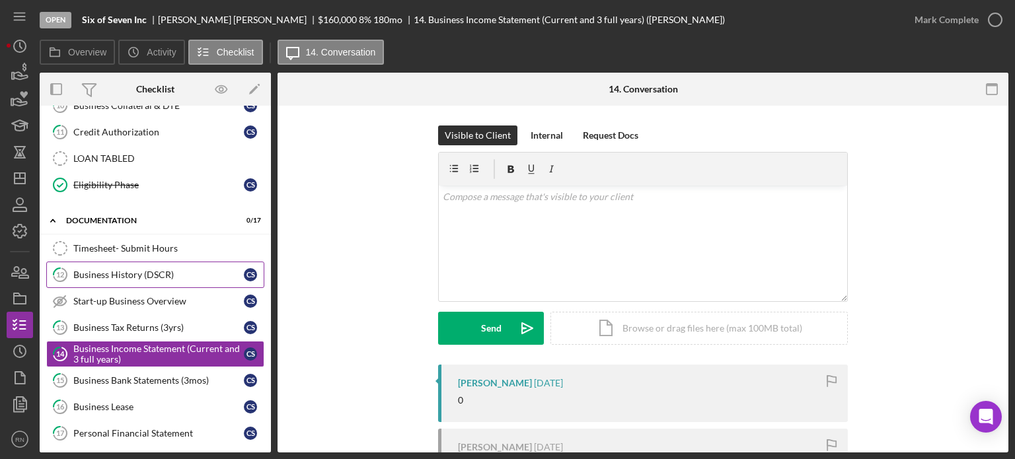
click at [141, 270] on div "Business History (DSCR)" at bounding box center [158, 275] width 171 height 11
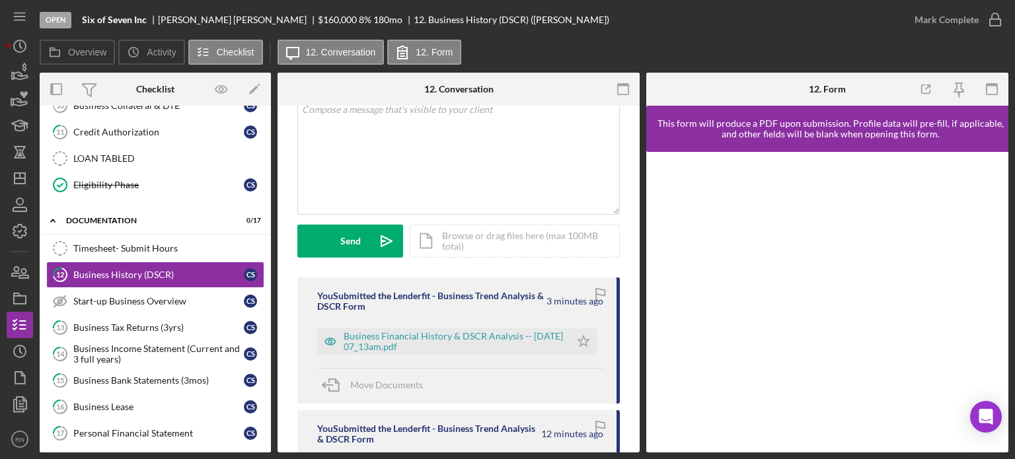
scroll to position [66, 0]
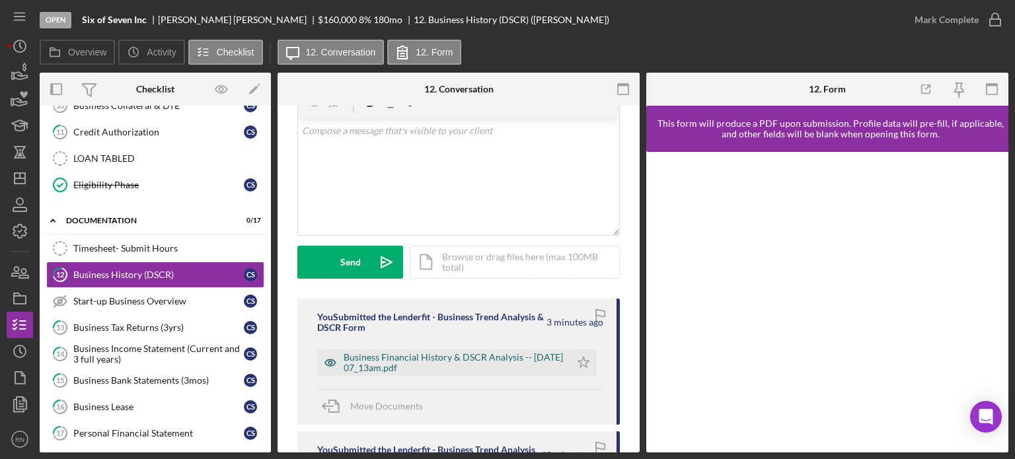
click at [484, 359] on div "Business Financial History & DSCR Analysis -- 2025-09-18 07_13am.pdf" at bounding box center [454, 362] width 220 height 21
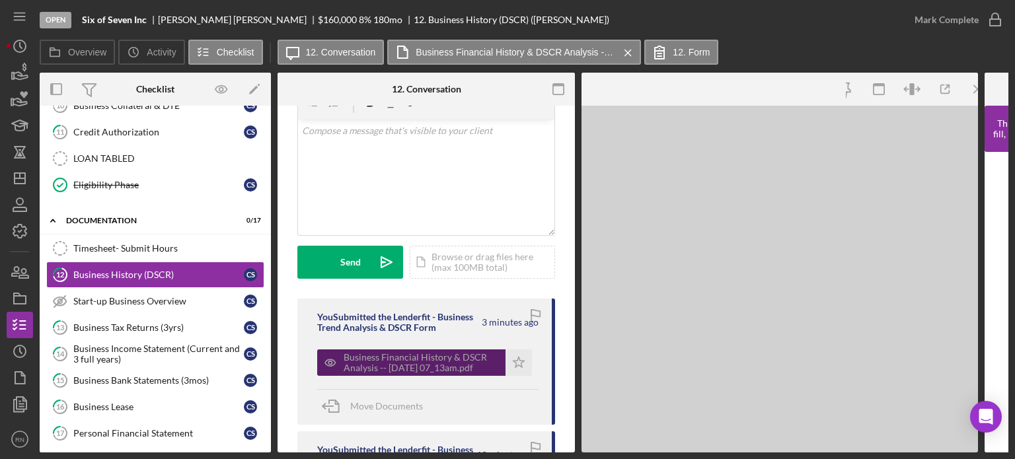
click at [484, 359] on div "Business Financial History & DSCR Analysis -- 2025-09-18 07_13am.pdf" at bounding box center [421, 362] width 155 height 21
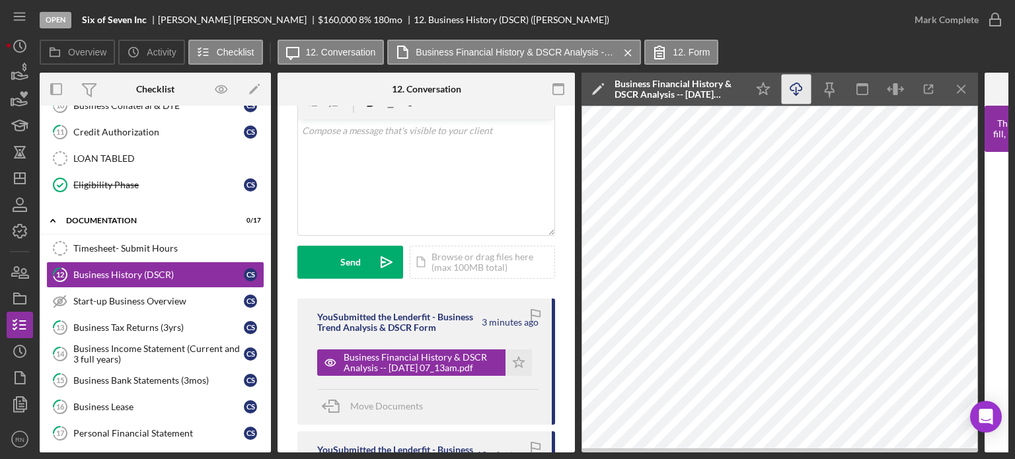
click at [798, 86] on icon "Icon/Download" at bounding box center [797, 90] width 30 height 30
click at [503, 174] on div "v Color teal Color pink Remove color Add row above Add row below Add column bef…" at bounding box center [426, 178] width 256 height 116
